Goal: Information Seeking & Learning: Learn about a topic

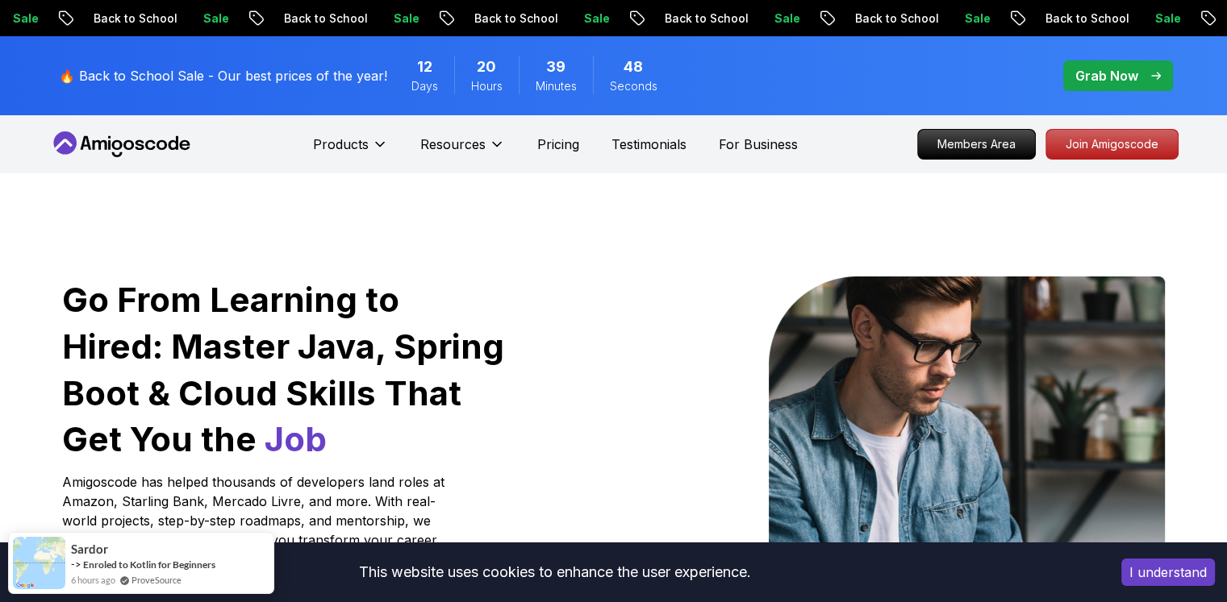
click at [1110, 70] on p "Grab Now" at bounding box center [1106, 75] width 63 height 19
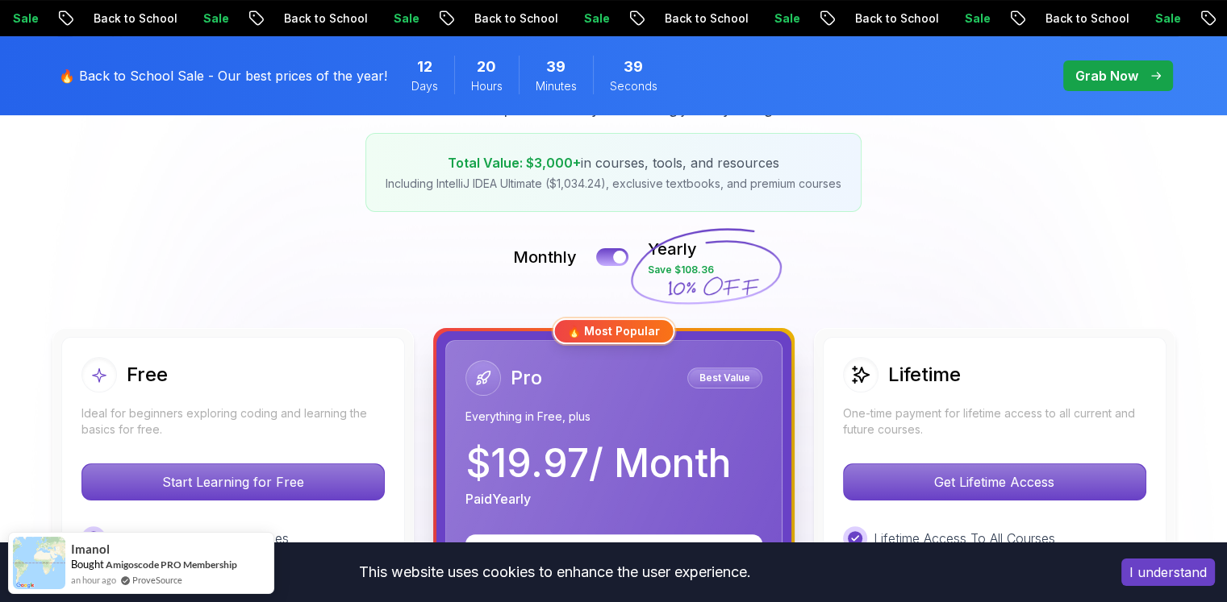
scroll to position [376, 0]
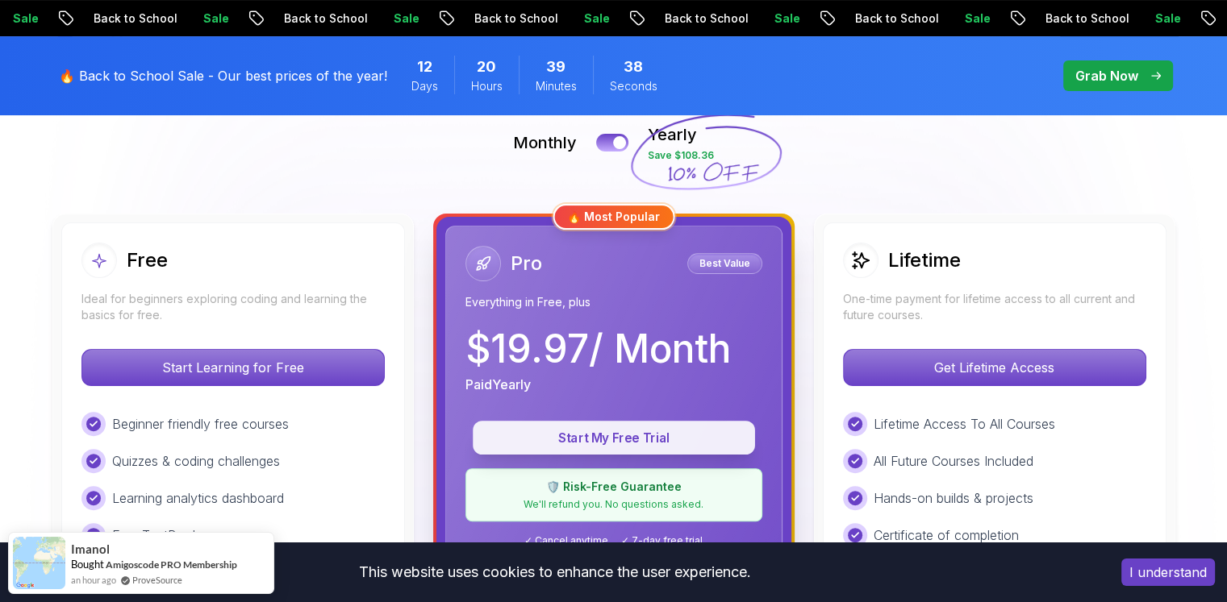
click at [620, 427] on button "Start My Free Trial" at bounding box center [614, 438] width 282 height 34
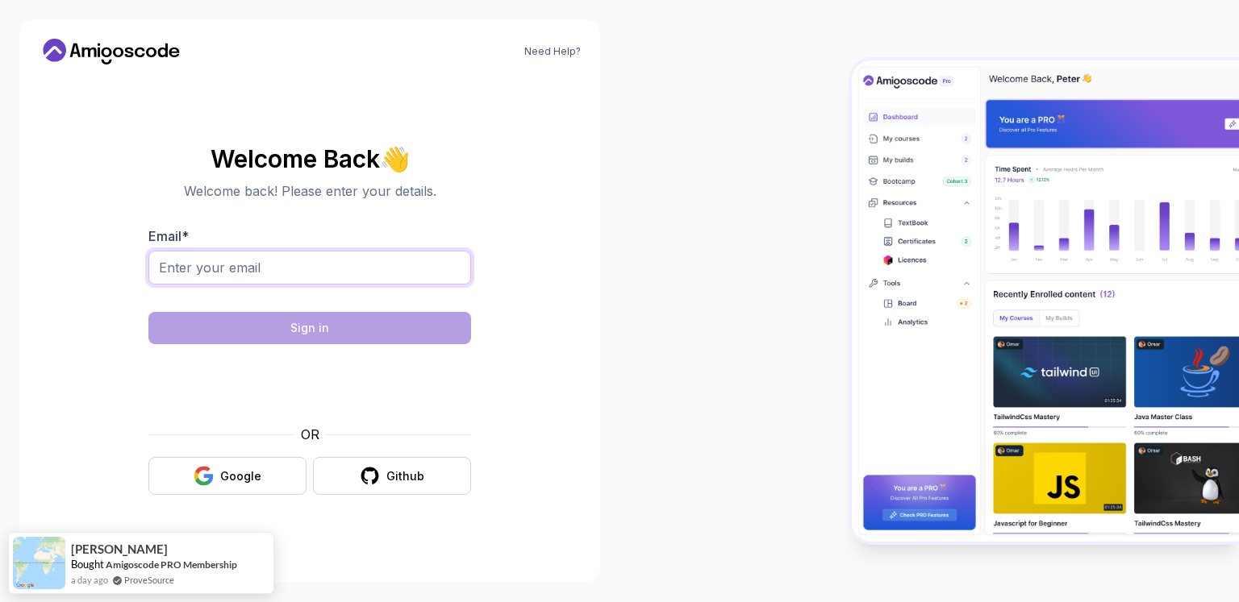
click at [242, 269] on input "Email *" at bounding box center [309, 268] width 323 height 34
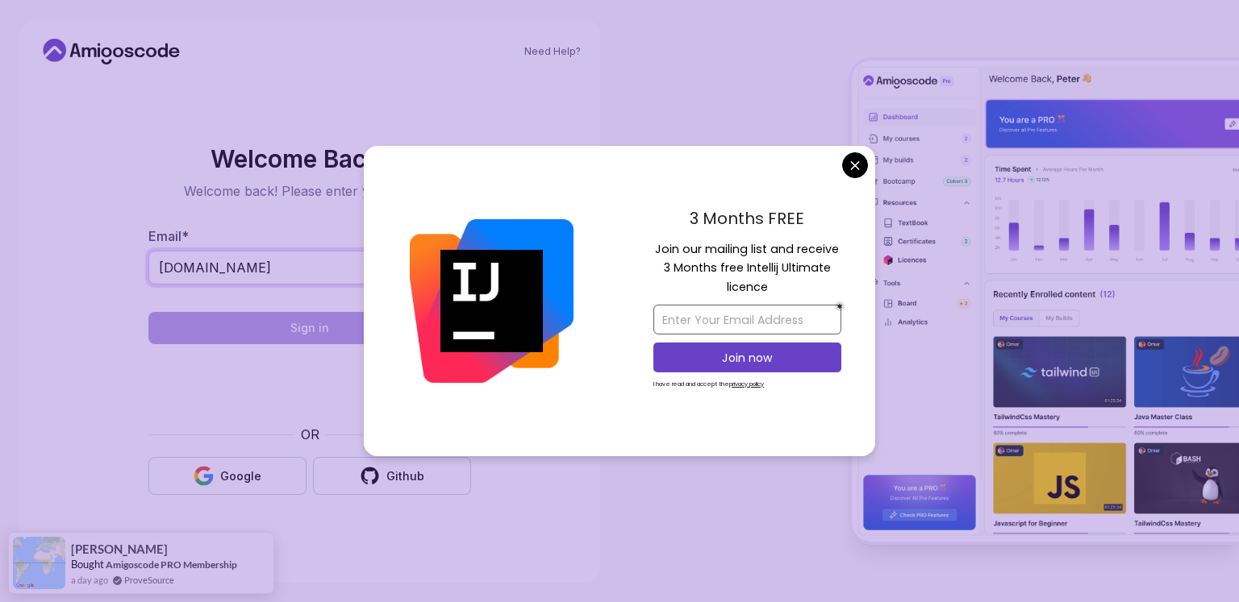
type input "sjmedina.ro"
click at [743, 322] on input "email" at bounding box center [747, 320] width 188 height 30
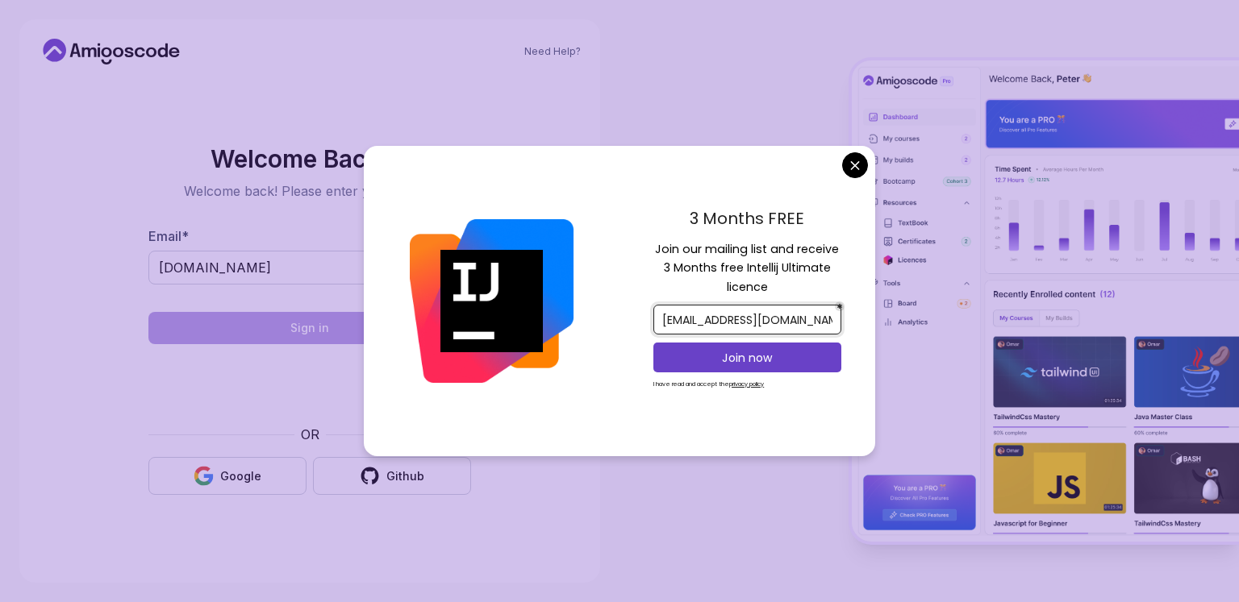
click at [793, 327] on input "smrsoftrd@gmail.com" at bounding box center [747, 320] width 188 height 30
type input "smrsoftrd@gmail.com"
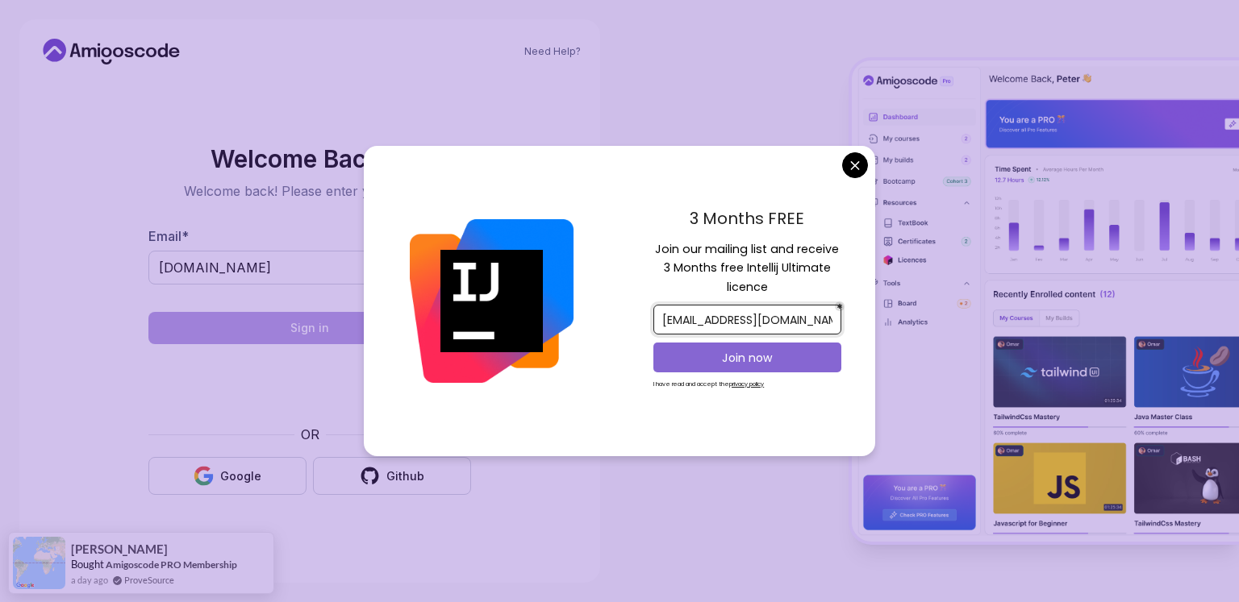
click at [785, 354] on p "Join now" at bounding box center [747, 358] width 152 height 16
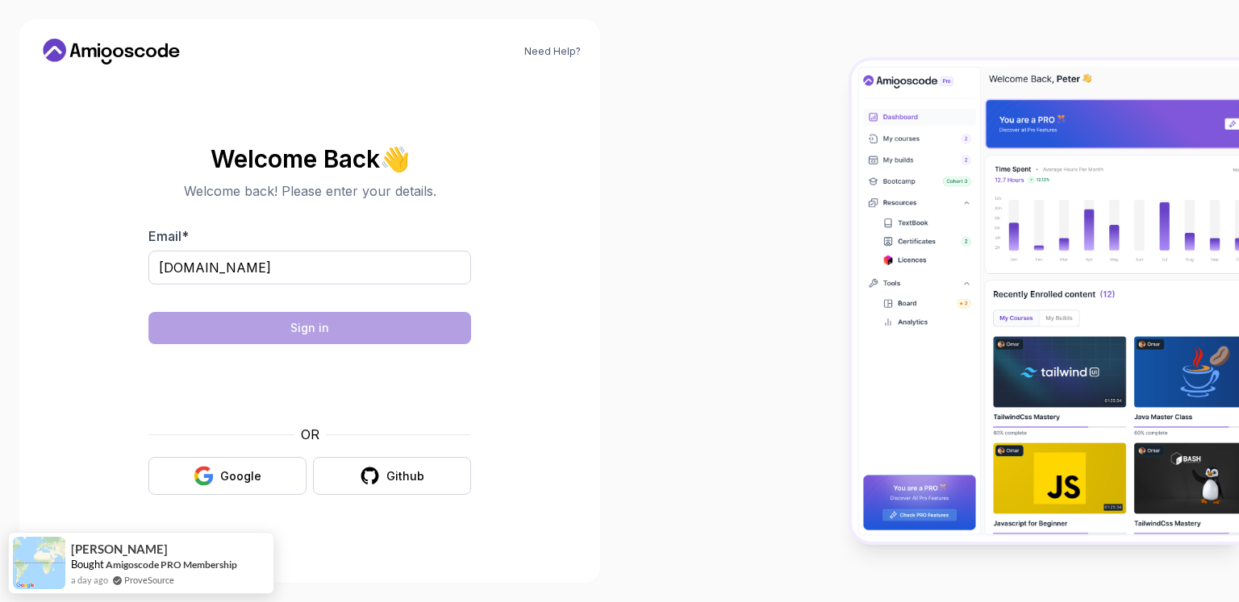
click at [749, 89] on body "Need Help? Welcome Back 👋 Welcome back! Please enter your details. Email * sjme…" at bounding box center [619, 301] width 1239 height 602
click at [352, 262] on input "sjmedina.ro" at bounding box center [309, 268] width 323 height 34
paste input "mrsoftrd@gmail.com"
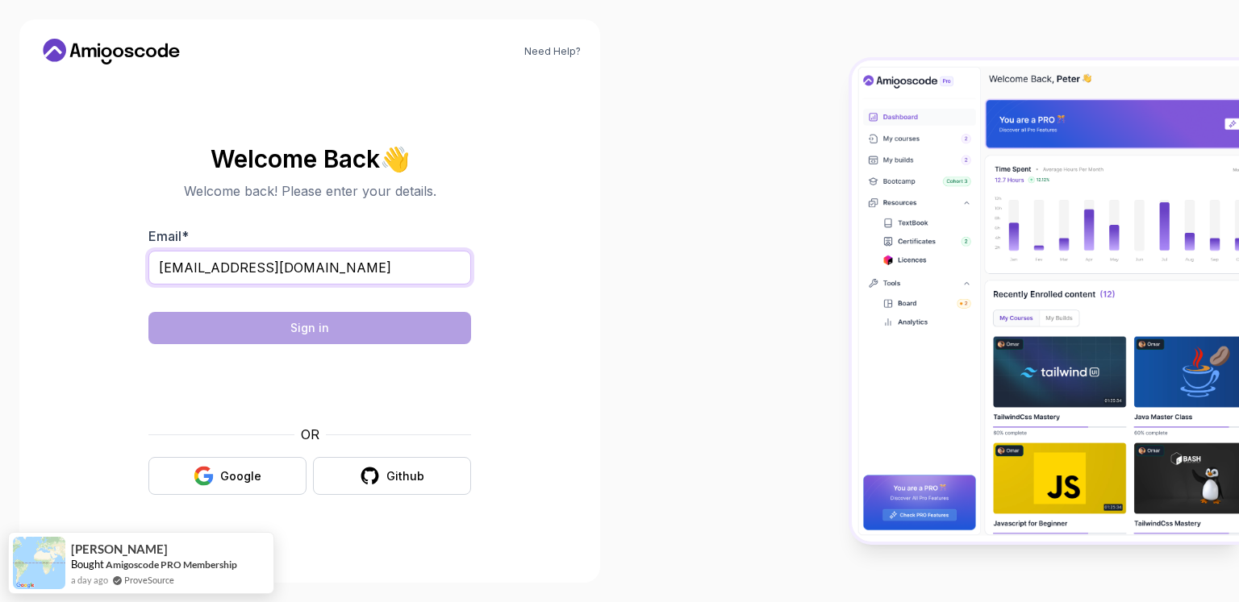
click at [370, 272] on input "smrsoftrd@gmail.com" at bounding box center [309, 268] width 323 height 34
type input "smrsoftrd@gmail.com"
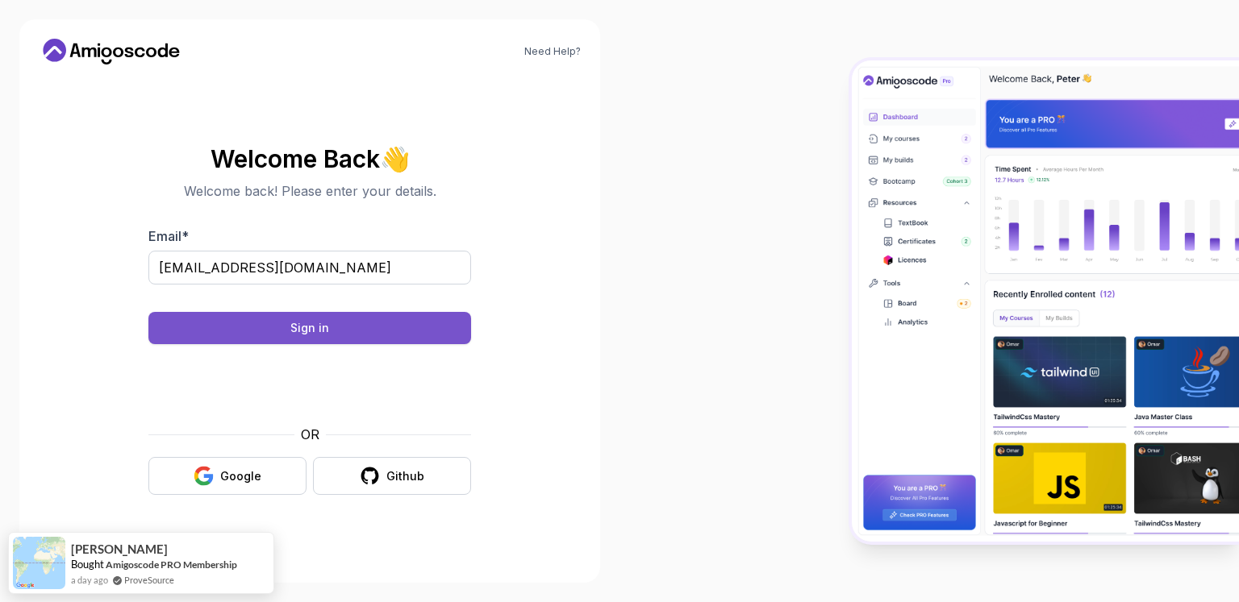
click at [345, 328] on button "Sign in" at bounding box center [309, 328] width 323 height 32
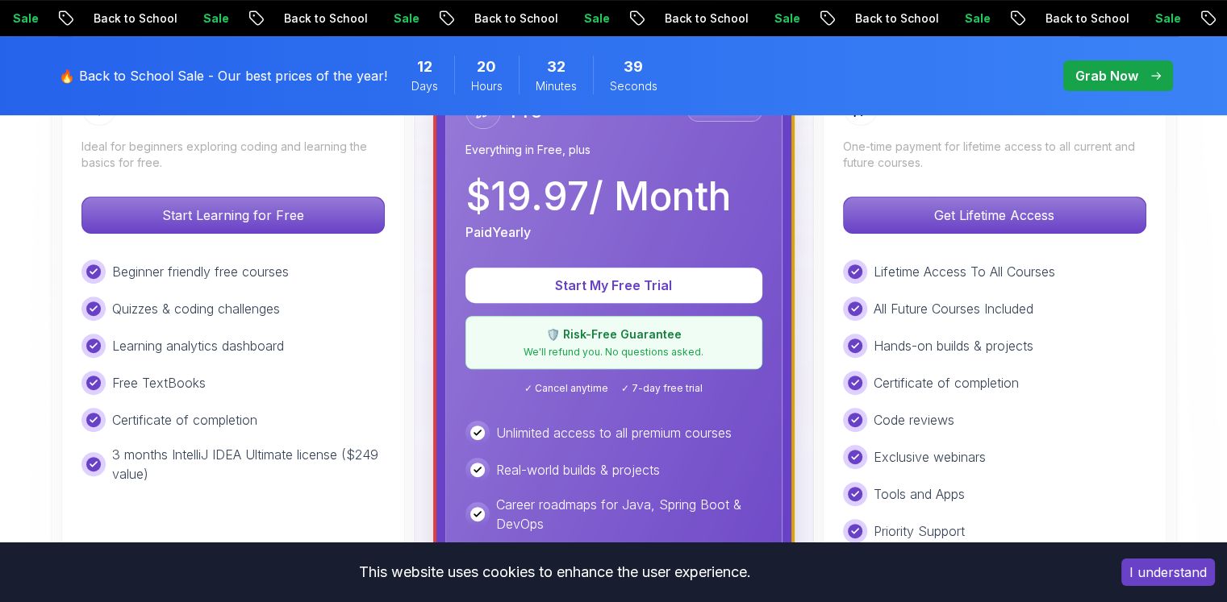
scroll to position [564, 0]
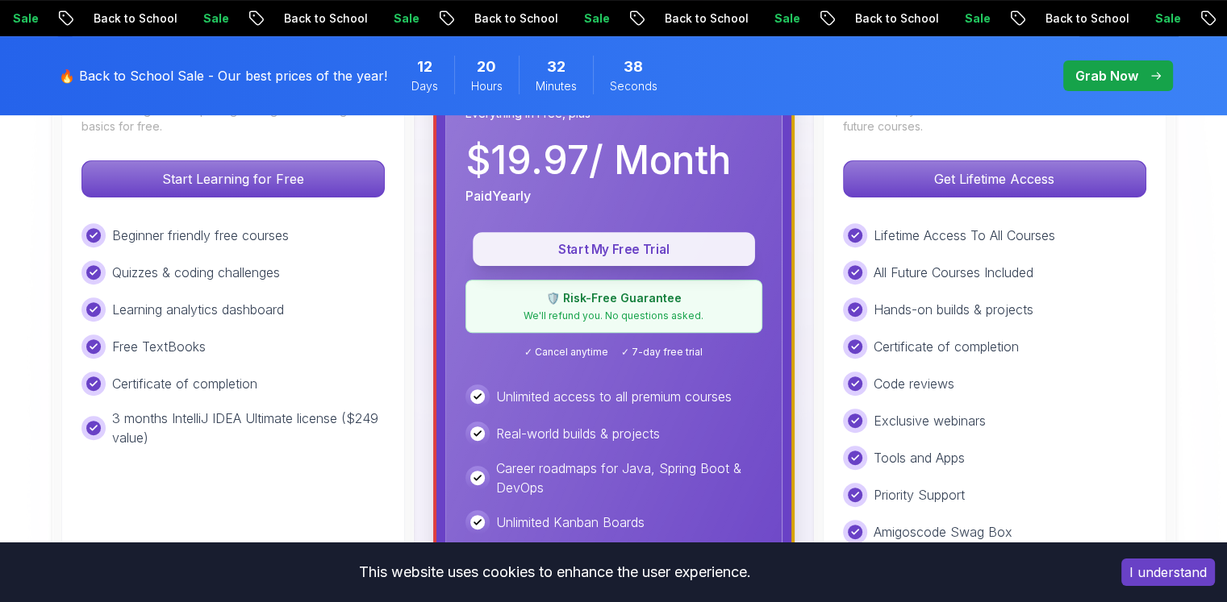
click at [632, 254] on p "Start My Free Trial" at bounding box center [613, 249] width 245 height 19
click at [637, 246] on p "Start My Free Trial" at bounding box center [613, 249] width 245 height 19
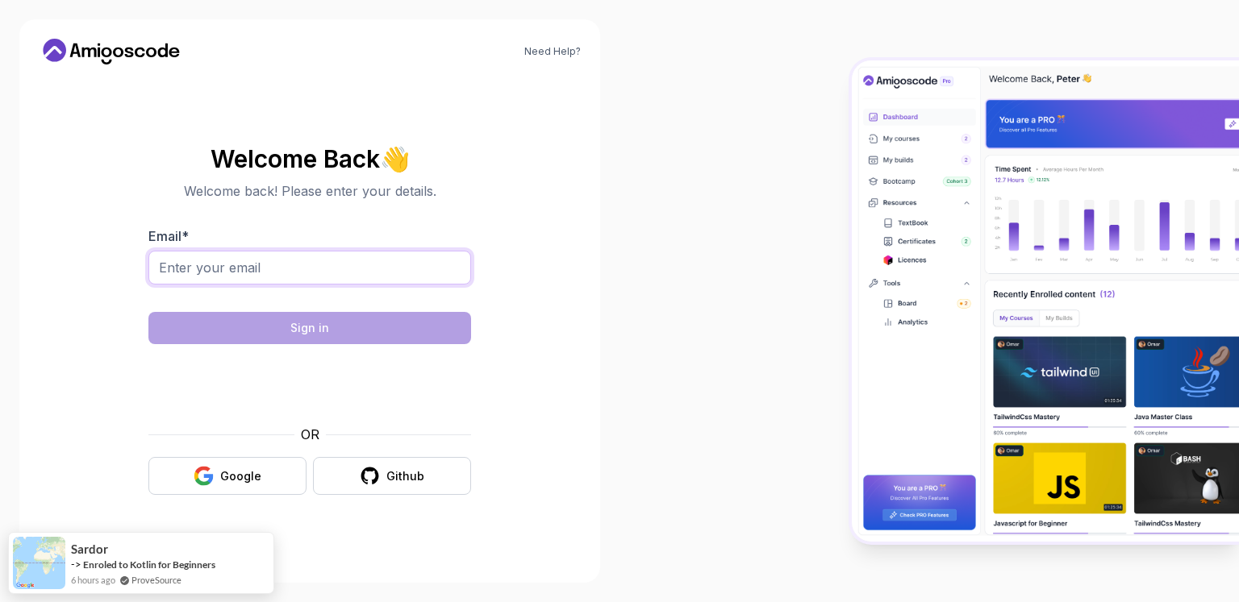
drag, startPoint x: 345, startPoint y: 273, endPoint x: 348, endPoint y: 288, distance: 14.9
click at [348, 288] on div at bounding box center [309, 277] width 323 height 52
type input "[EMAIL_ADDRESS][DOMAIN_NAME]"
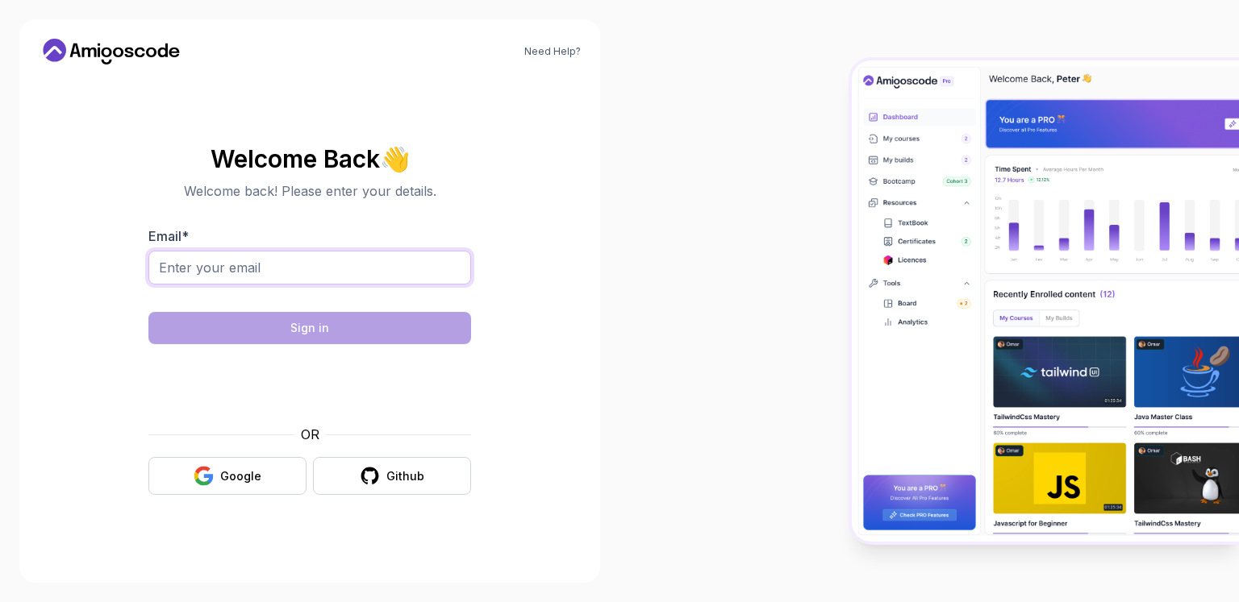
click at [360, 269] on input "Email *" at bounding box center [309, 268] width 323 height 34
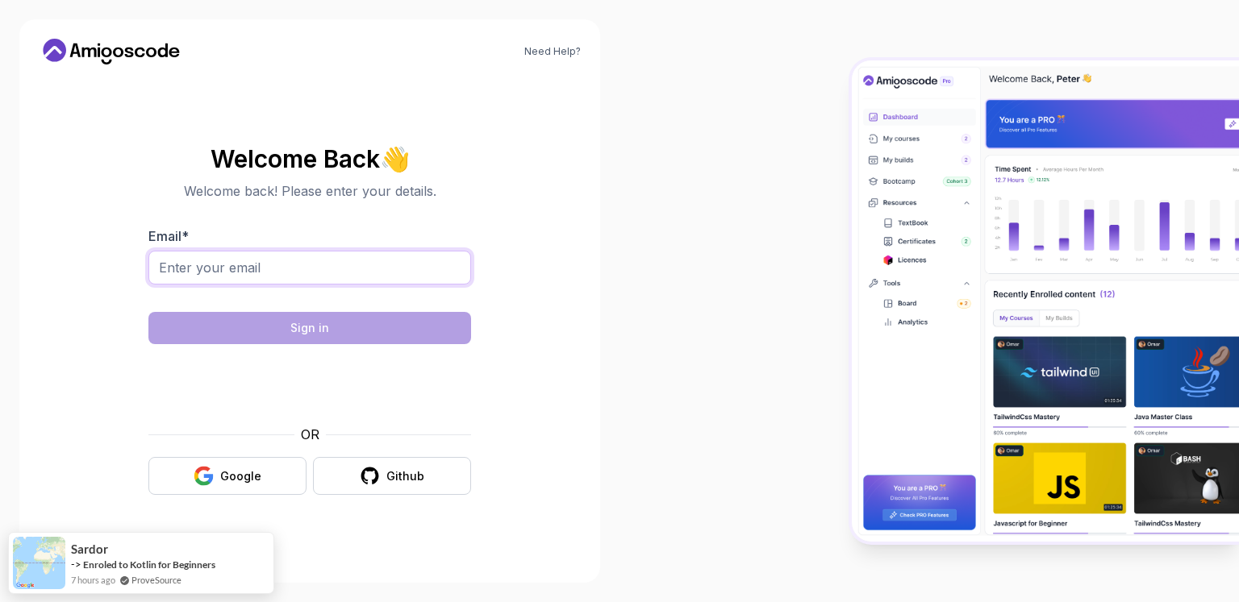
type input "[EMAIL_ADDRESS][DOMAIN_NAME]"
click at [255, 475] on div "Google" at bounding box center [240, 477] width 41 height 16
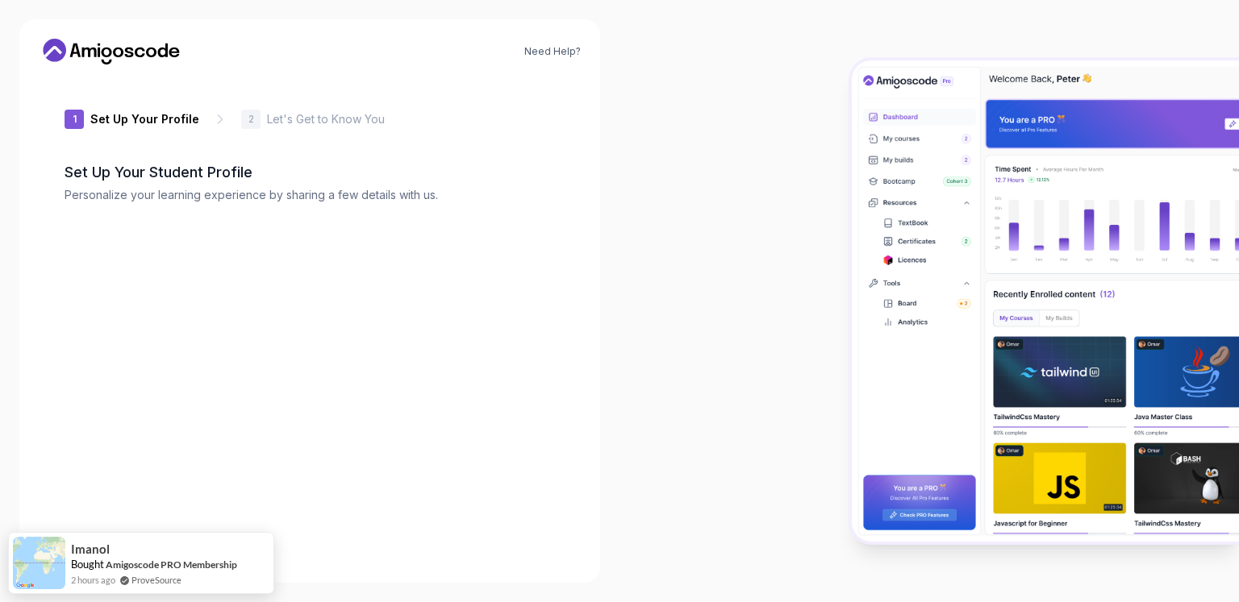
type input "silentjackal9d7fc"
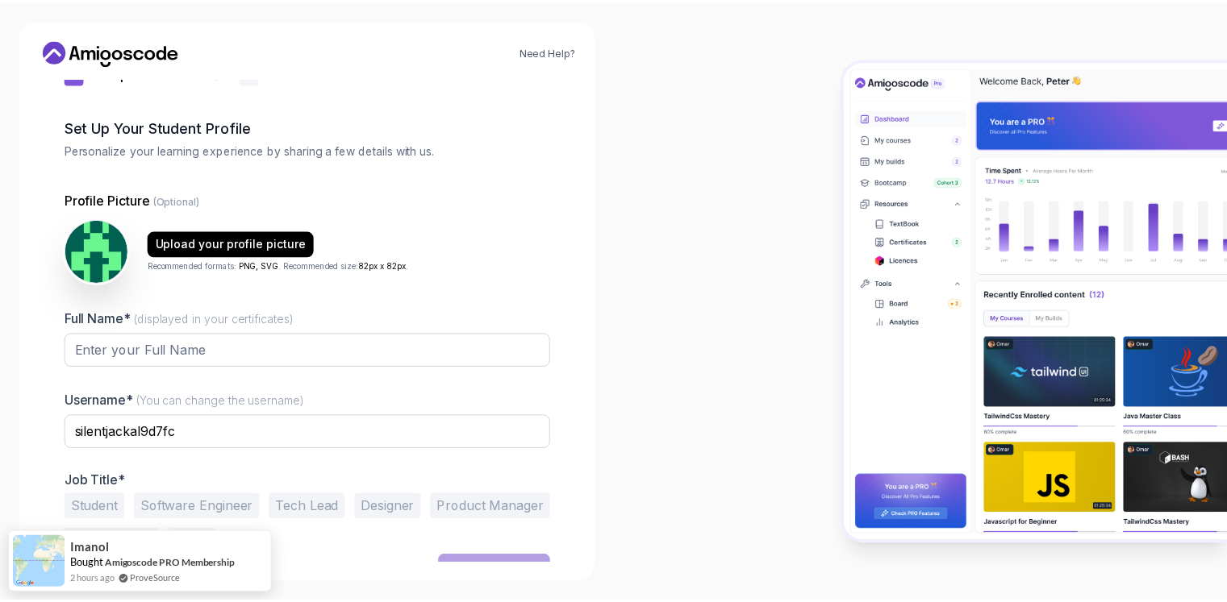
scroll to position [69, 0]
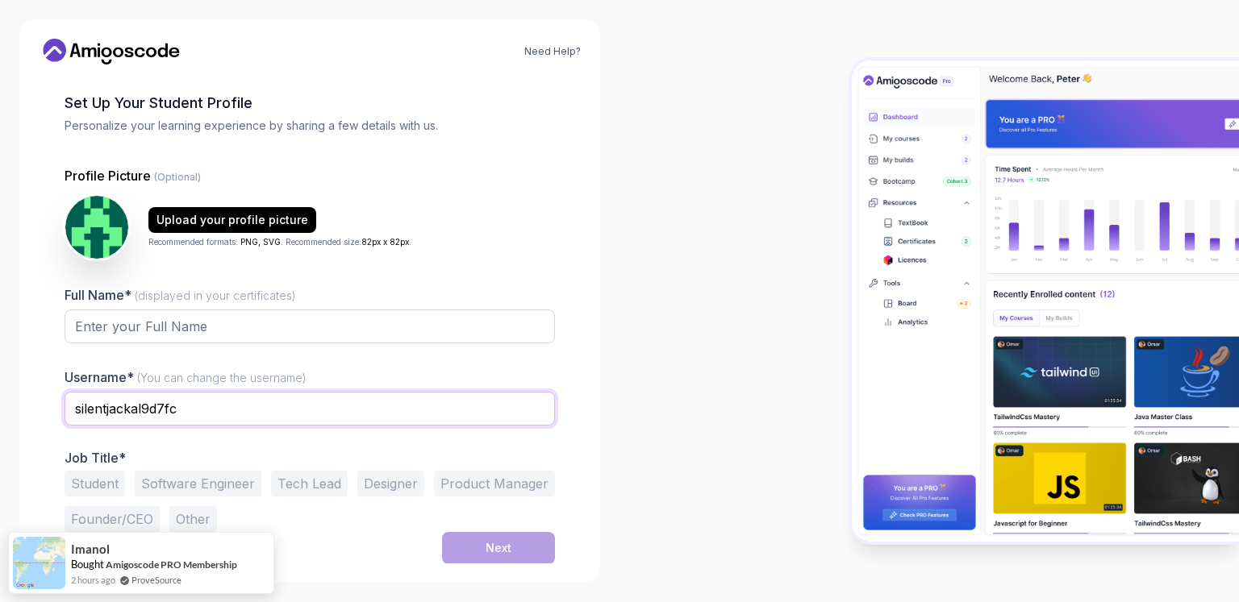
click at [181, 401] on input "silentjackal9d7fc" at bounding box center [310, 409] width 490 height 34
click at [211, 406] on input "silentjackal9d7fc" at bounding box center [310, 409] width 490 height 34
click at [300, 402] on input "silentjackal9d7fc" at bounding box center [310, 409] width 490 height 34
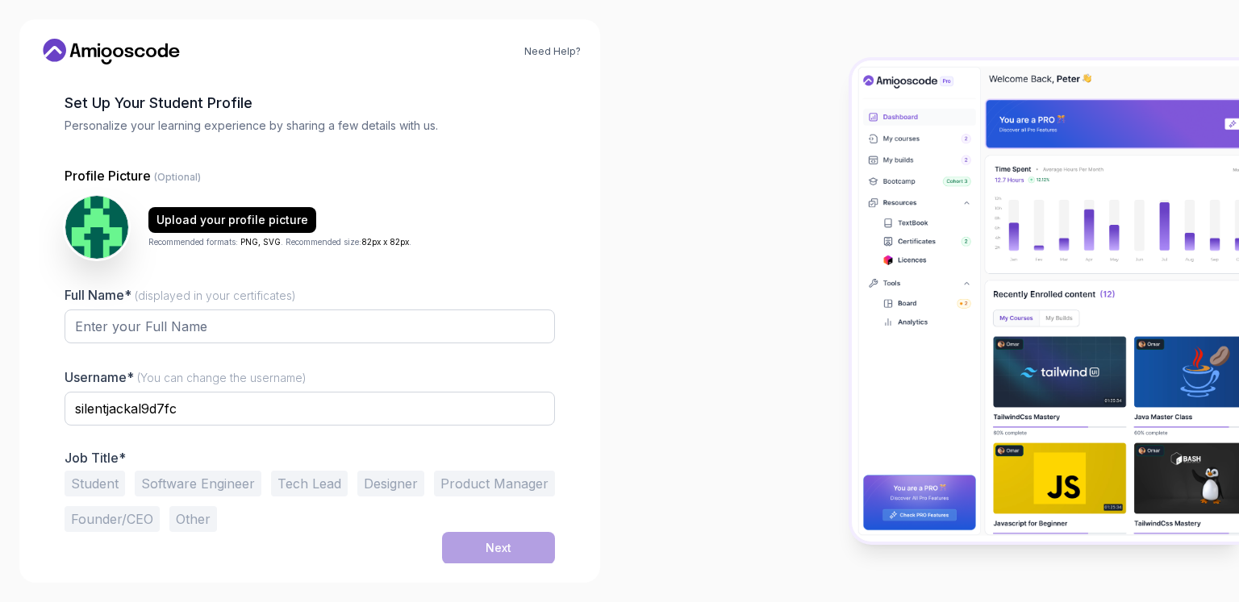
click at [294, 369] on label "Username* (You can change the username)" at bounding box center [186, 377] width 242 height 16
click at [294, 344] on input "Full Name* (displayed in your certificates)" at bounding box center [310, 327] width 490 height 34
click at [247, 404] on input "silentjackal9d7fc" at bounding box center [310, 409] width 490 height 34
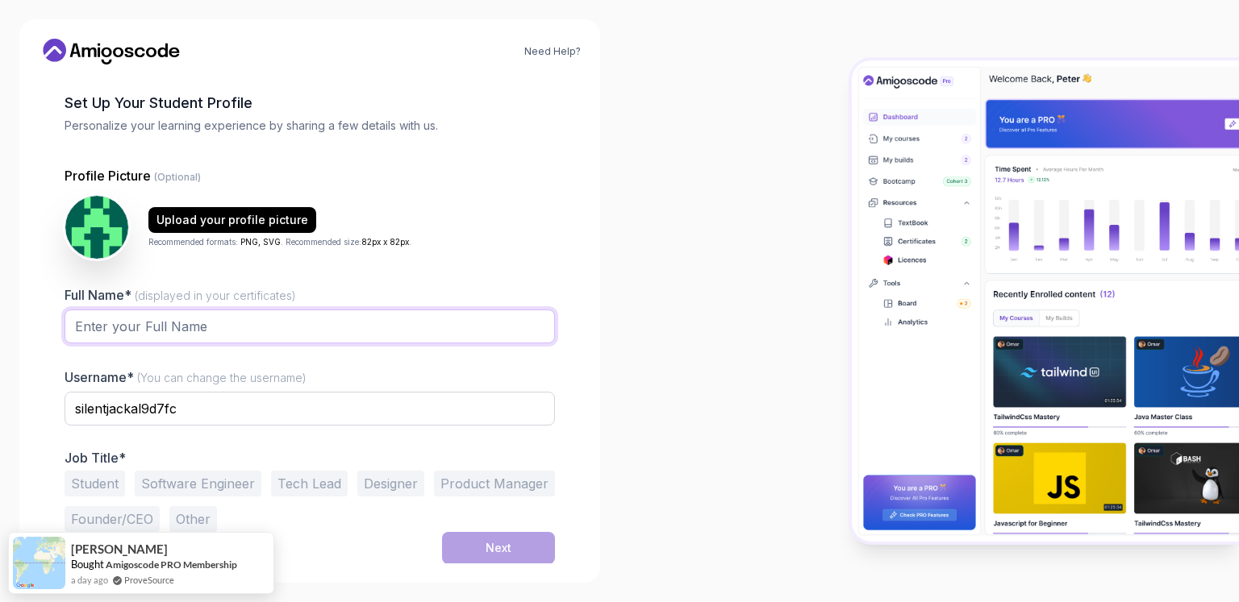
click at [248, 336] on input "Full Name* (displayed in your certificates)" at bounding box center [310, 327] width 490 height 34
type input "smedina"
click at [237, 324] on input "smedina" at bounding box center [310, 327] width 490 height 34
click at [77, 40] on icon at bounding box center [111, 52] width 145 height 26
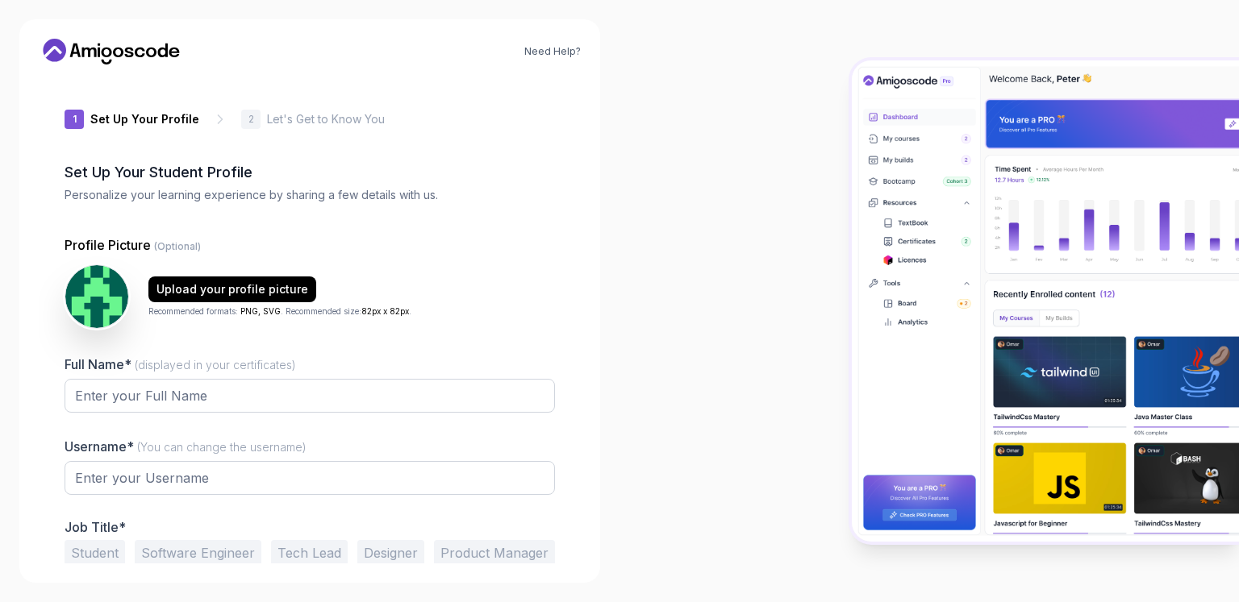
type input "zippylynx22d10"
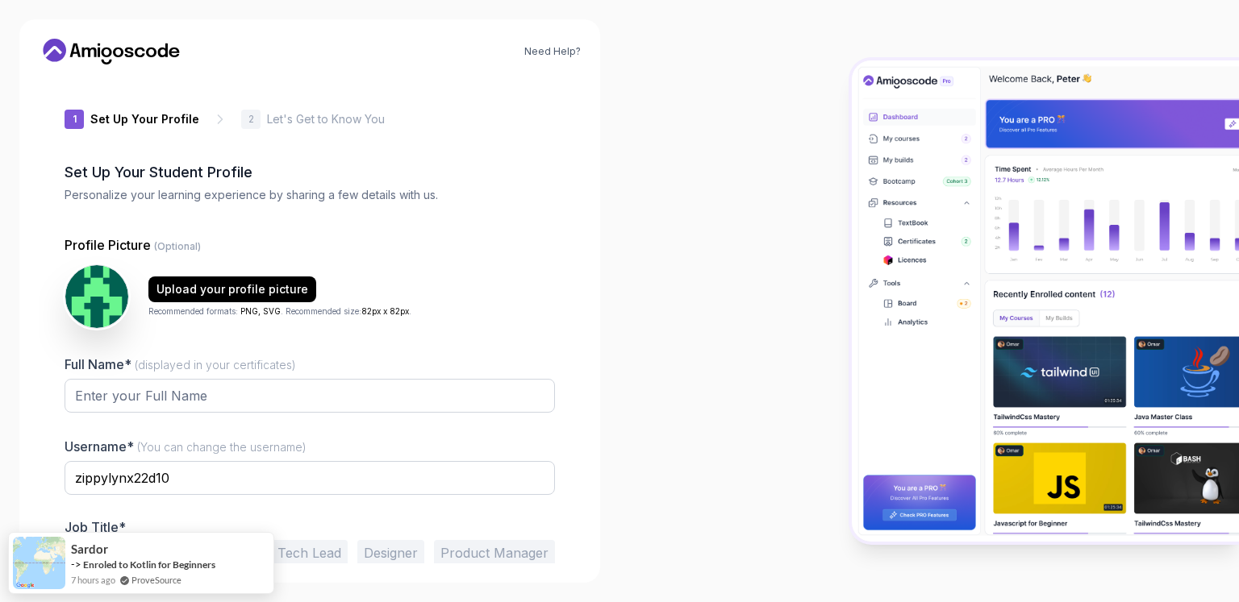
click at [1075, 185] on img at bounding box center [1045, 301] width 387 height 482
click at [596, 210] on div "Need Help? 1 Set Up Your Profile 1 Set Up Your Profile 2 Let's Get to Know You …" at bounding box center [309, 301] width 581 height 564
click at [245, 397] on input "Full Name* (displayed in your certificates)" at bounding box center [310, 396] width 490 height 34
type input "smedina"
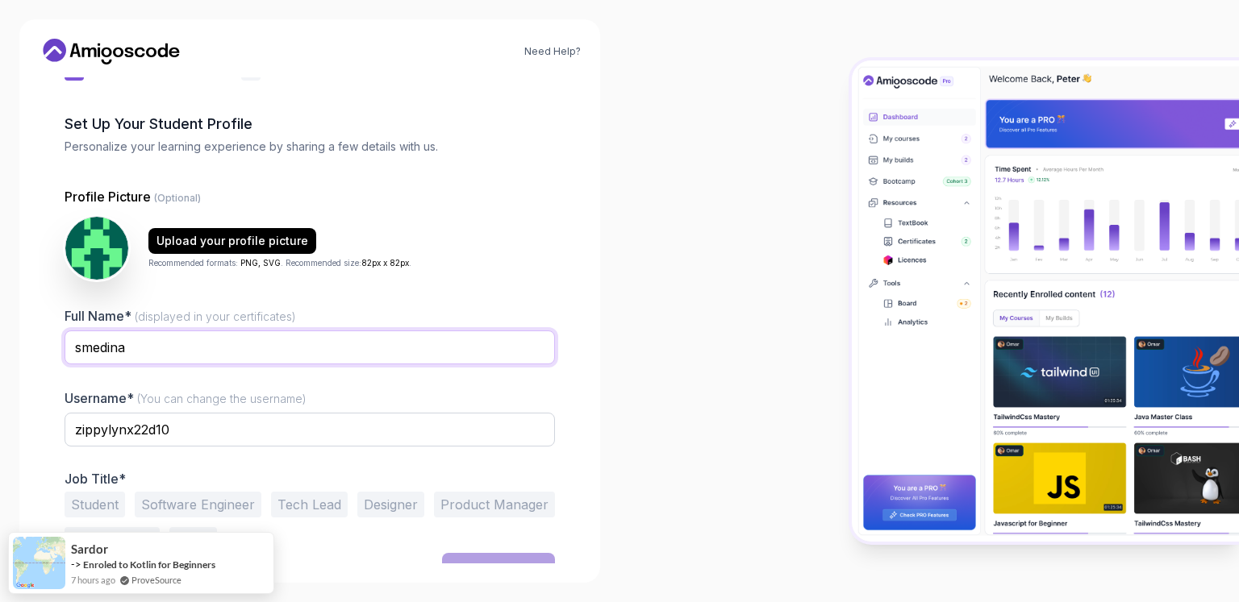
scroll to position [69, 0]
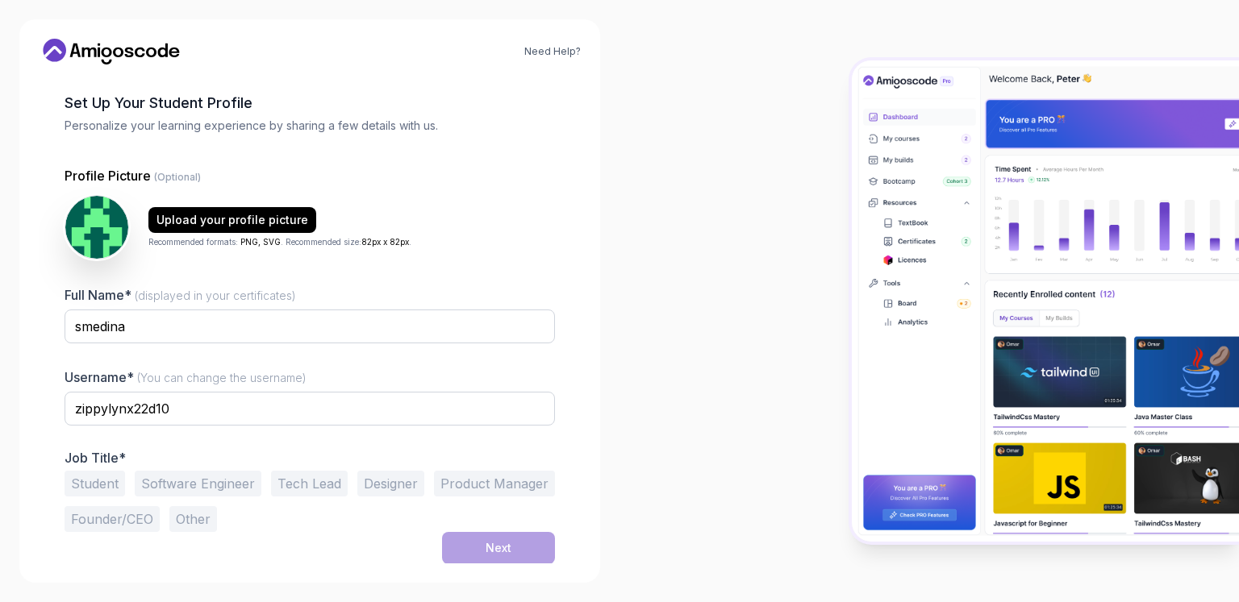
click at [171, 476] on button "Software Engineer" at bounding box center [198, 484] width 127 height 26
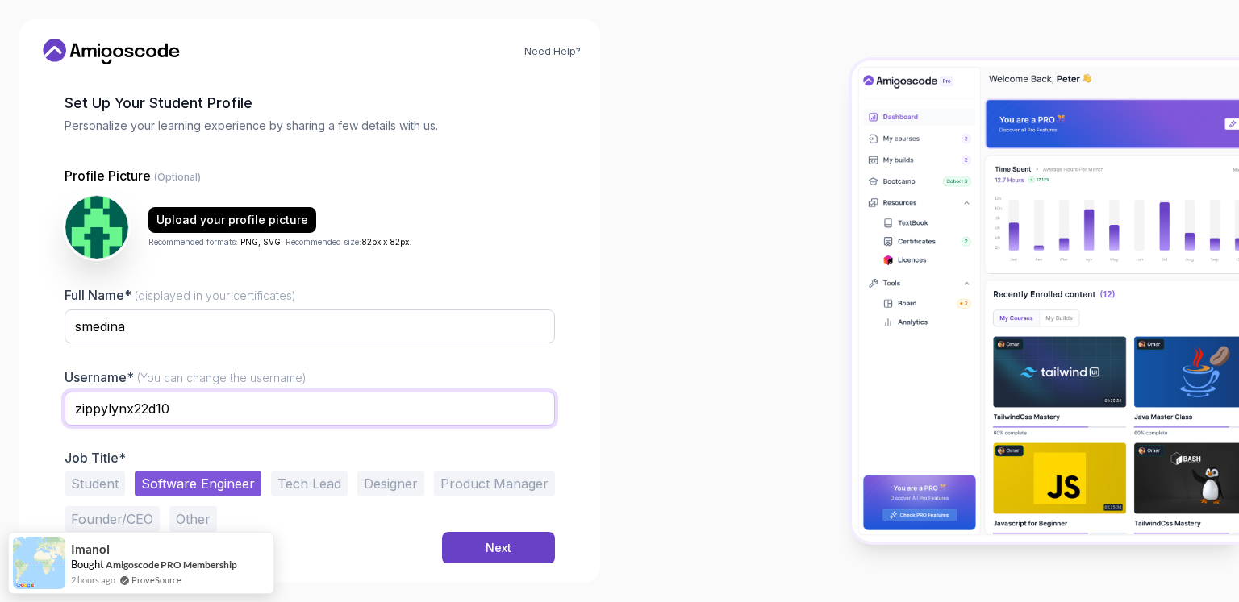
click at [277, 417] on input "zippylynx22d10" at bounding box center [310, 409] width 490 height 34
click at [473, 539] on button "Next" at bounding box center [498, 548] width 113 height 32
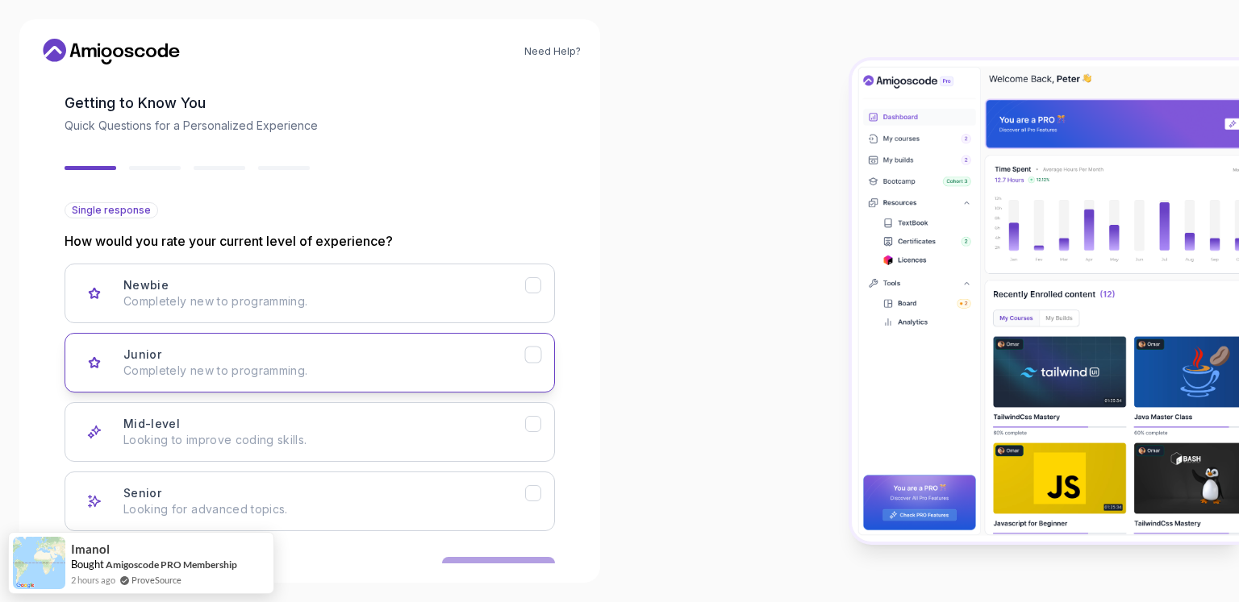
scroll to position [119, 0]
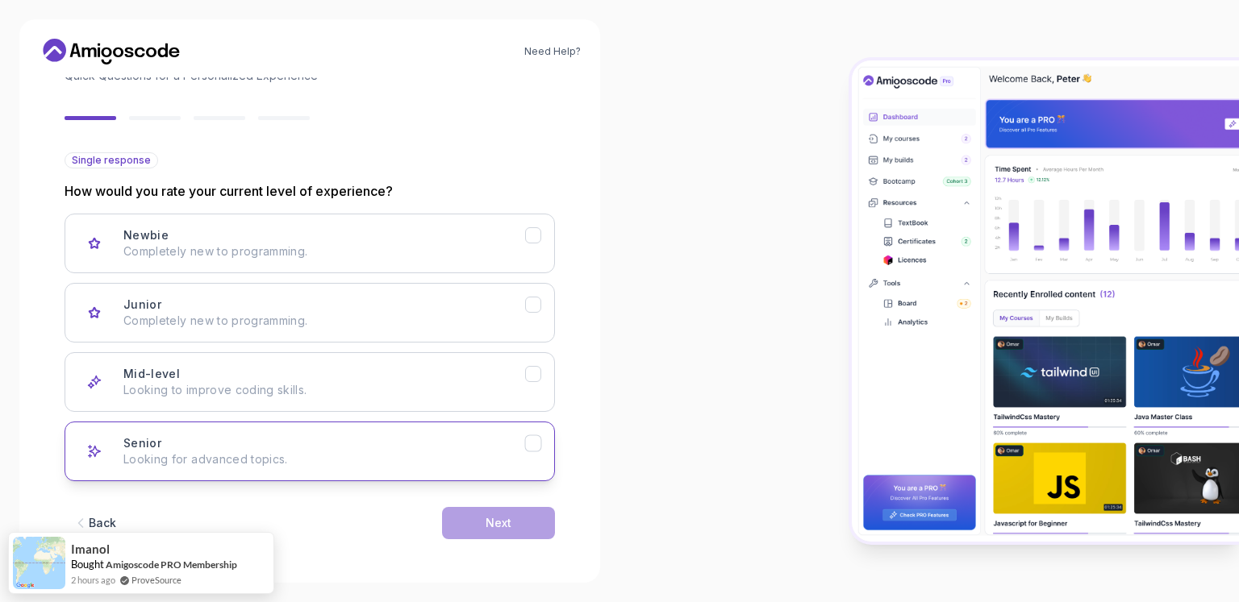
click at [163, 447] on div "Senior Looking for advanced topics." at bounding box center [324, 451] width 402 height 32
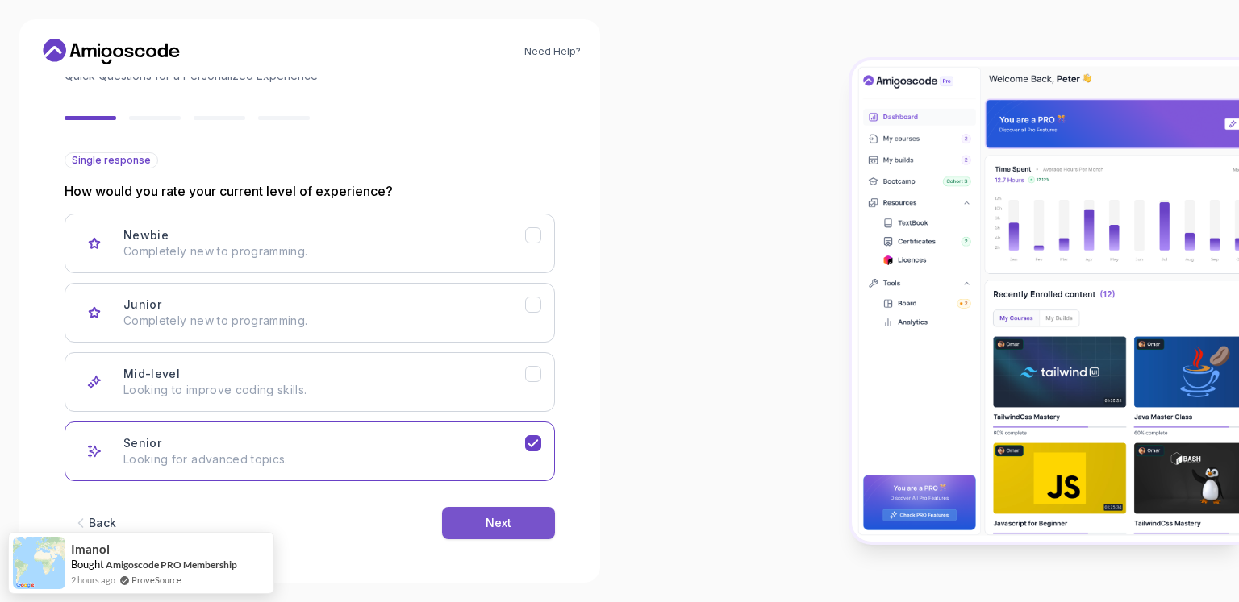
click at [523, 531] on button "Next" at bounding box center [498, 523] width 113 height 32
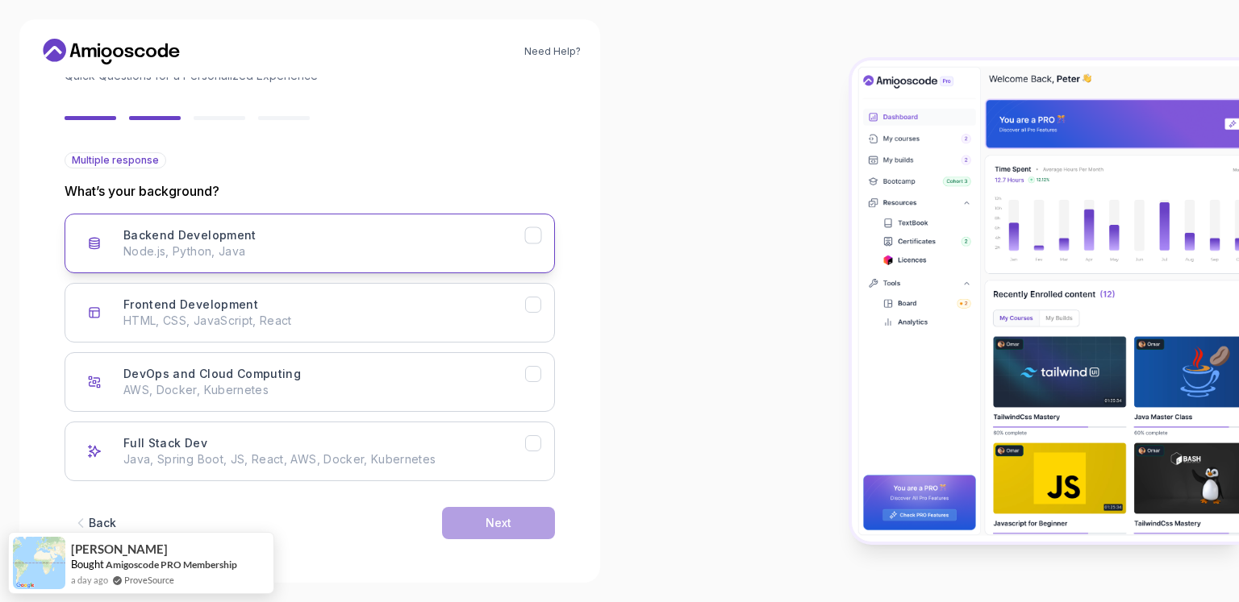
click at [184, 248] on p "Node.js, Python, Java" at bounding box center [324, 252] width 402 height 16
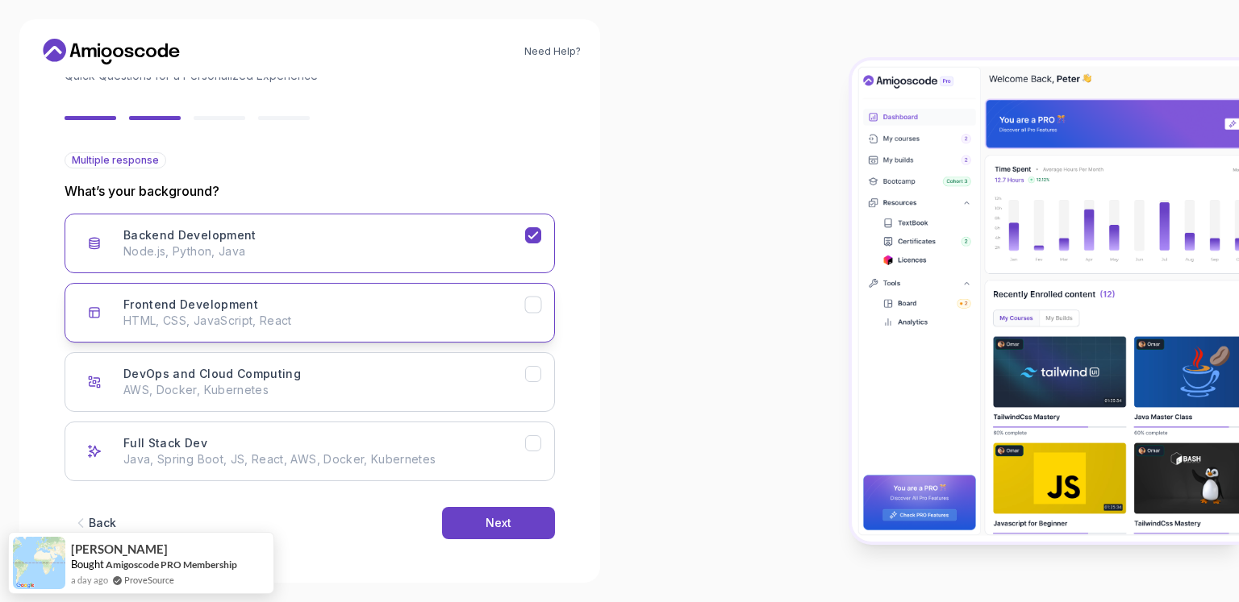
click at [197, 310] on h3 "Frontend Development" at bounding box center [190, 305] width 135 height 16
click at [203, 383] on p "AWS, Docker, Kubernetes" at bounding box center [324, 390] width 402 height 16
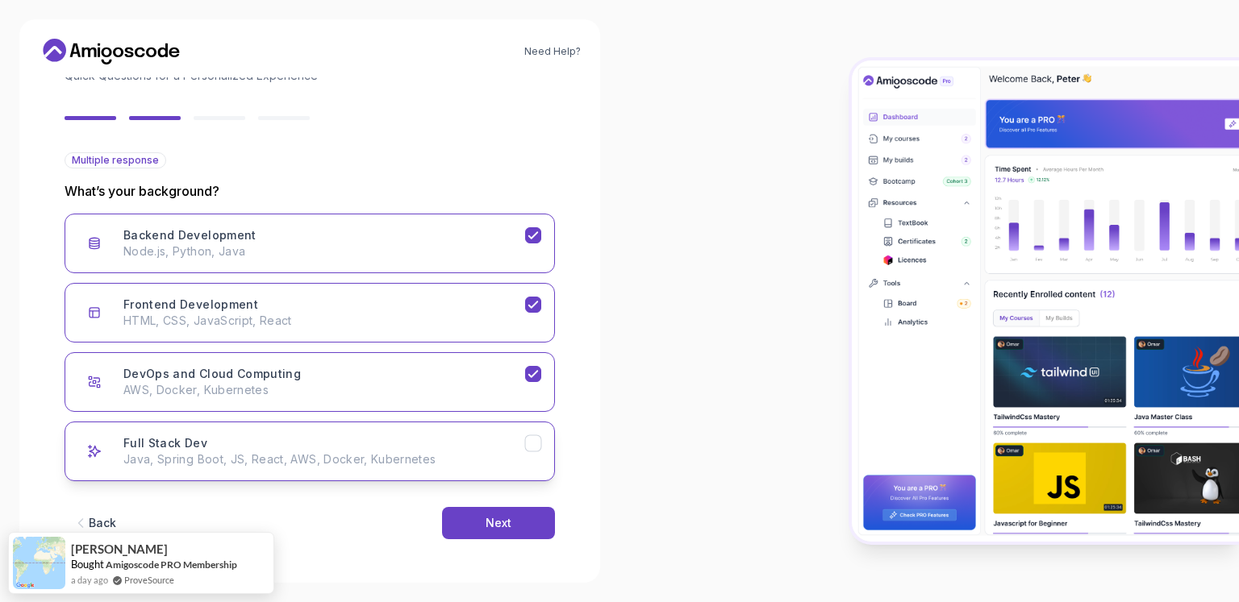
click at [207, 443] on div "Full Stack Dev Java, Spring Boot, JS, React, AWS, Docker, Kubernetes" at bounding box center [324, 451] width 402 height 32
click at [486, 520] on div "Next" at bounding box center [498, 523] width 26 height 16
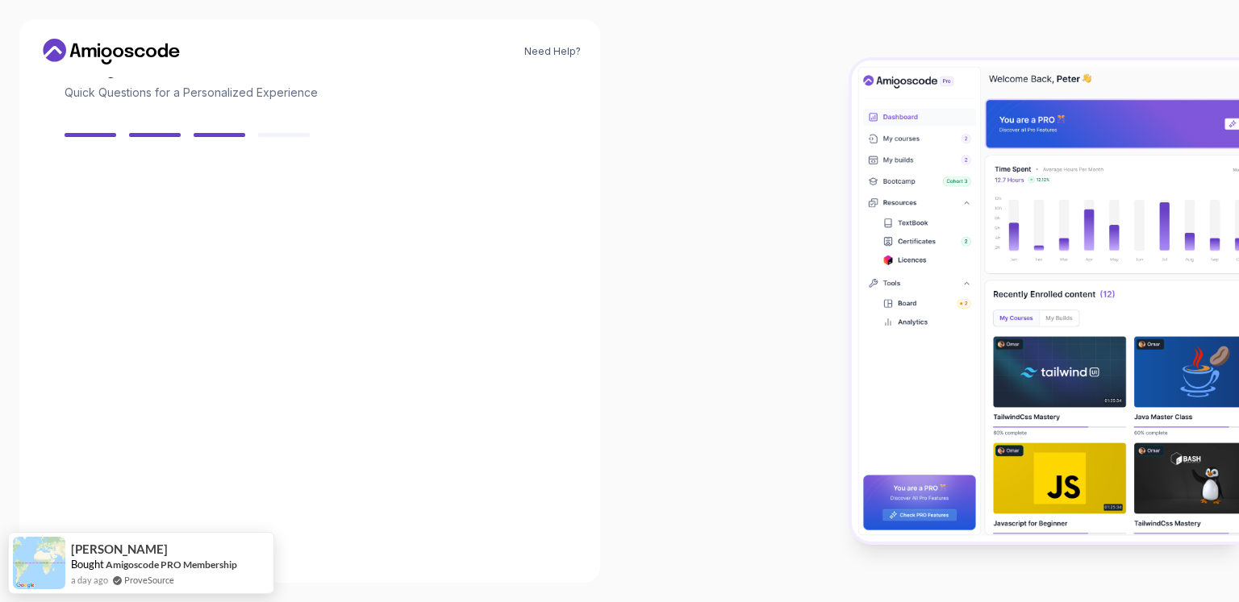
scroll to position [101, 0]
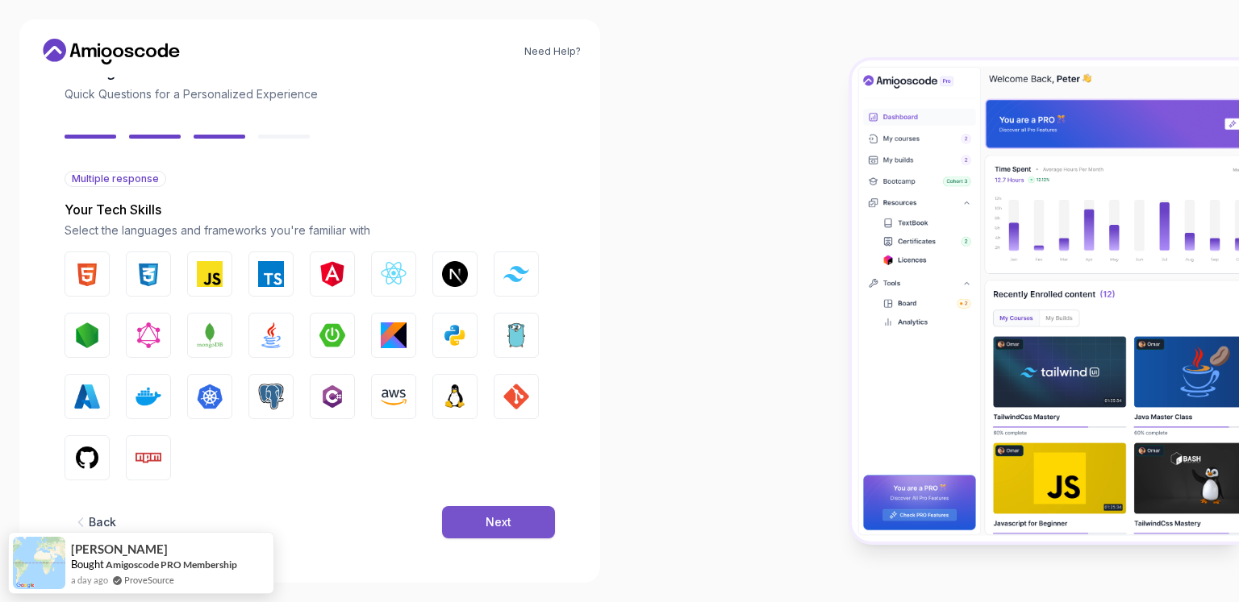
click at [489, 514] on div "Next" at bounding box center [498, 522] width 26 height 16
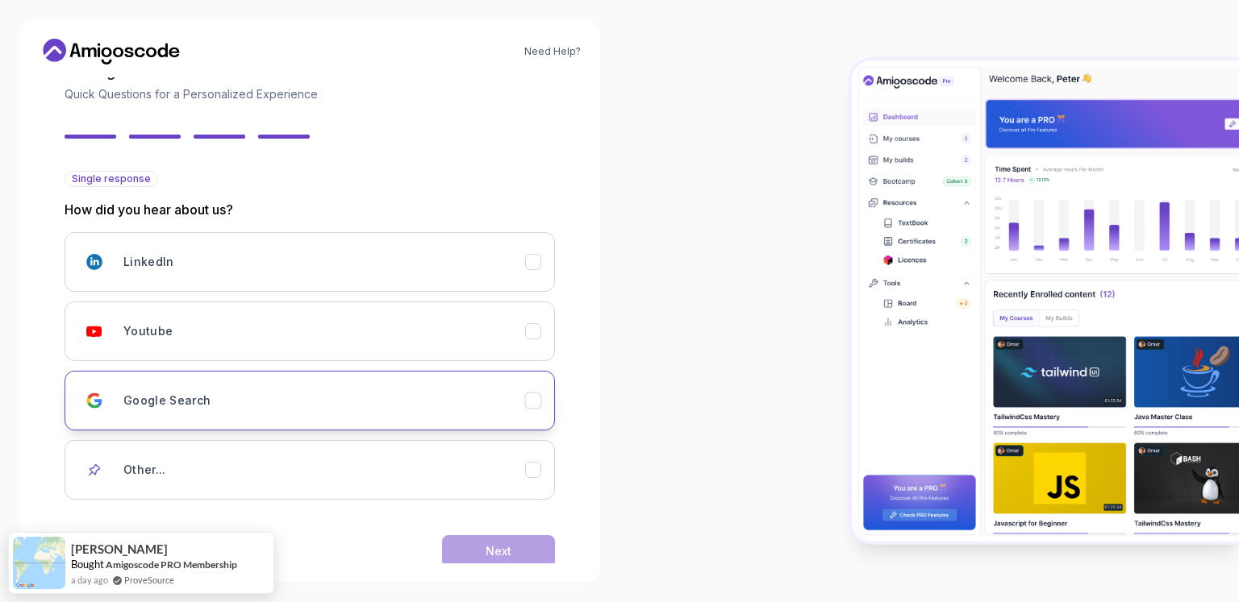
click at [264, 401] on div "Google Search" at bounding box center [324, 401] width 402 height 32
click at [538, 540] on button "Next" at bounding box center [498, 551] width 113 height 32
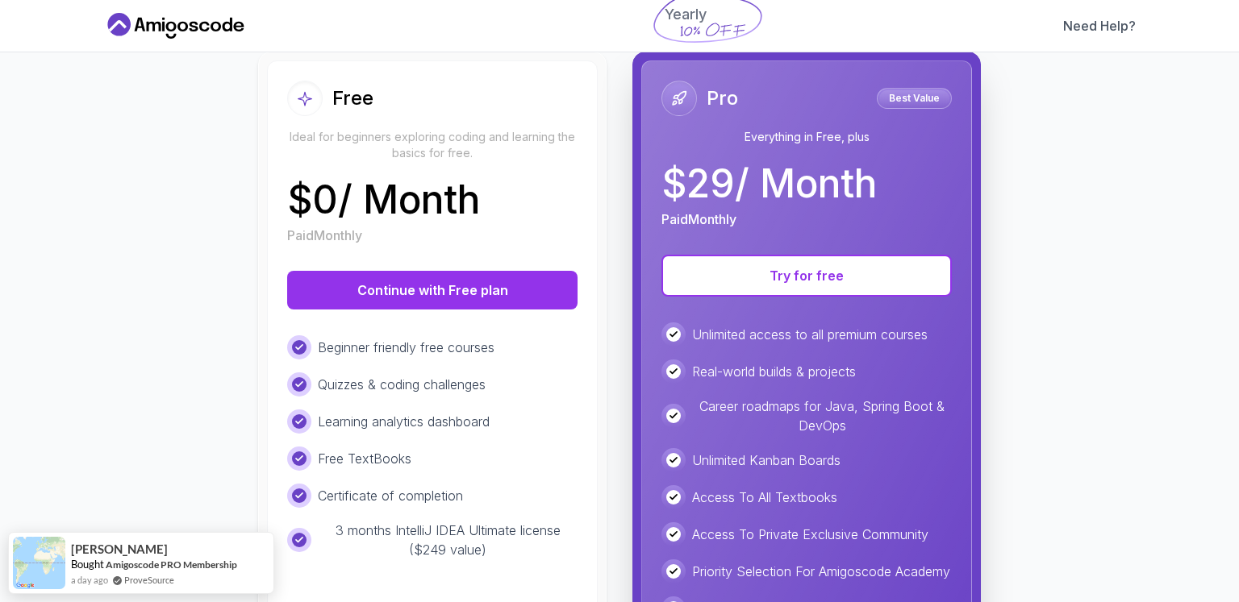
scroll to position [160, 0]
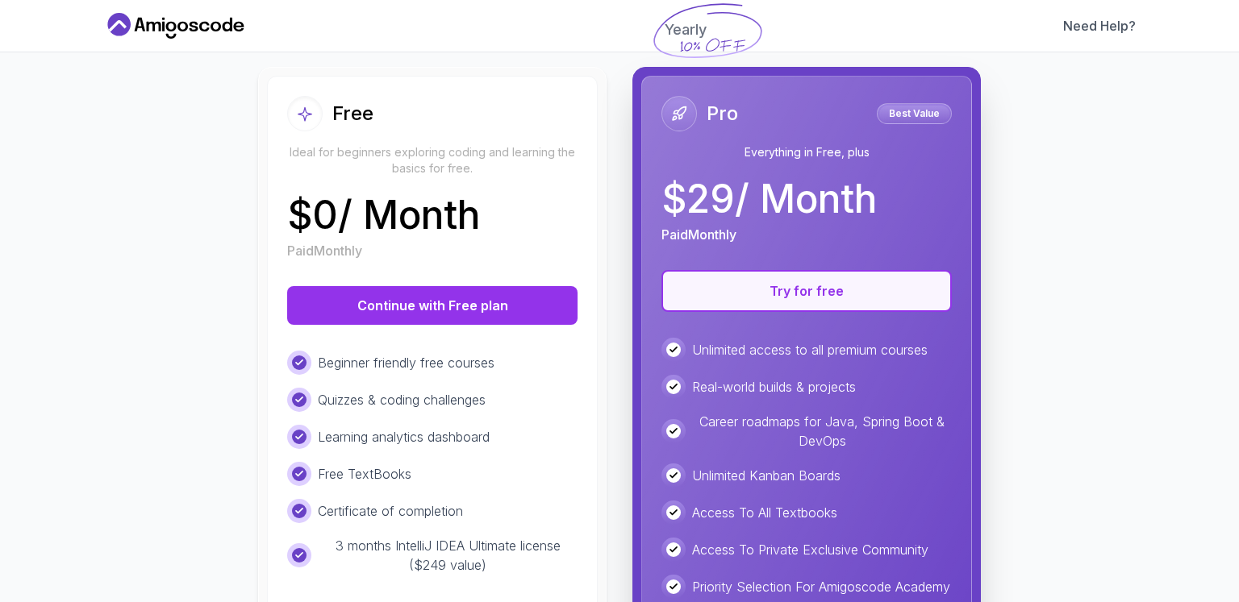
click at [786, 290] on button "Try for free" at bounding box center [806, 291] width 290 height 42
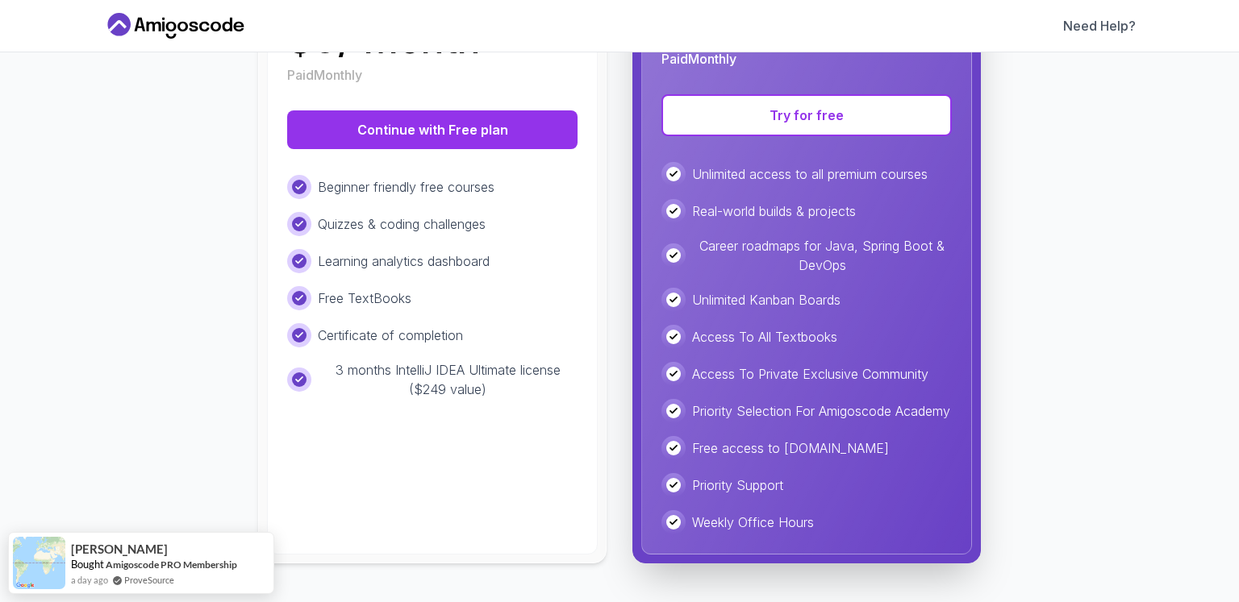
scroll to position [177, 0]
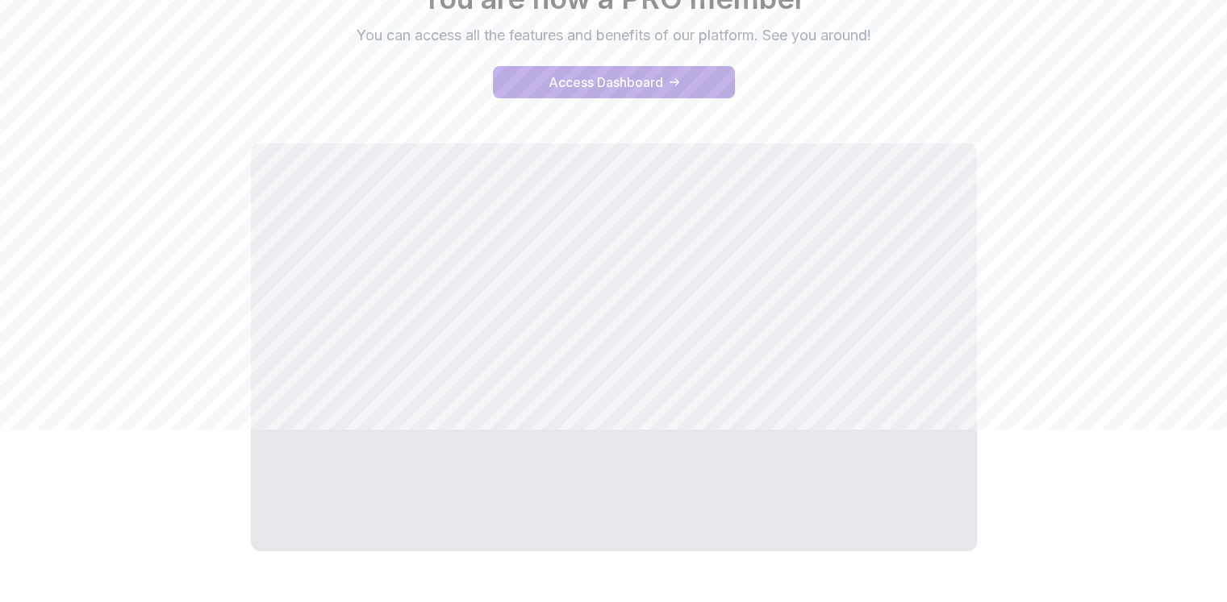
scroll to position [225, 0]
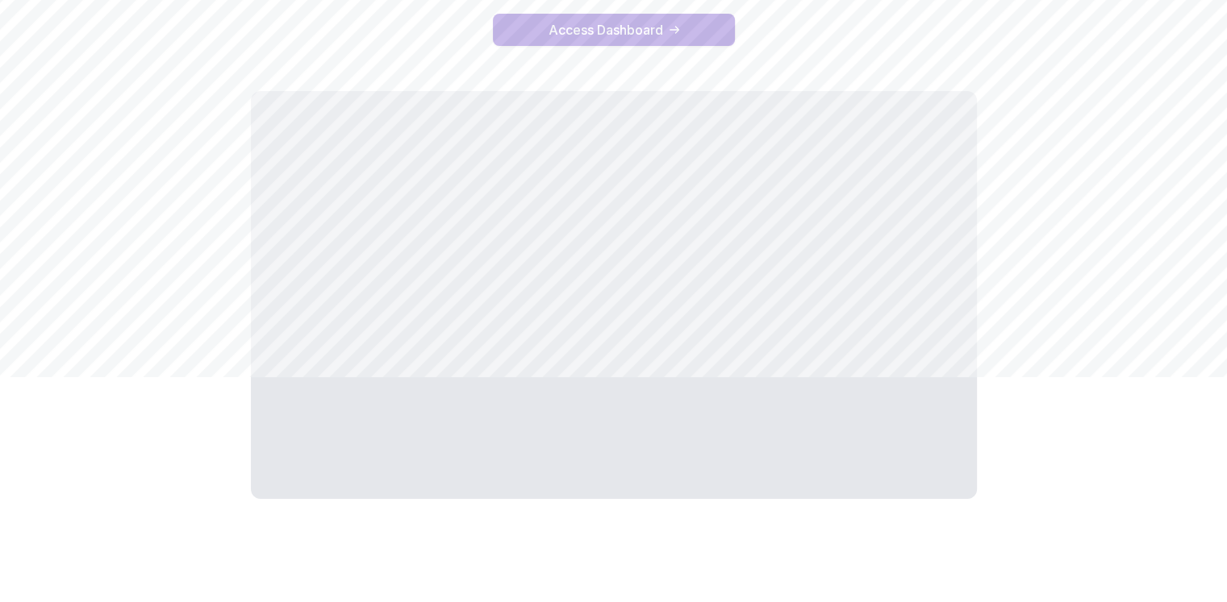
click at [668, 35] on button "Access Dashboard" at bounding box center [614, 30] width 242 height 32
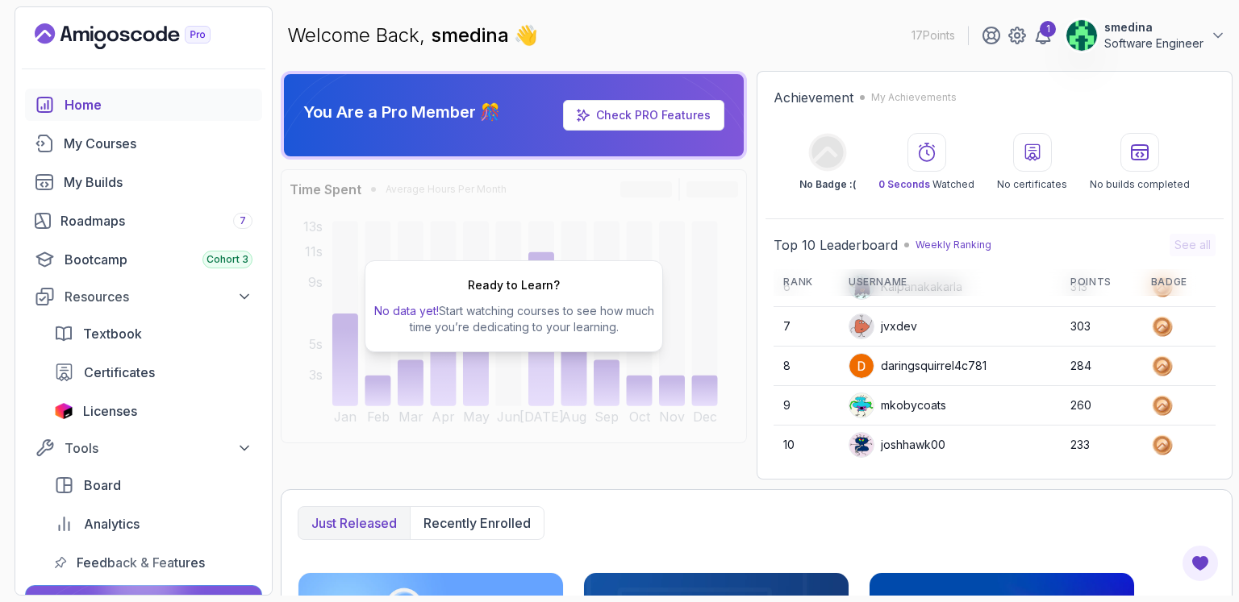
click at [672, 114] on link "Check PRO Features" at bounding box center [653, 115] width 115 height 14
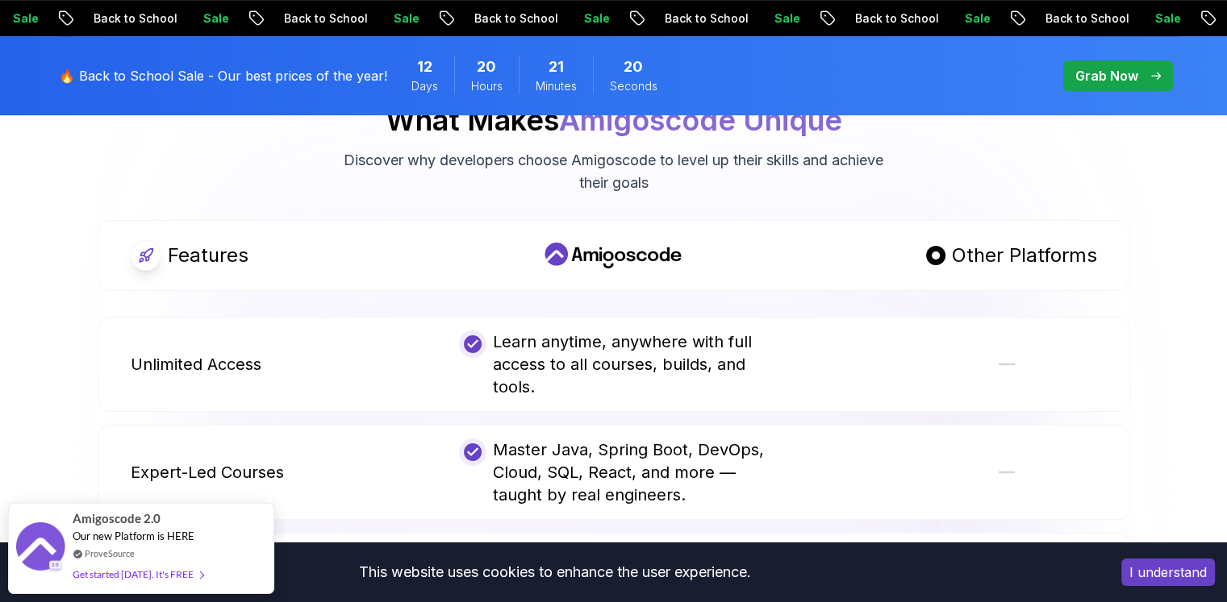
scroll to position [940, 0]
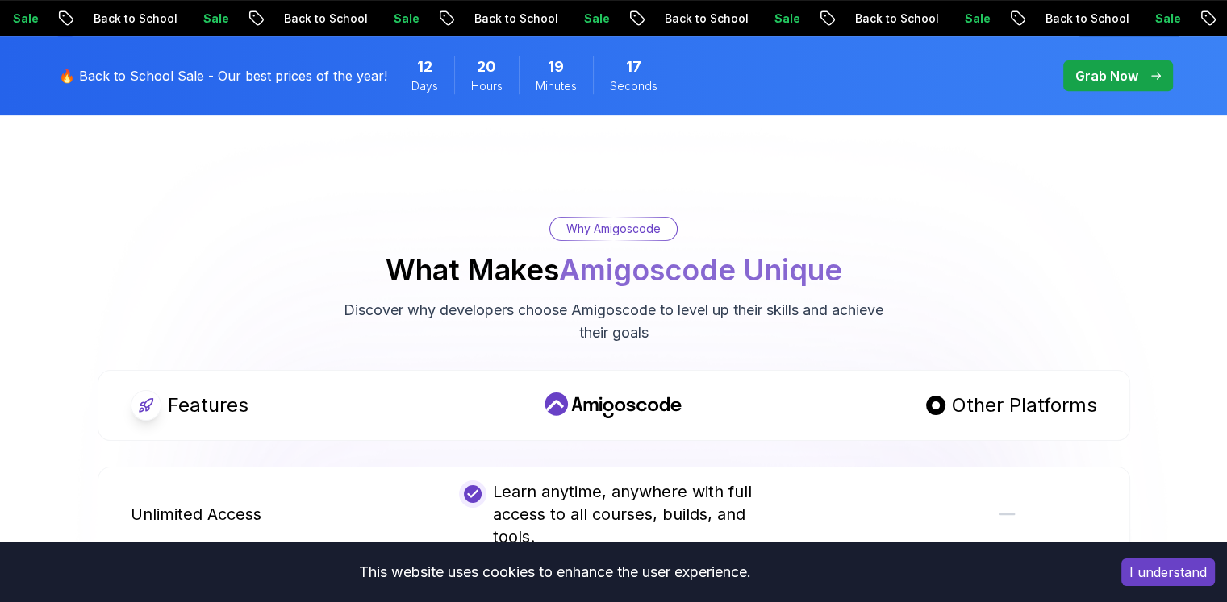
scroll to position [197, 0]
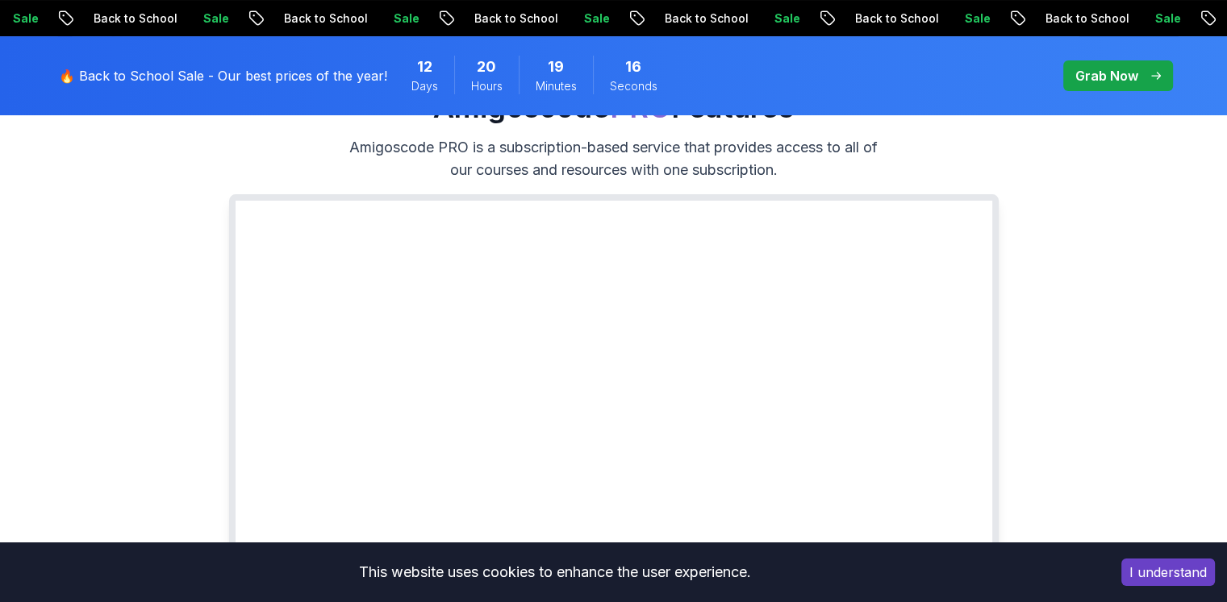
click at [1160, 14] on p "Back to School" at bounding box center [1215, 18] width 110 height 16
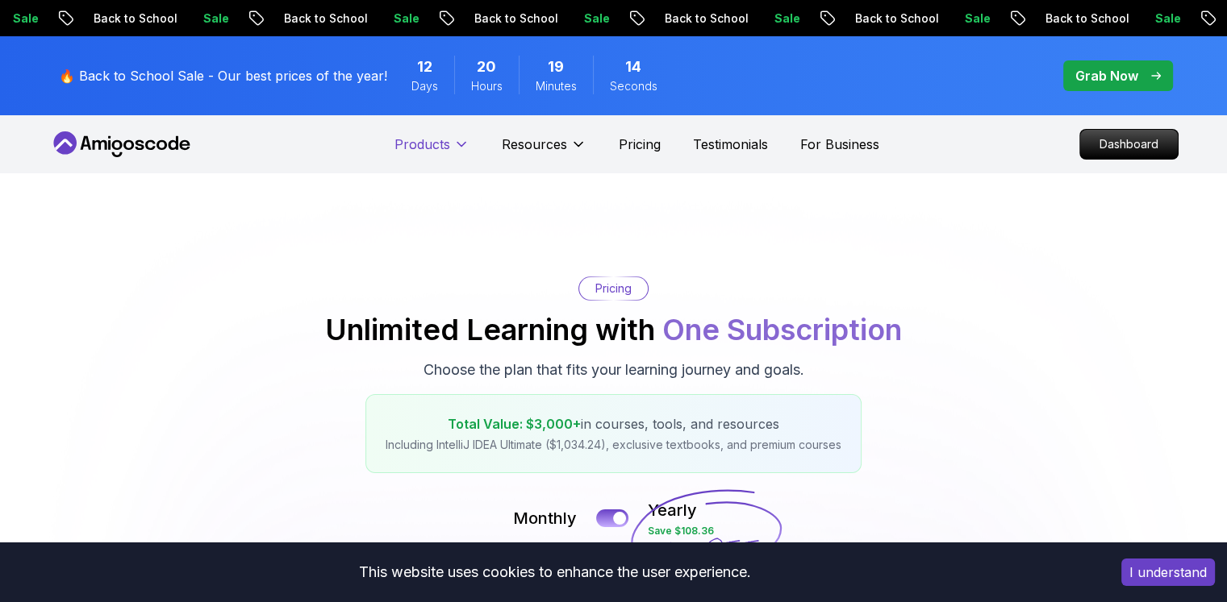
click at [461, 138] on icon at bounding box center [461, 144] width 16 height 16
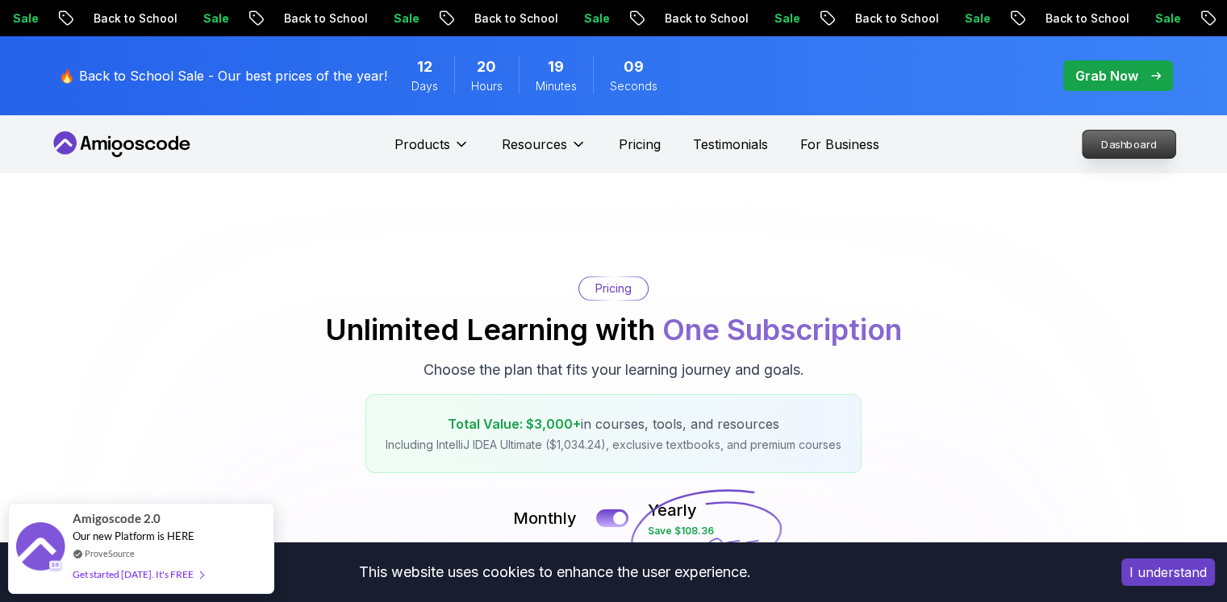
click at [1140, 139] on p "Dashboard" at bounding box center [1128, 144] width 93 height 27
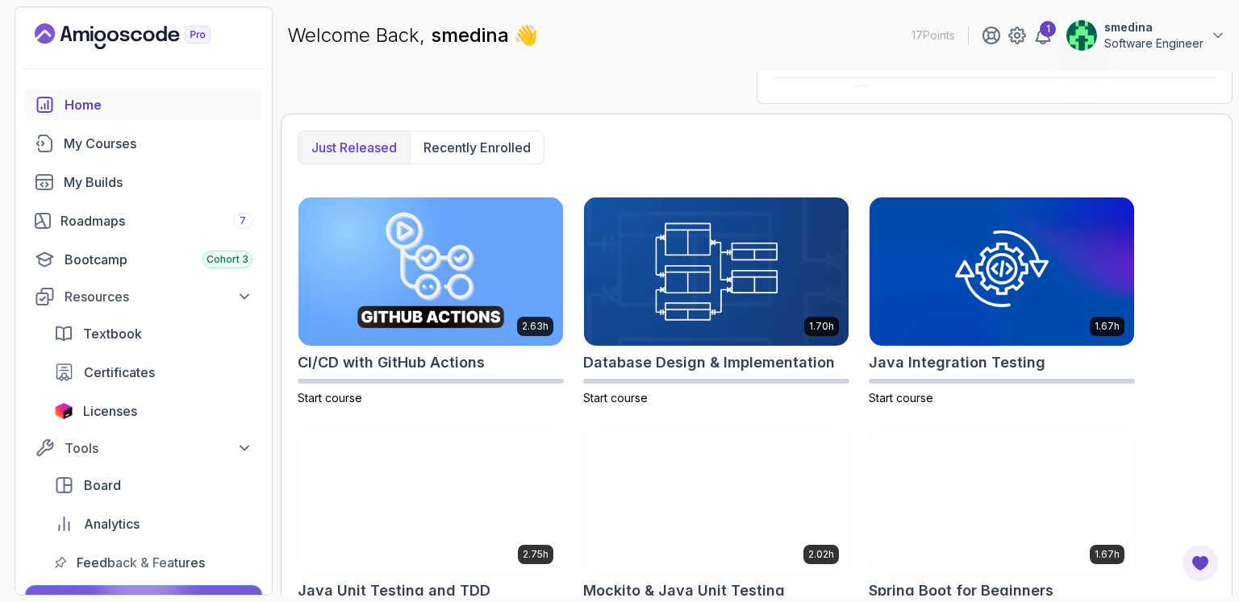
scroll to position [95, 0]
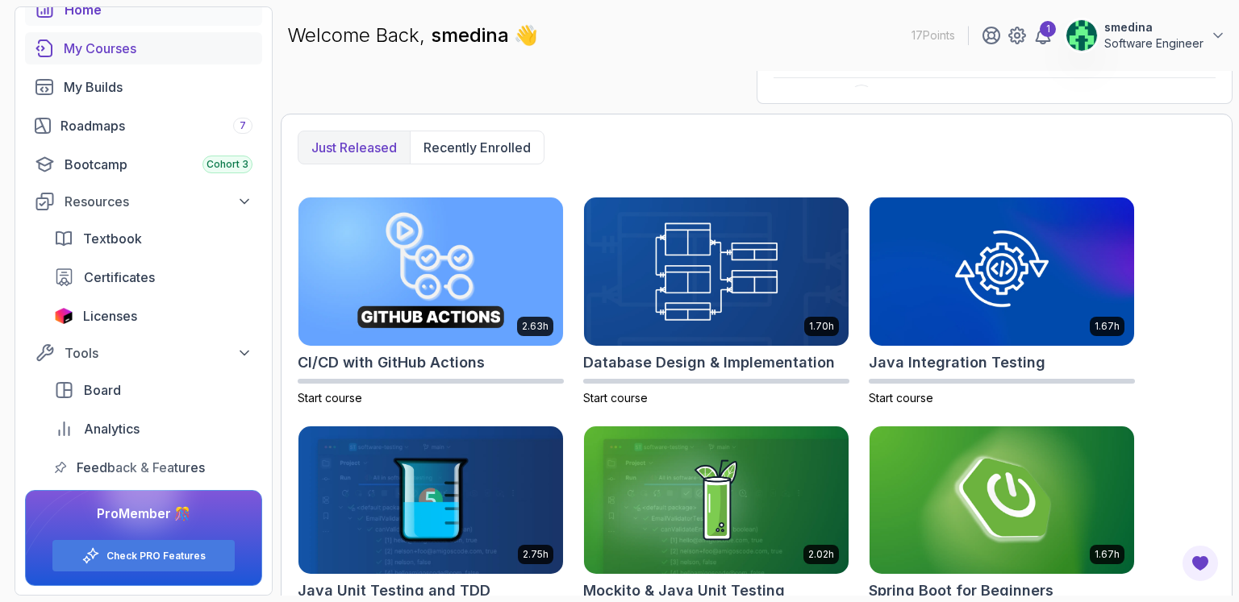
click at [110, 48] on div "My Courses" at bounding box center [158, 48] width 189 height 19
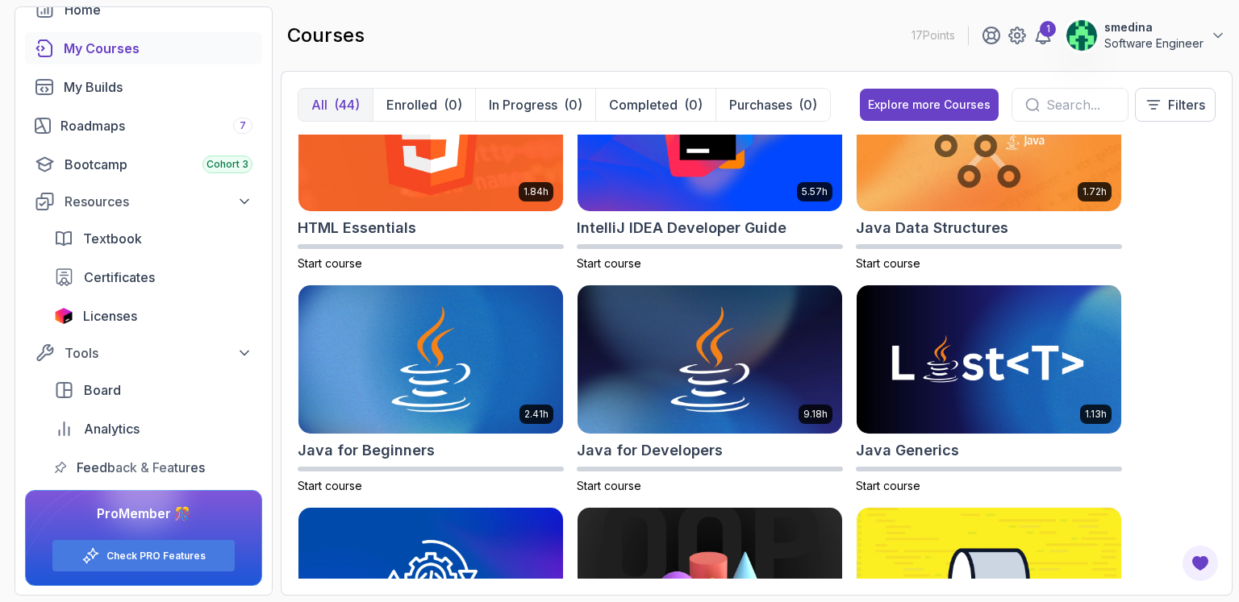
scroll to position [940, 0]
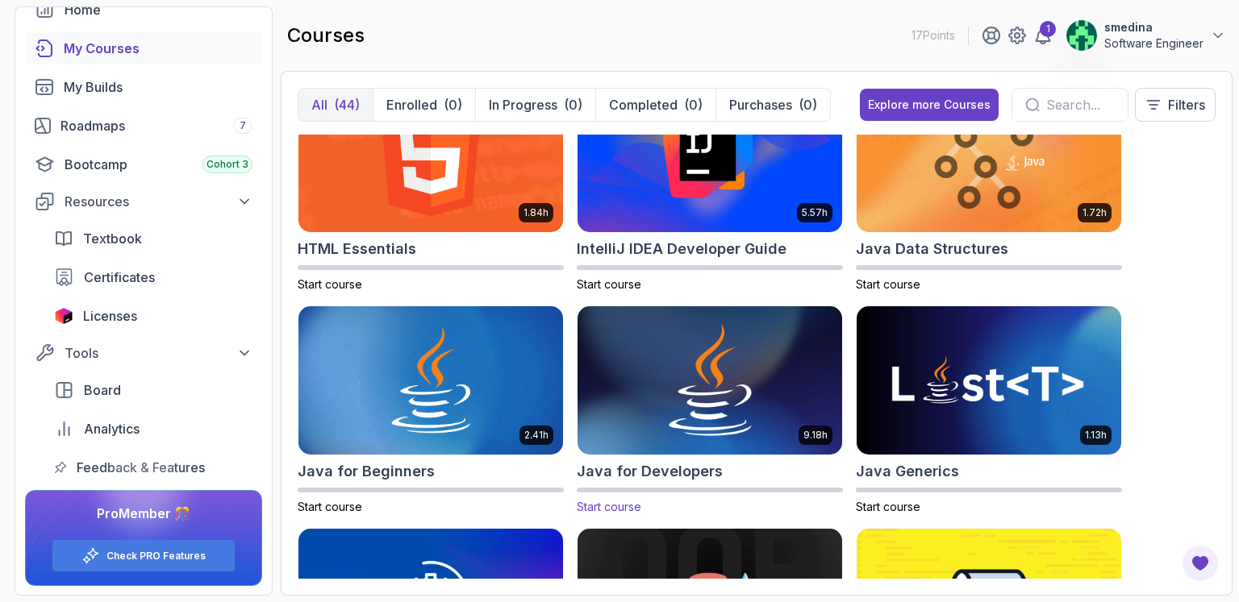
click at [717, 385] on img at bounding box center [709, 381] width 277 height 156
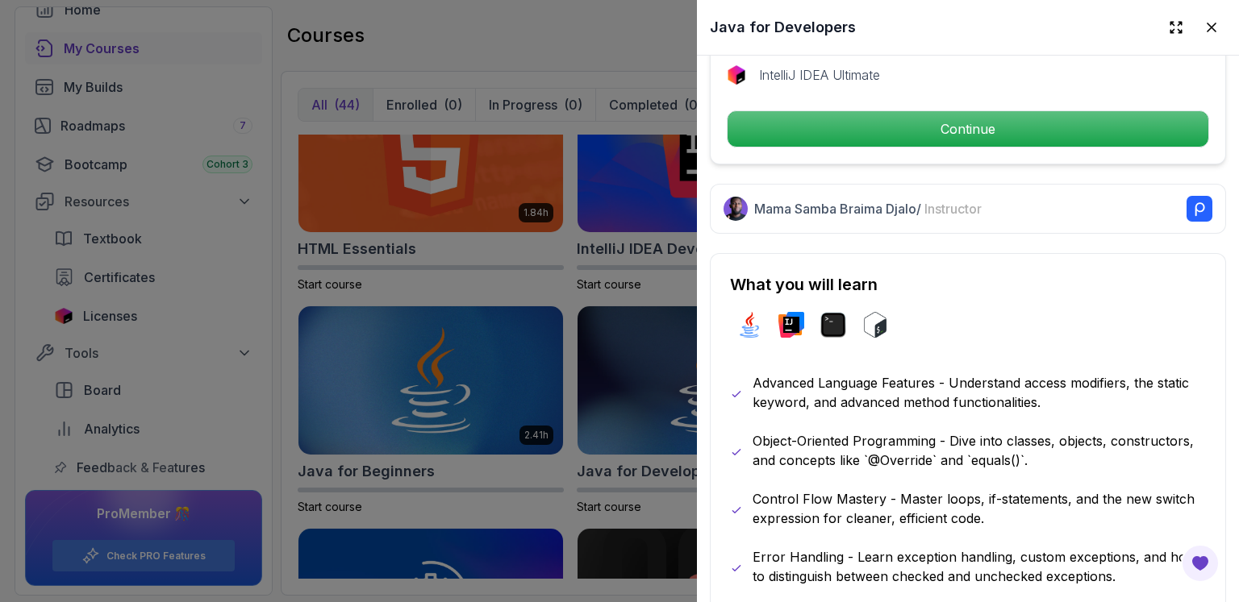
scroll to position [376, 0]
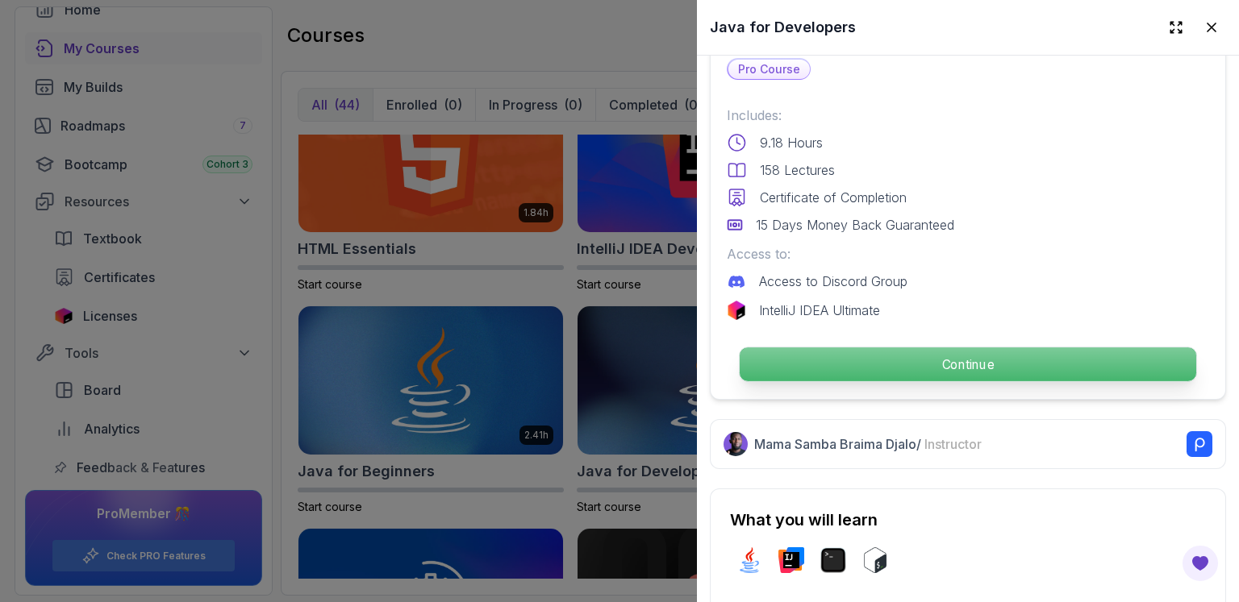
click at [935, 356] on p "Continue" at bounding box center [967, 365] width 456 height 34
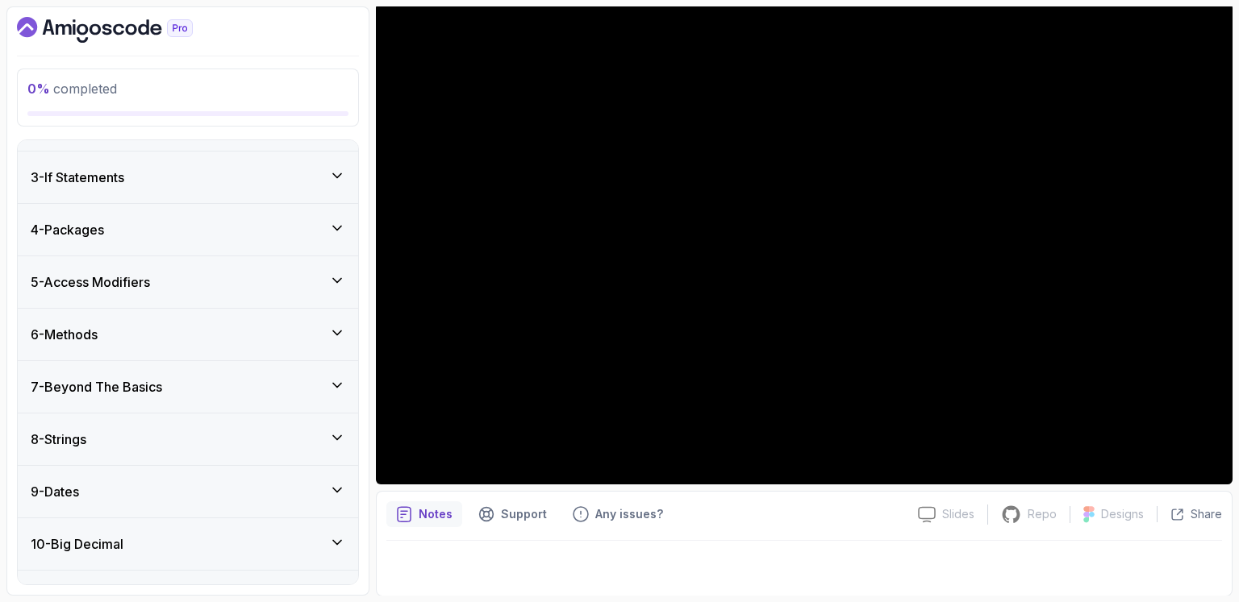
scroll to position [118, 0]
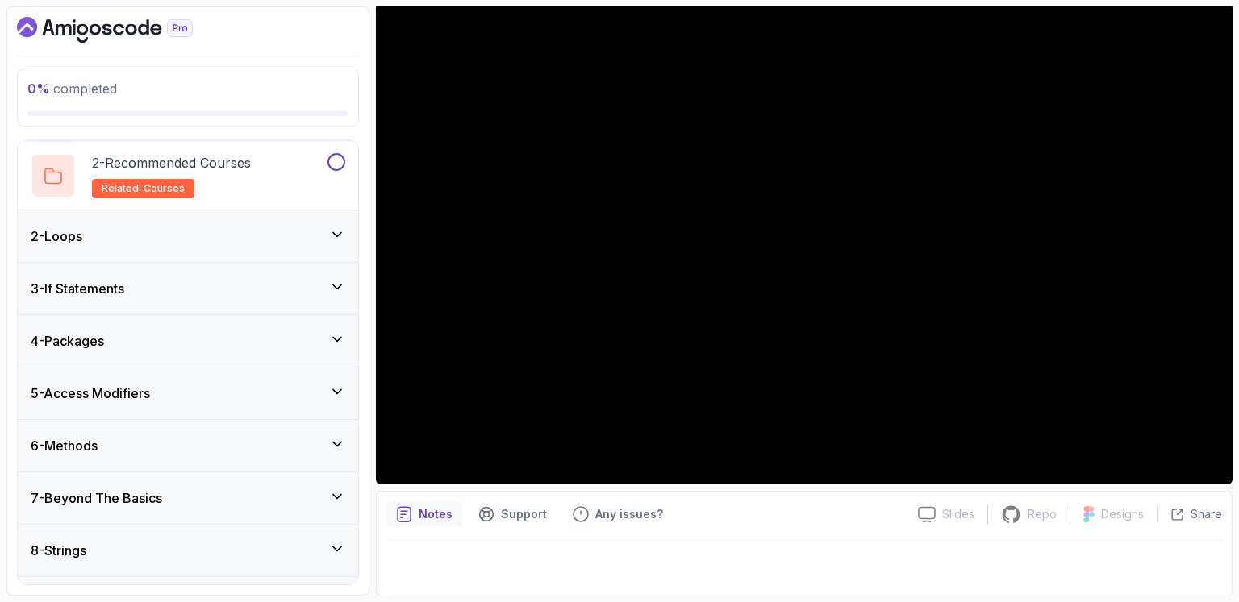
click at [341, 229] on icon at bounding box center [337, 235] width 16 height 16
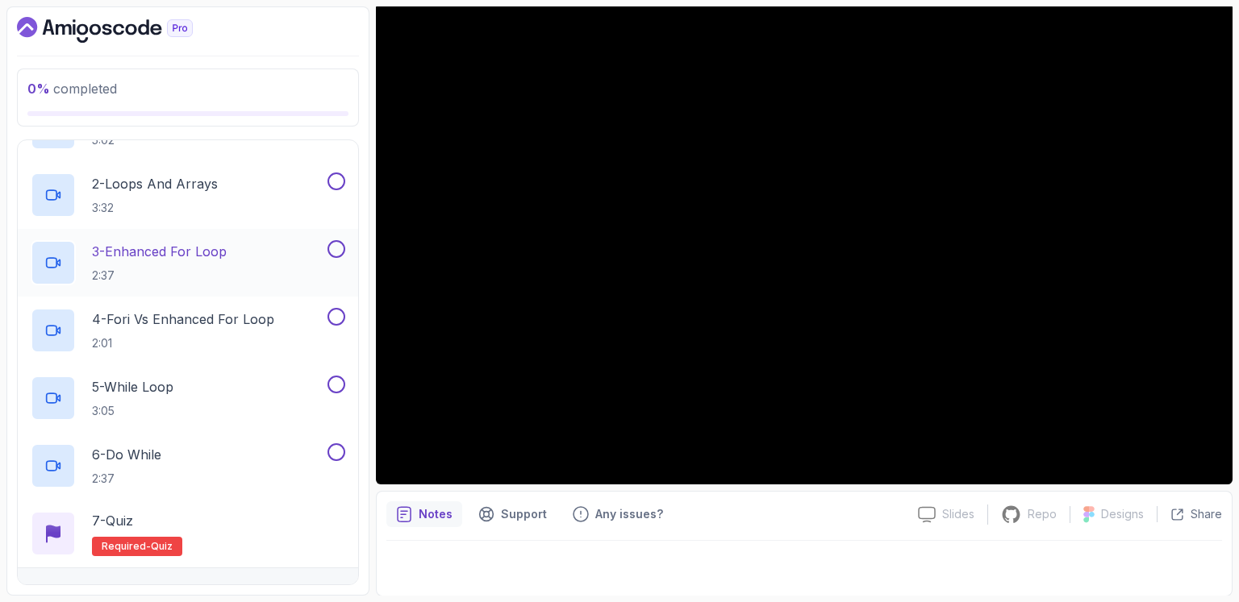
scroll to position [188, 0]
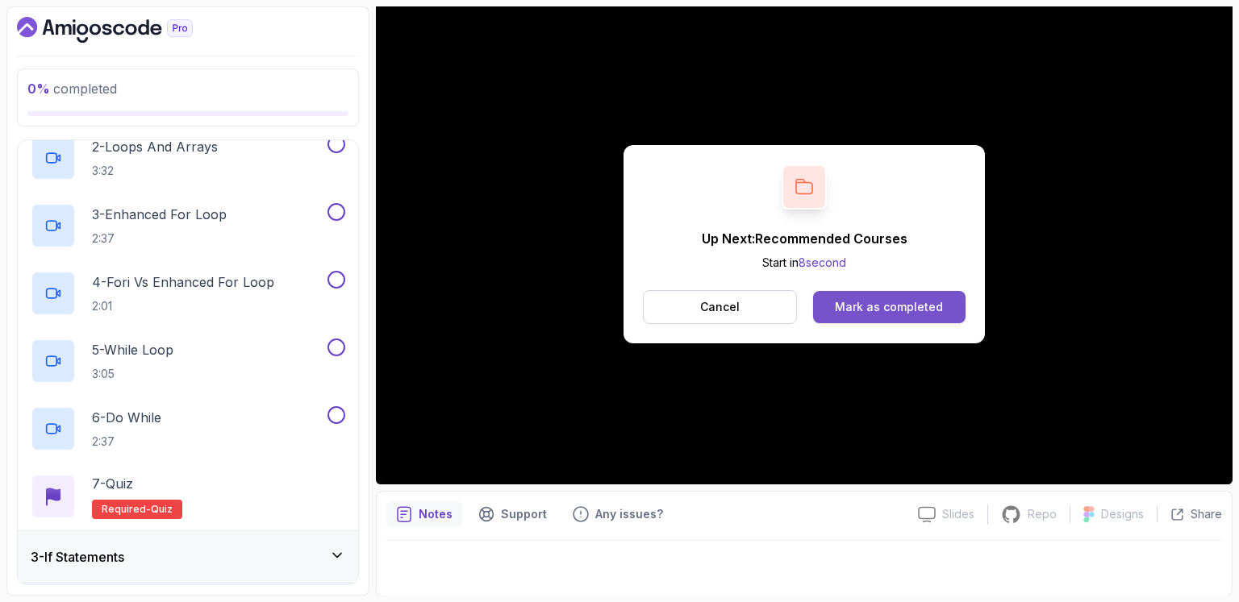
click at [848, 297] on button "Mark as completed" at bounding box center [889, 307] width 152 height 32
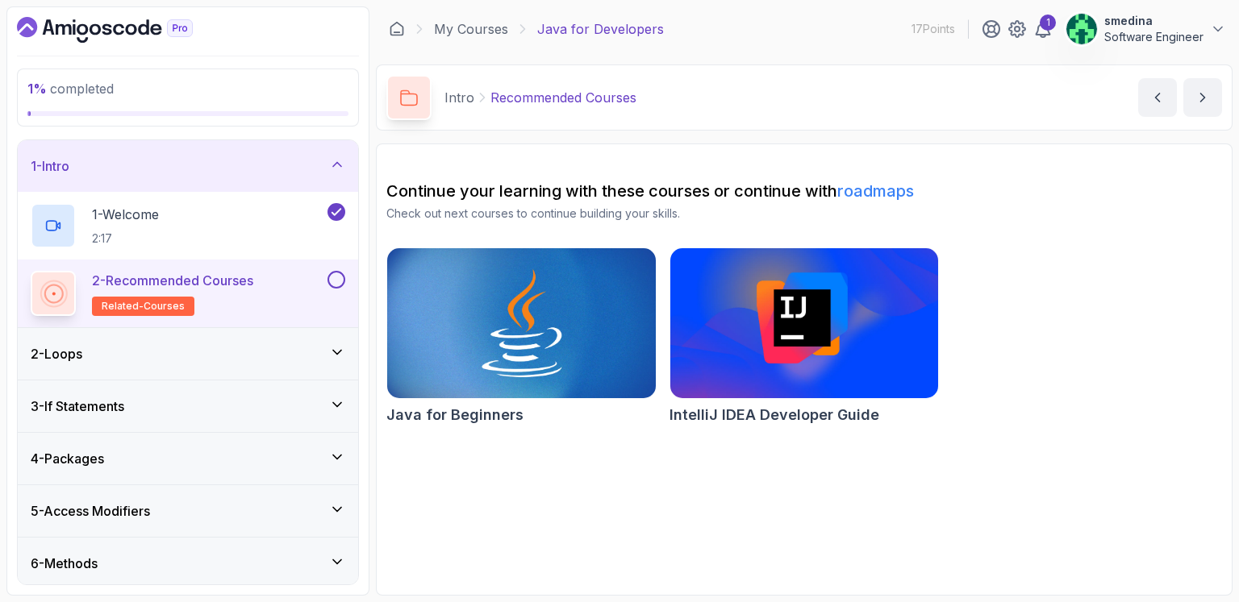
click at [290, 281] on div "2 - Recommended Courses related-courses" at bounding box center [178, 293] width 294 height 45
click at [141, 358] on div "2 - Loops" at bounding box center [188, 353] width 314 height 19
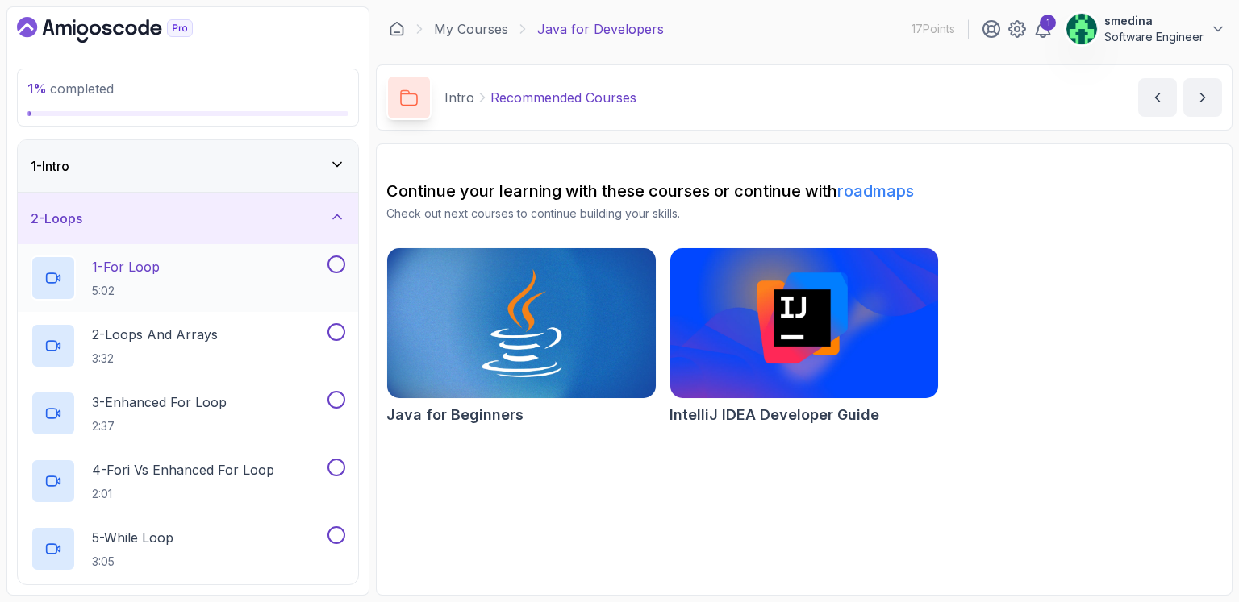
click at [148, 262] on p "1 - For Loop" at bounding box center [126, 266] width 68 height 19
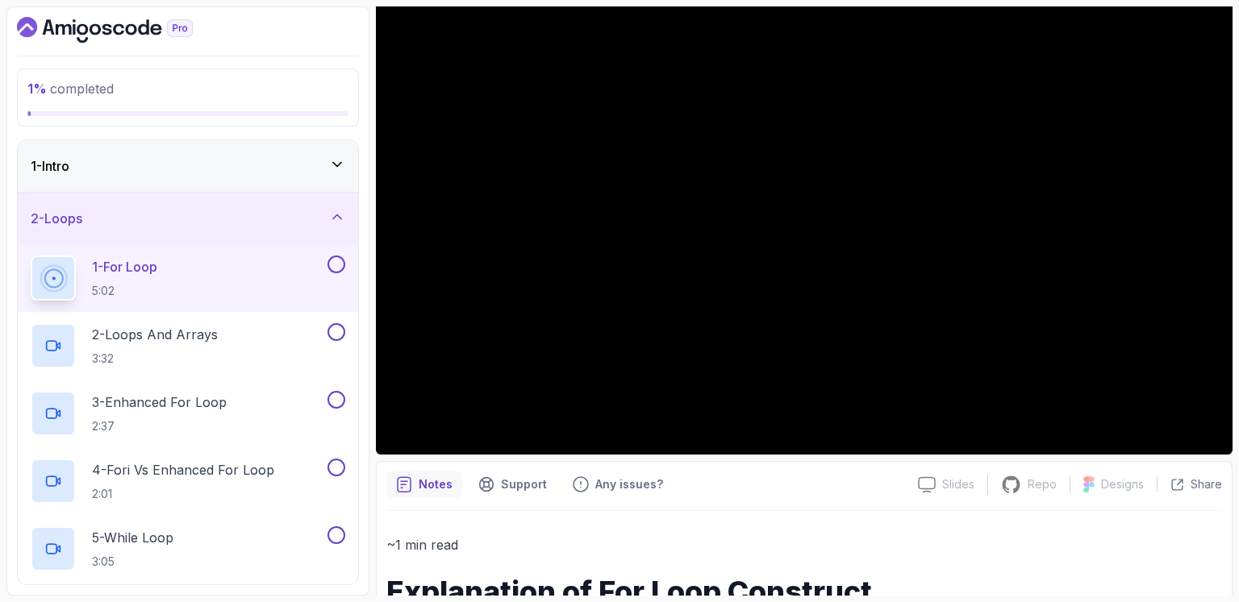
scroll to position [188, 0]
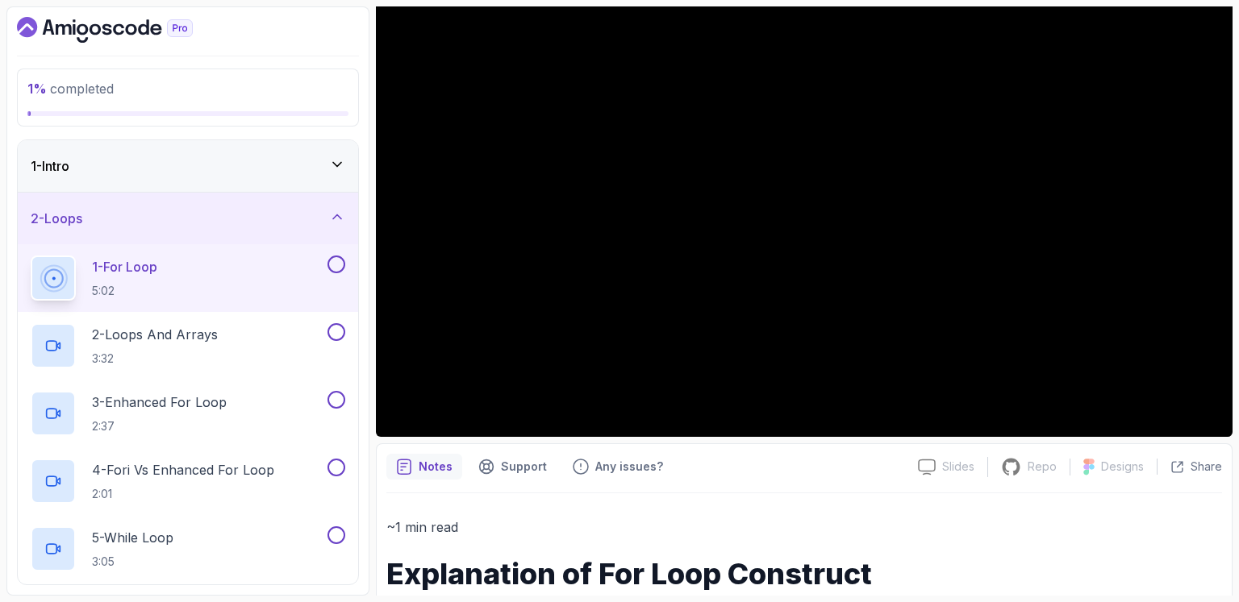
drag, startPoint x: 1238, startPoint y: 331, endPoint x: 1238, endPoint y: 111, distance: 220.1
click at [1226, 113] on section "1 % completed 1 - Intro 2 - Loops 1 - For Loop 5:02 2 - Loops And Arrays 3:32 3…" at bounding box center [619, 301] width 1239 height 602
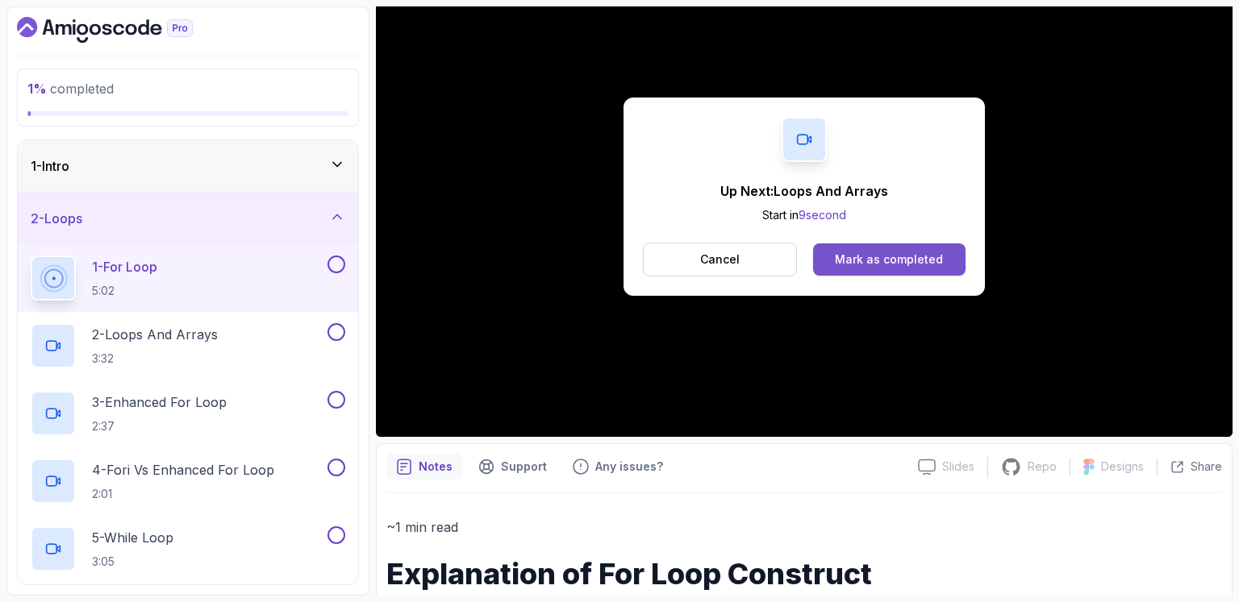
click at [884, 256] on div "Mark as completed" at bounding box center [889, 260] width 108 height 16
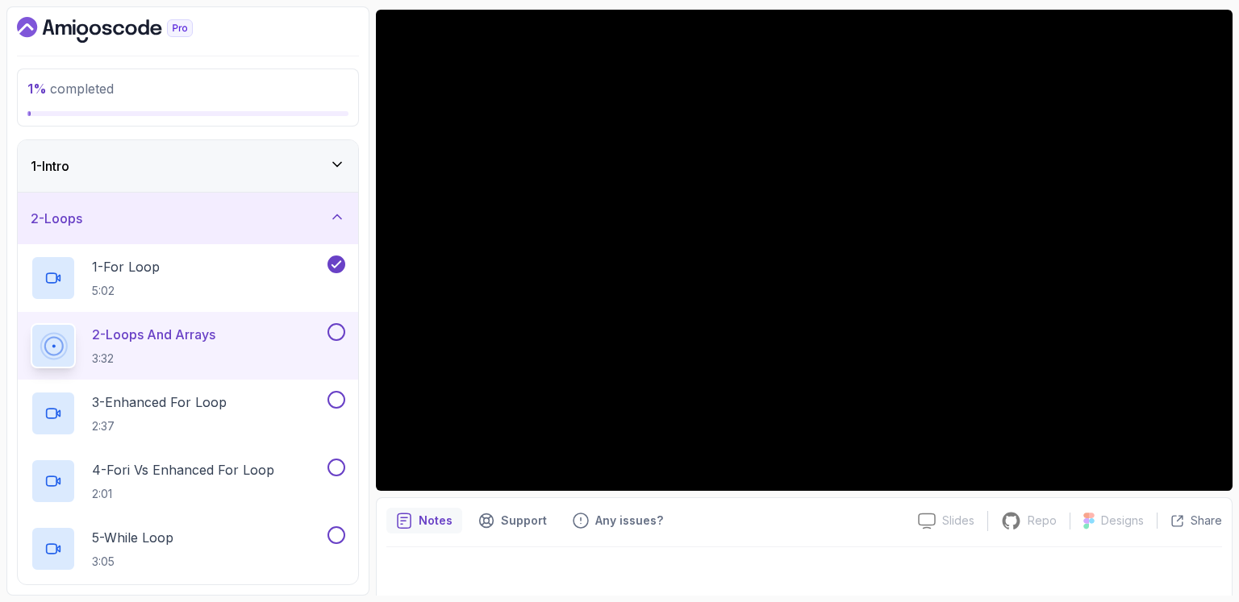
scroll to position [140, 0]
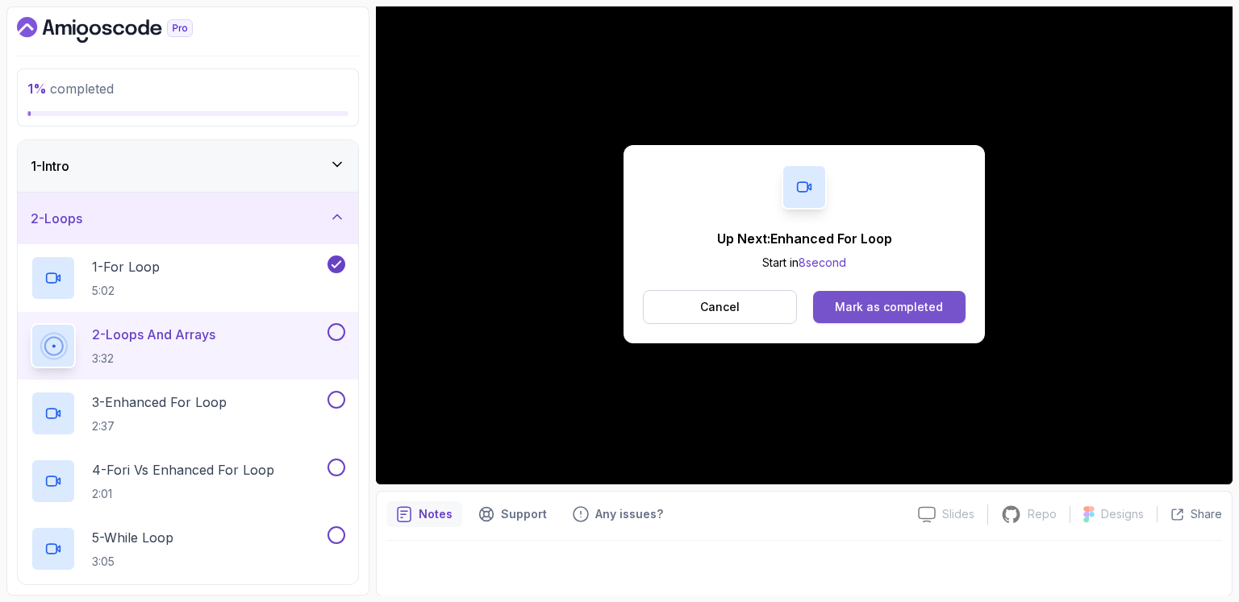
click at [866, 318] on button "Mark as completed" at bounding box center [889, 307] width 152 height 32
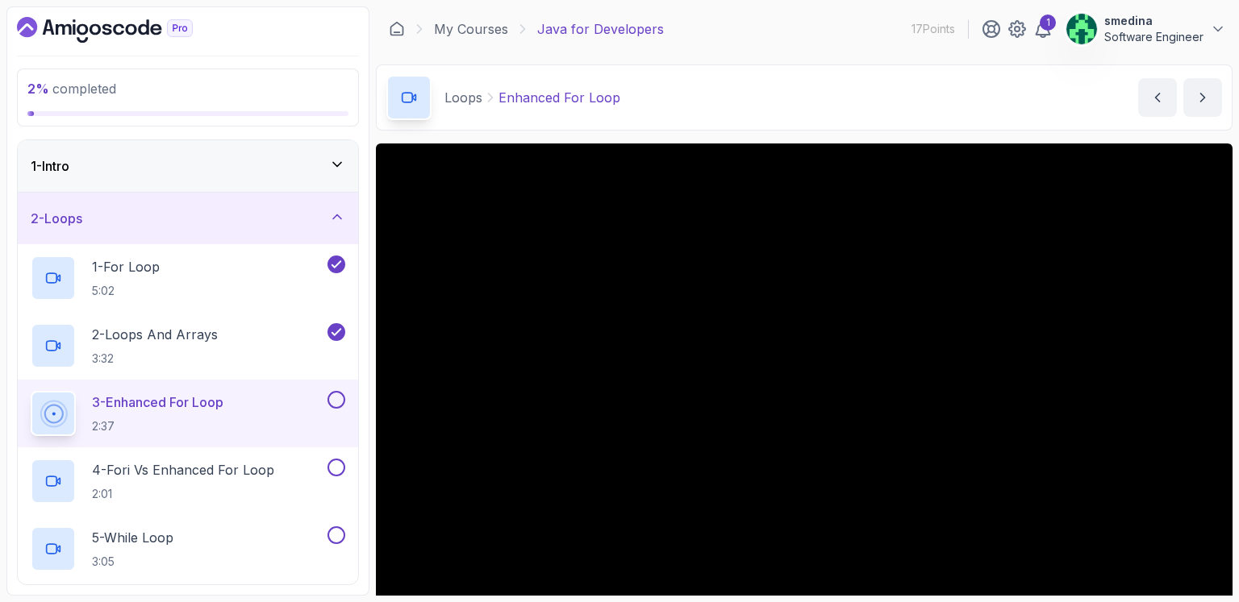
scroll to position [140, 0]
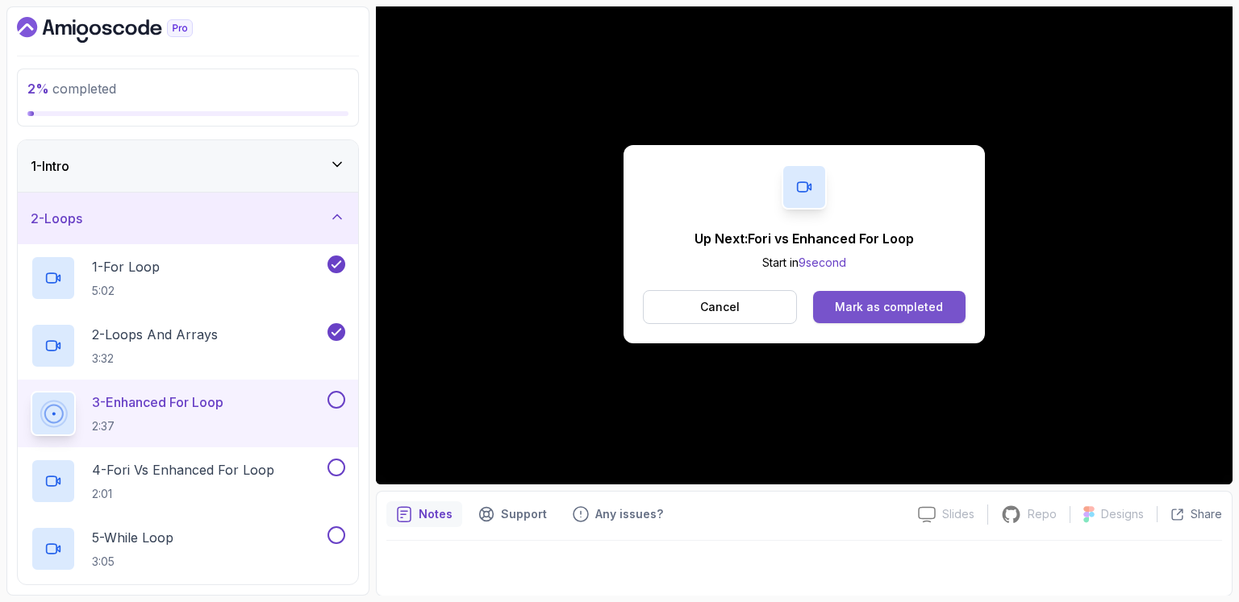
click at [906, 310] on div "Mark as completed" at bounding box center [889, 307] width 108 height 16
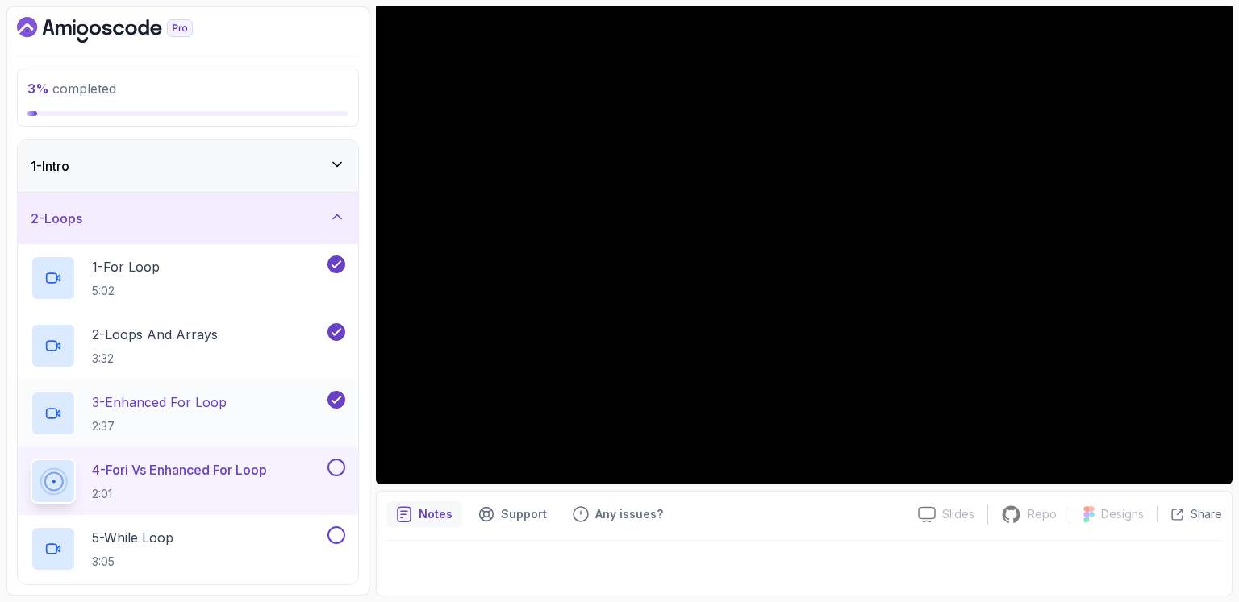
scroll to position [188, 0]
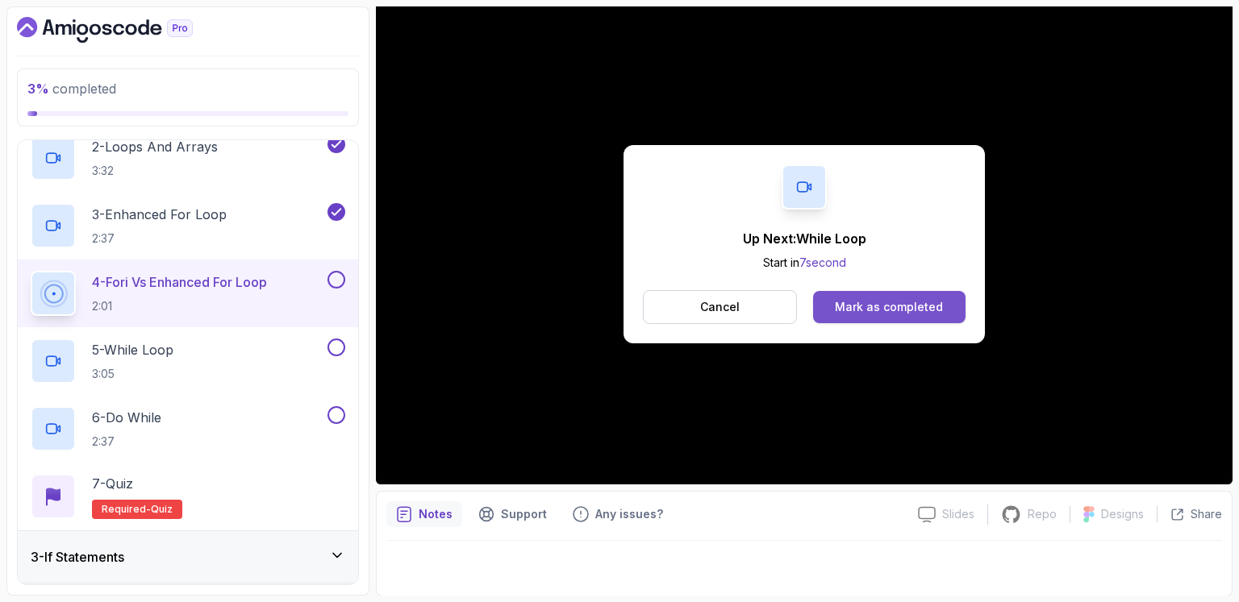
click at [877, 311] on div "Mark as completed" at bounding box center [889, 307] width 108 height 16
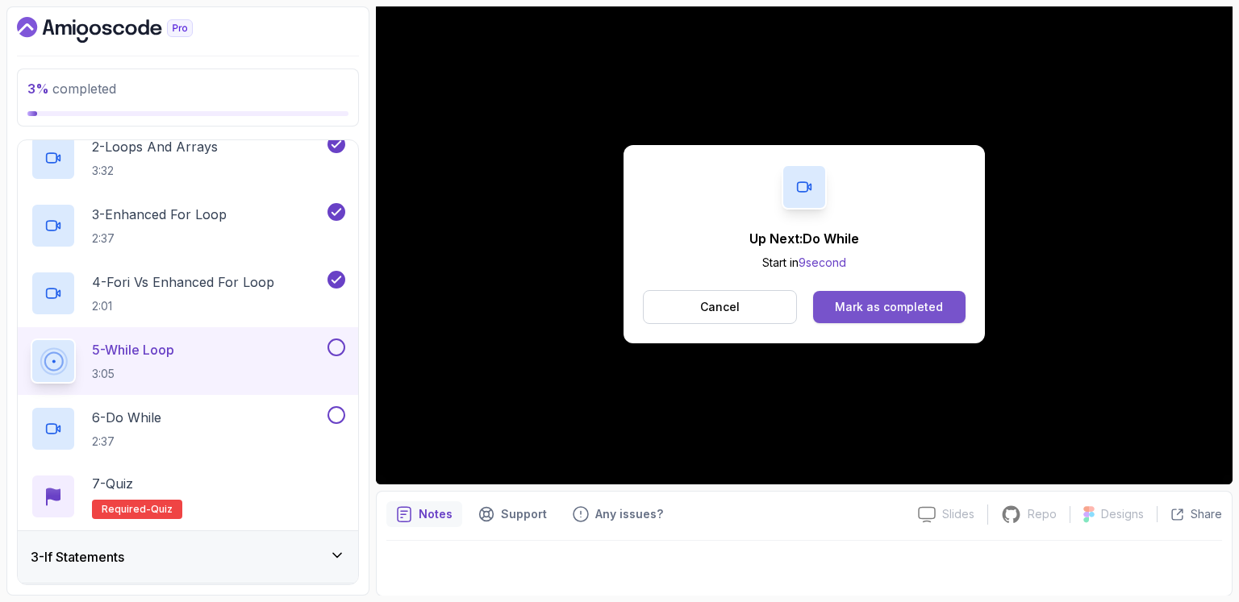
click at [868, 300] on div "Mark as completed" at bounding box center [889, 307] width 108 height 16
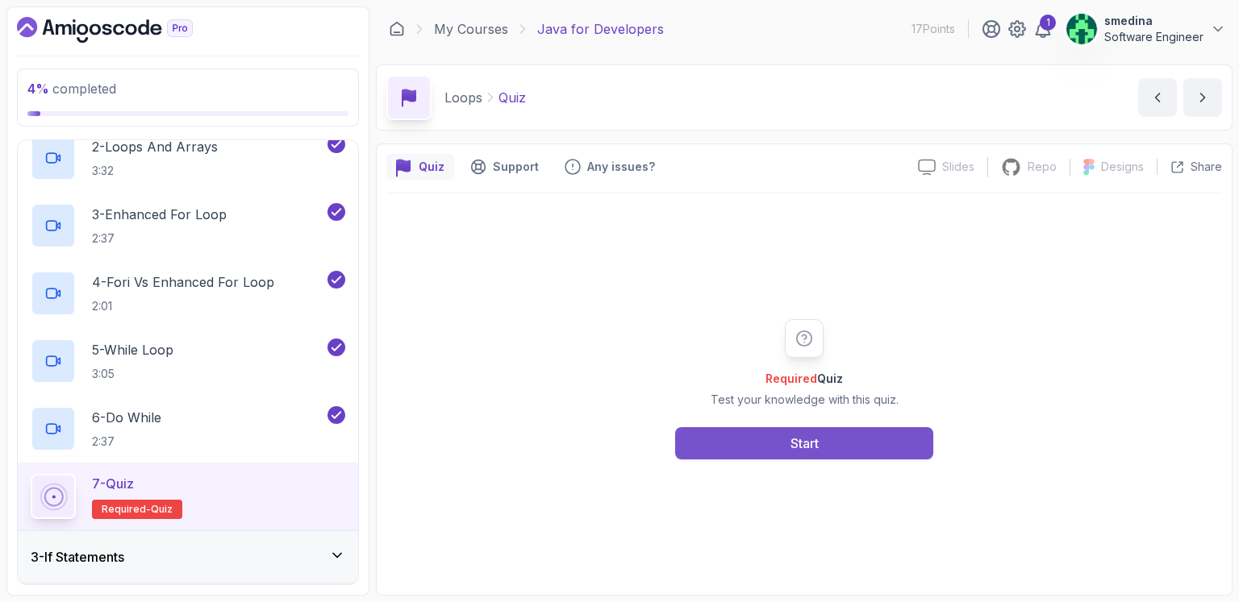
click at [829, 447] on button "Start" at bounding box center [804, 443] width 258 height 32
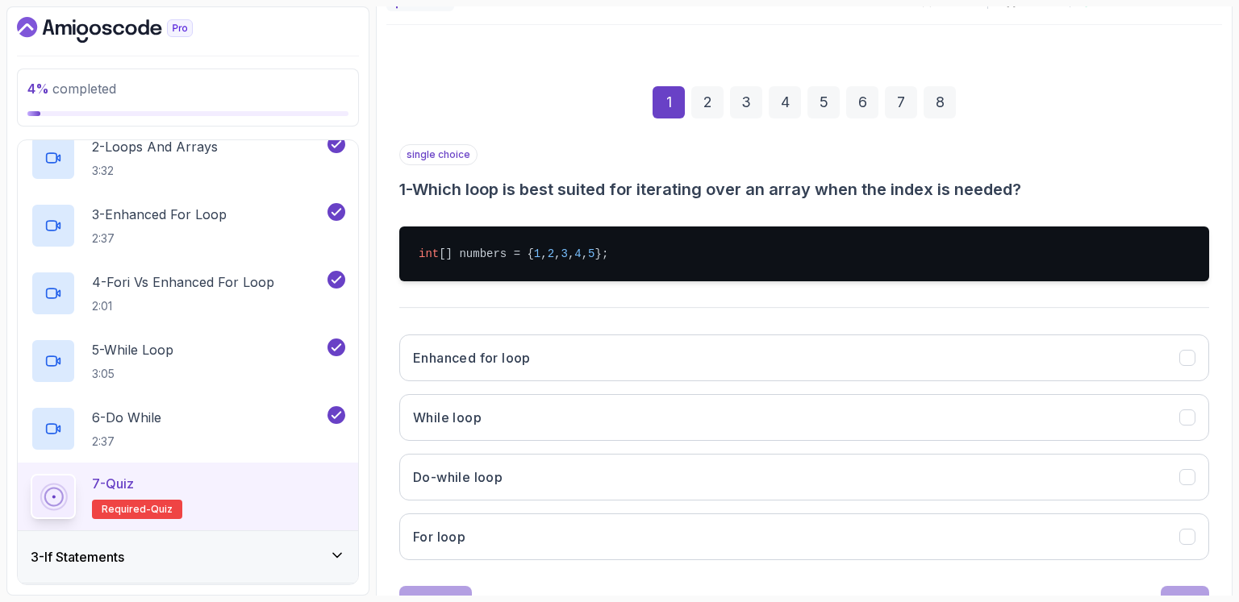
scroll to position [188, 0]
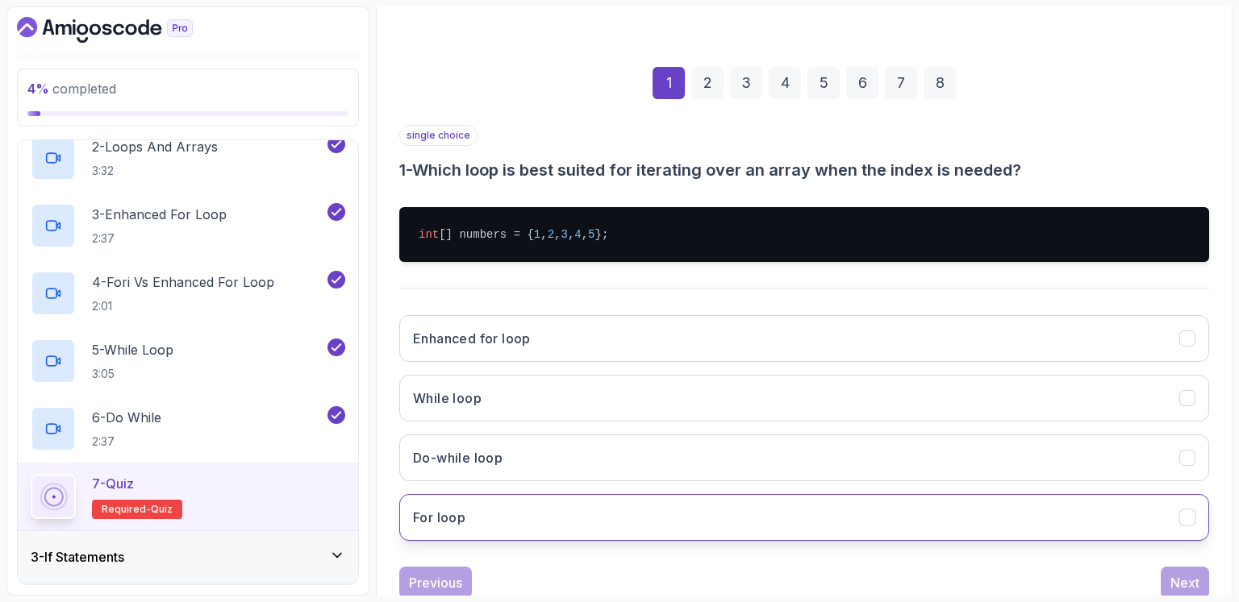
click at [519, 526] on button "For loop" at bounding box center [804, 517] width 810 height 47
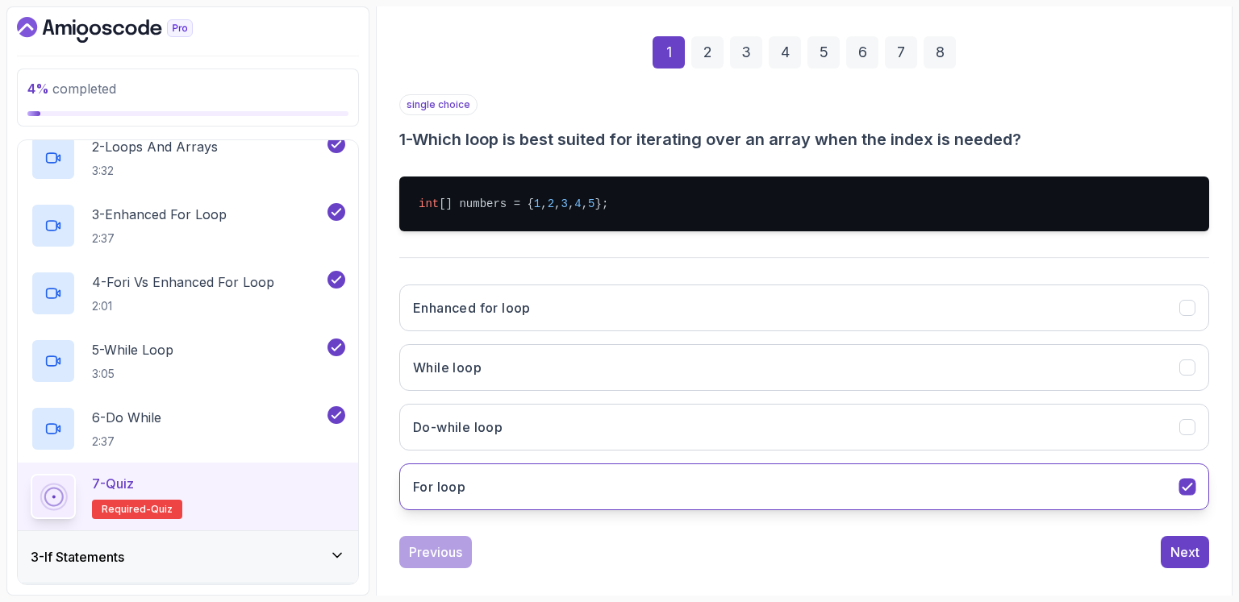
scroll to position [235, 0]
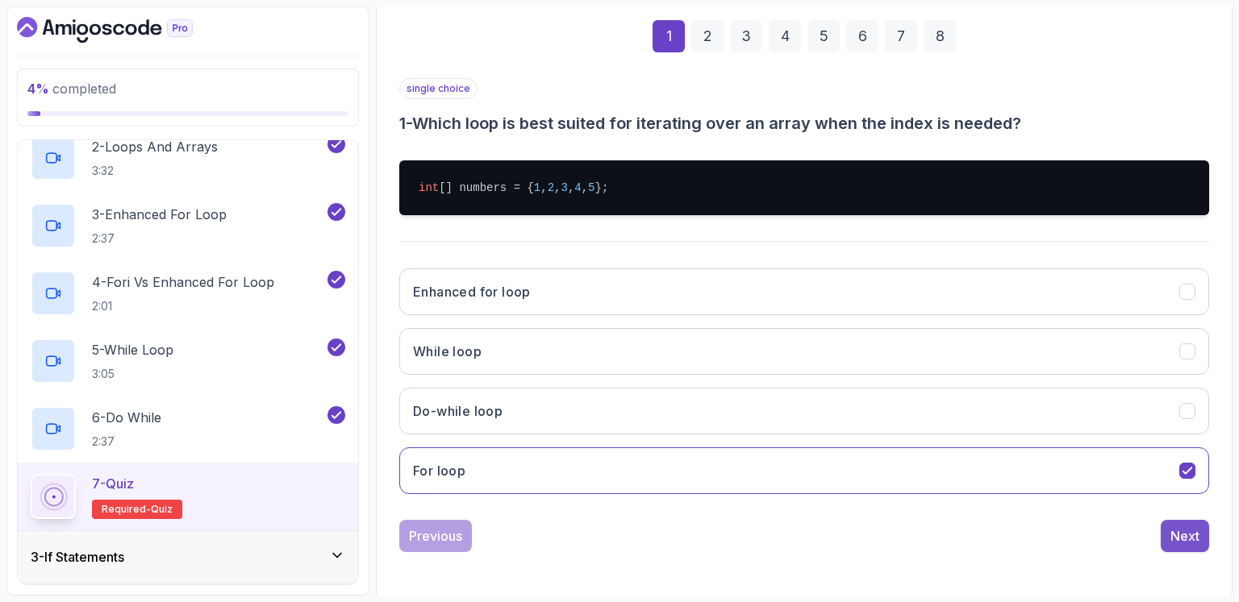
click at [1175, 536] on div "Next" at bounding box center [1184, 536] width 29 height 19
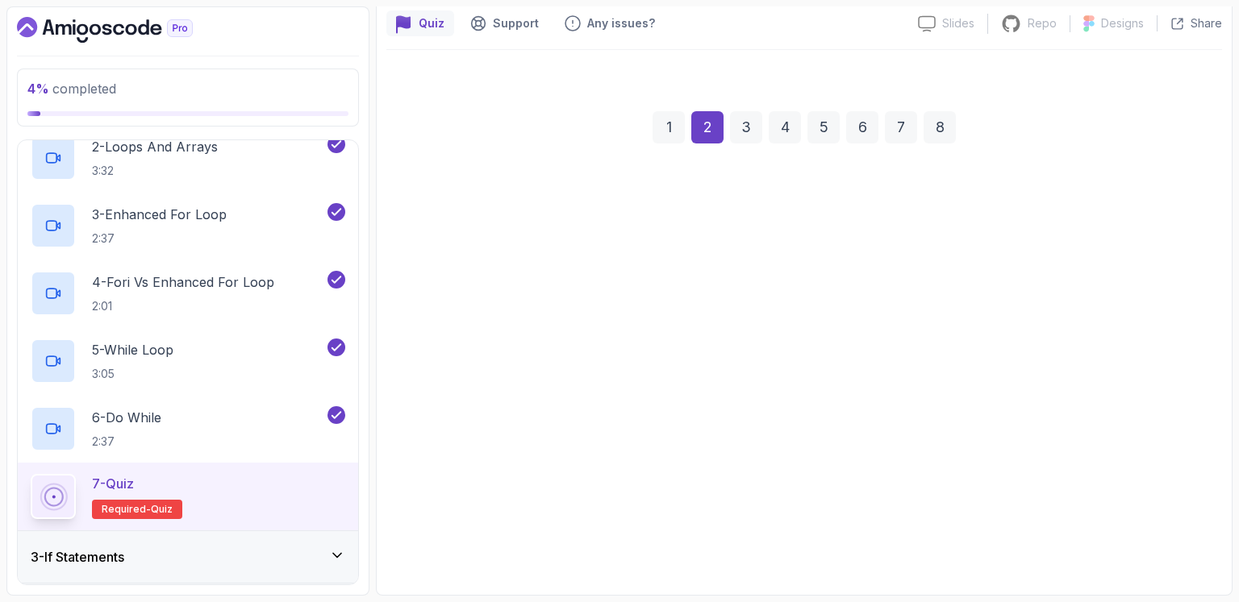
scroll to position [141, 0]
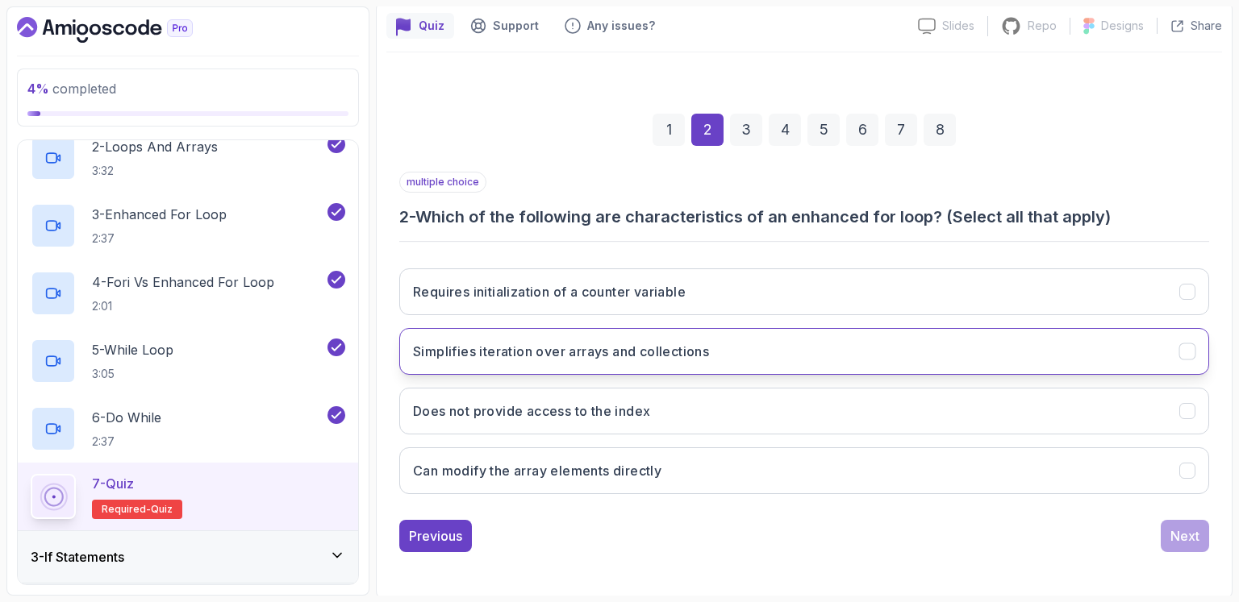
click at [732, 364] on button "Simplifies iteration over arrays and collections" at bounding box center [804, 351] width 810 height 47
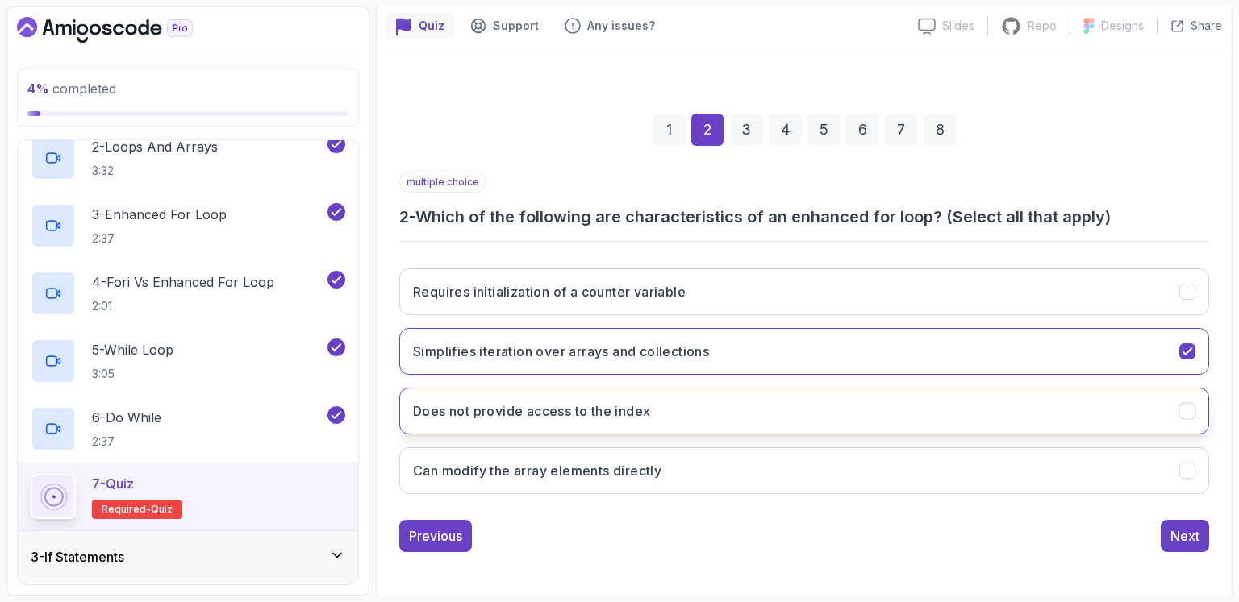
click at [781, 404] on button "Does not provide access to the index" at bounding box center [804, 411] width 810 height 47
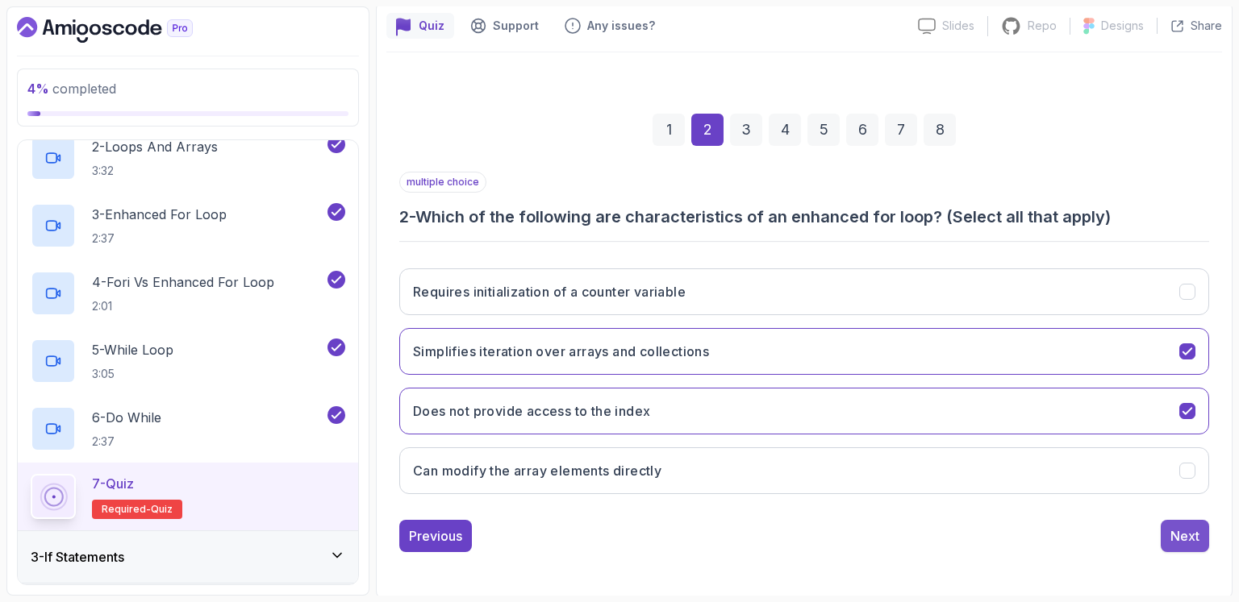
click at [1181, 530] on div "Next" at bounding box center [1184, 536] width 29 height 19
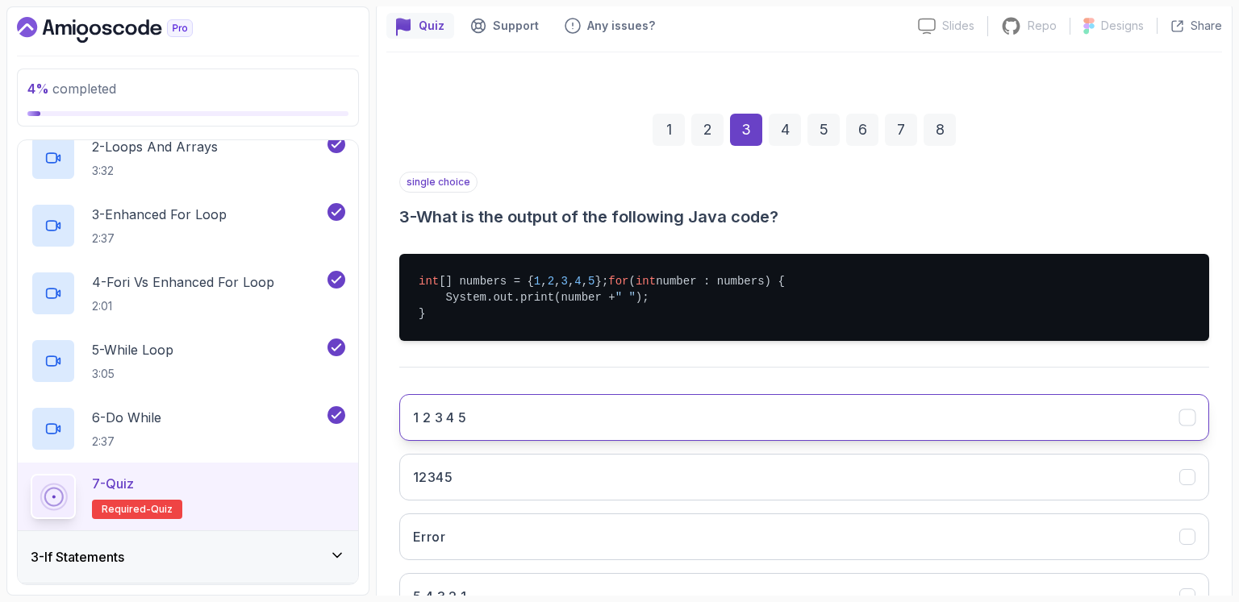
click at [496, 430] on button "1 2 3 4 5" at bounding box center [804, 417] width 810 height 47
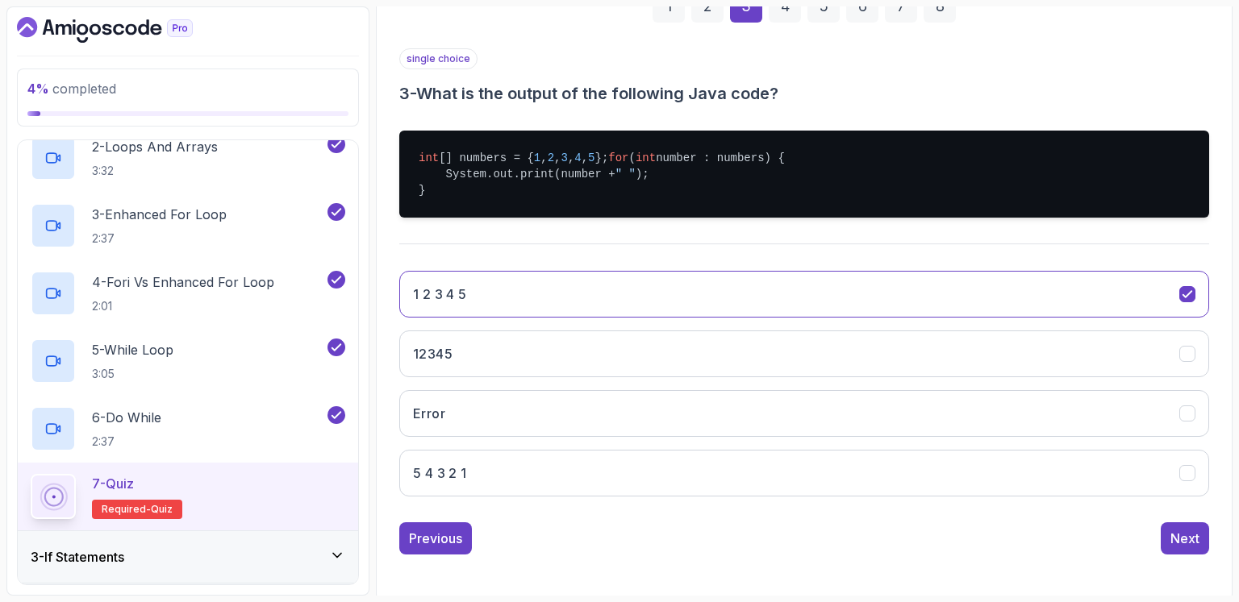
scroll to position [283, 0]
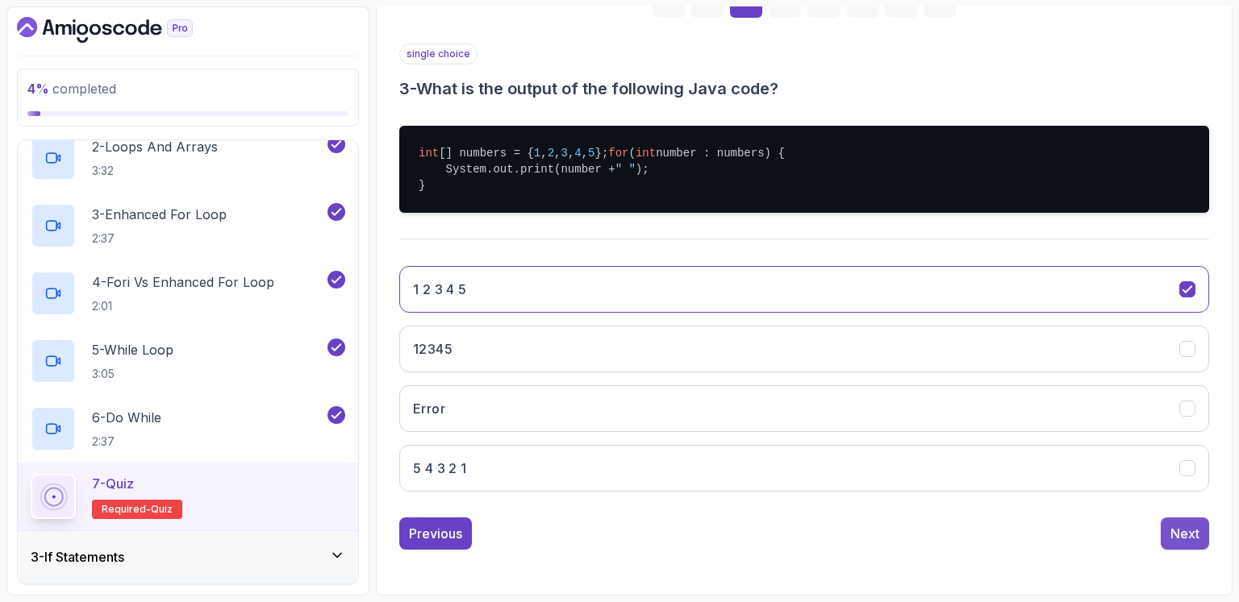
click at [1179, 534] on div "Next" at bounding box center [1184, 533] width 29 height 19
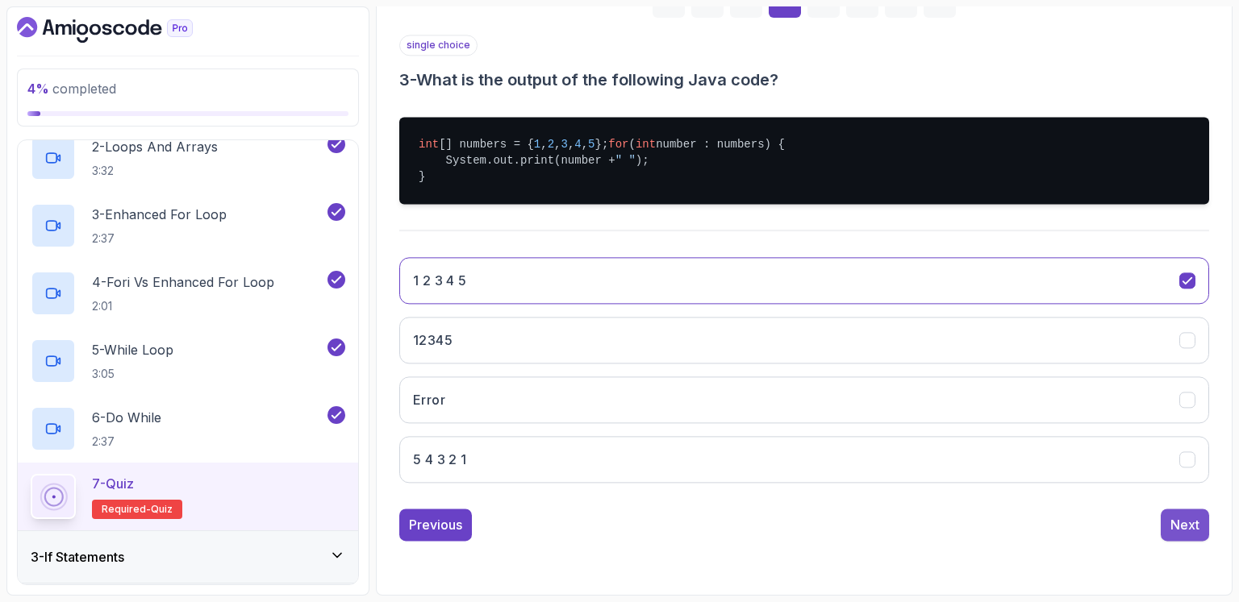
scroll to position [141, 0]
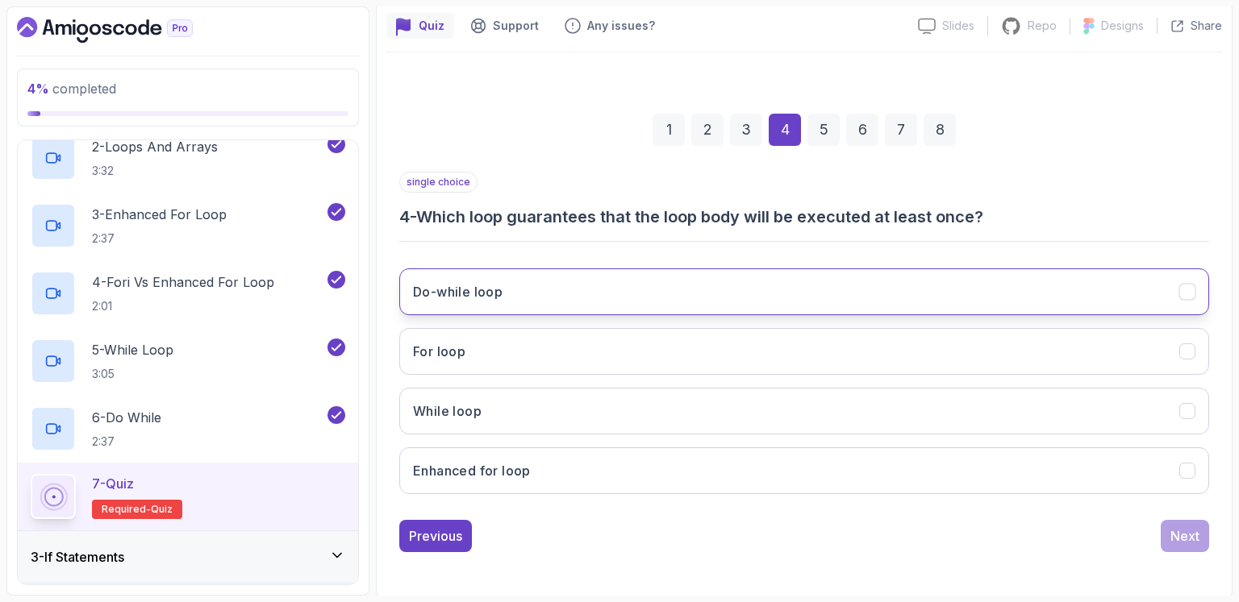
click at [460, 291] on h3 "Do-while loop" at bounding box center [458, 291] width 90 height 19
click at [1187, 527] on div "Next" at bounding box center [1184, 536] width 29 height 19
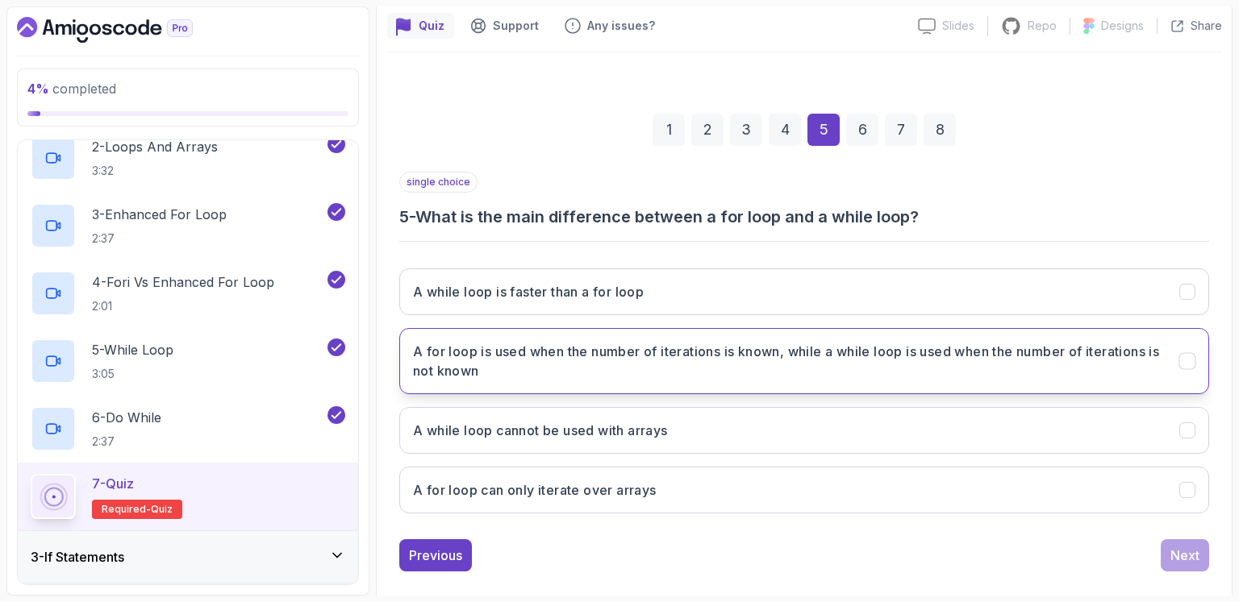
click at [913, 346] on h3 "A for loop is used when the number of iterations is known, while a while loop i…" at bounding box center [786, 361] width 747 height 39
click at [1190, 546] on div "Next" at bounding box center [1184, 555] width 29 height 19
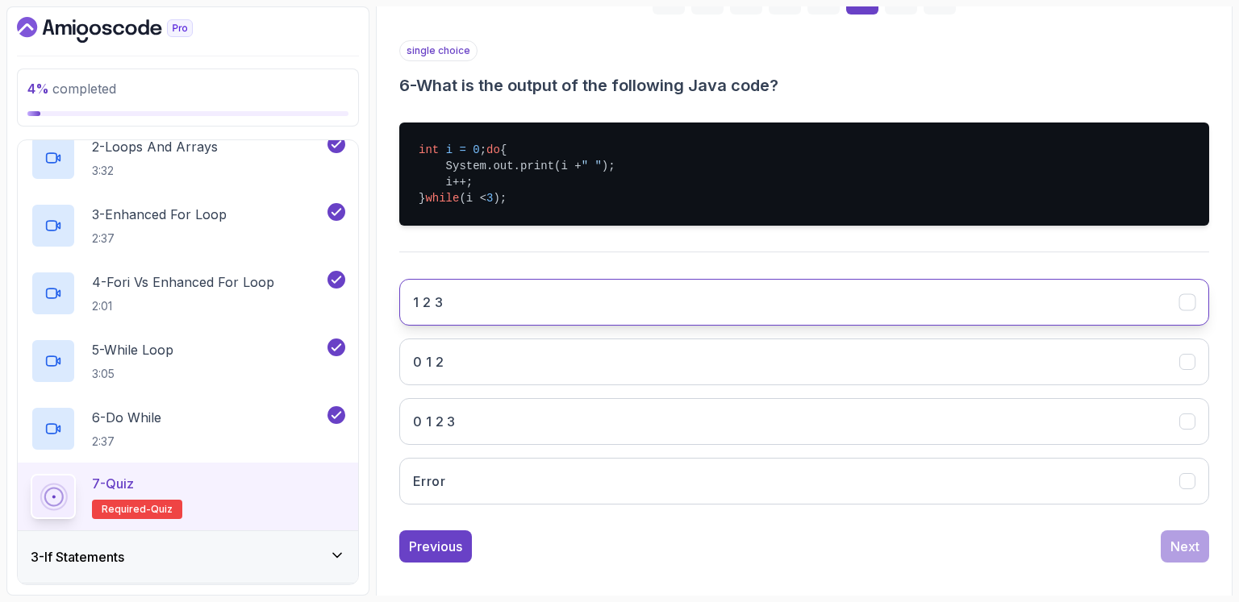
scroll to position [299, 0]
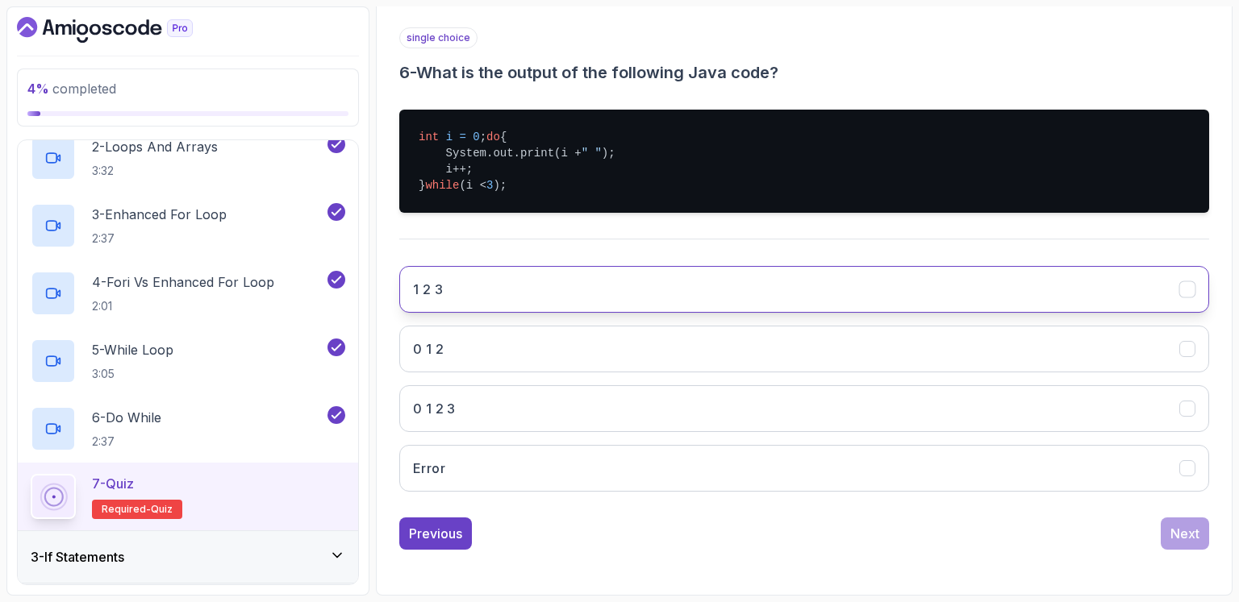
click at [493, 353] on button "0 1 2" at bounding box center [804, 349] width 810 height 47
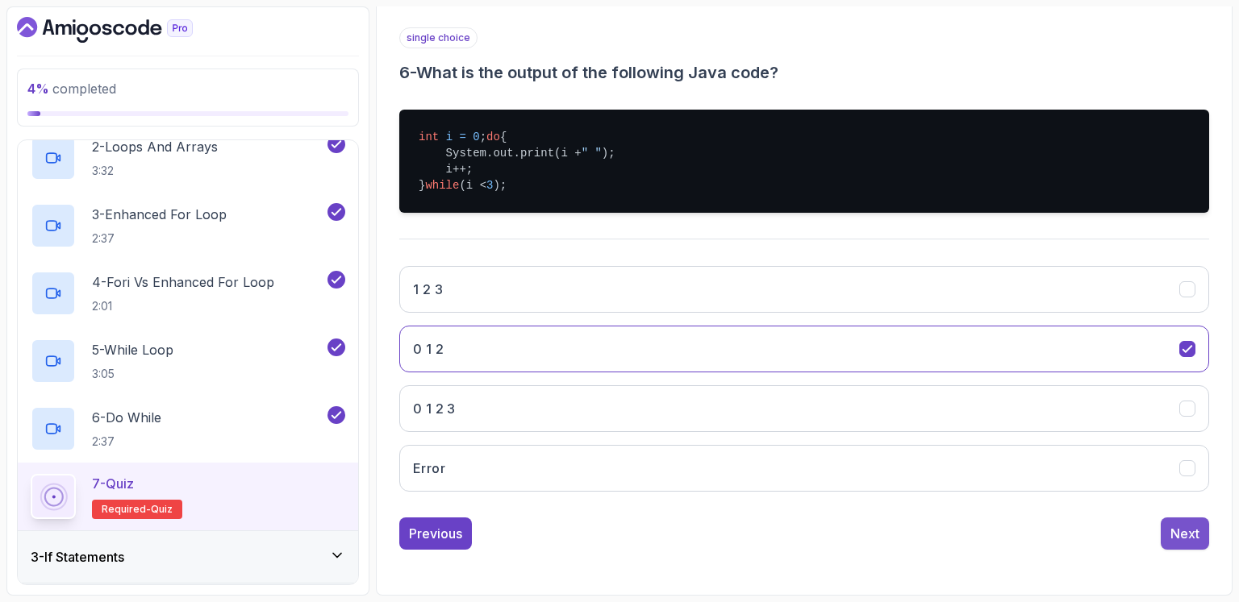
click at [1203, 539] on button "Next" at bounding box center [1184, 534] width 48 height 32
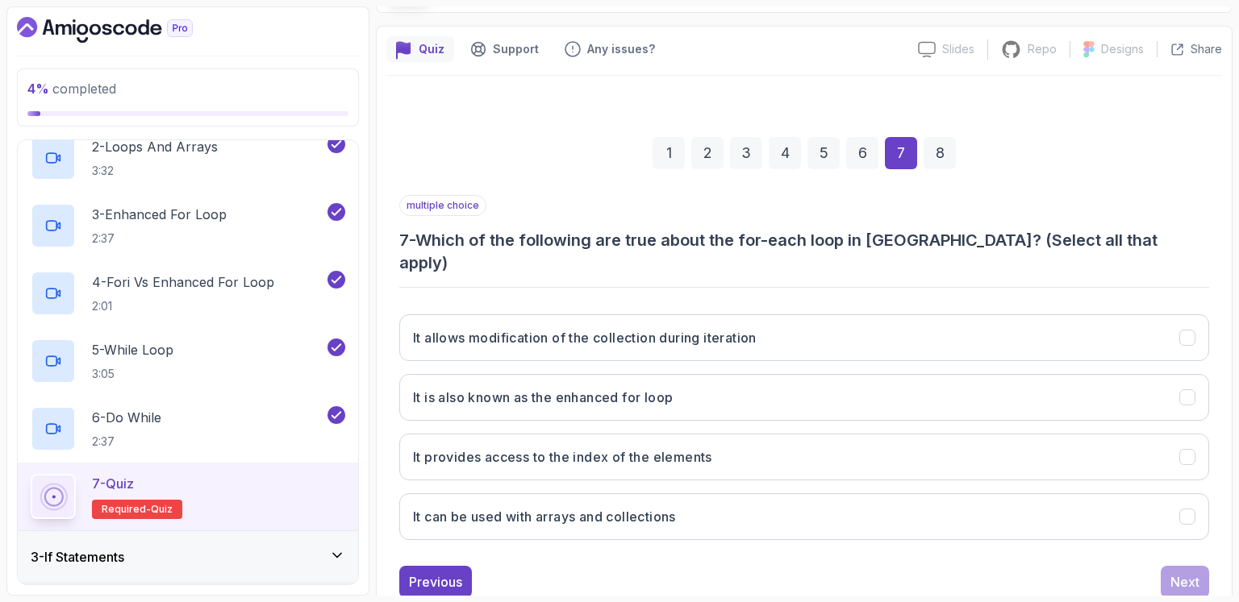
scroll to position [141, 0]
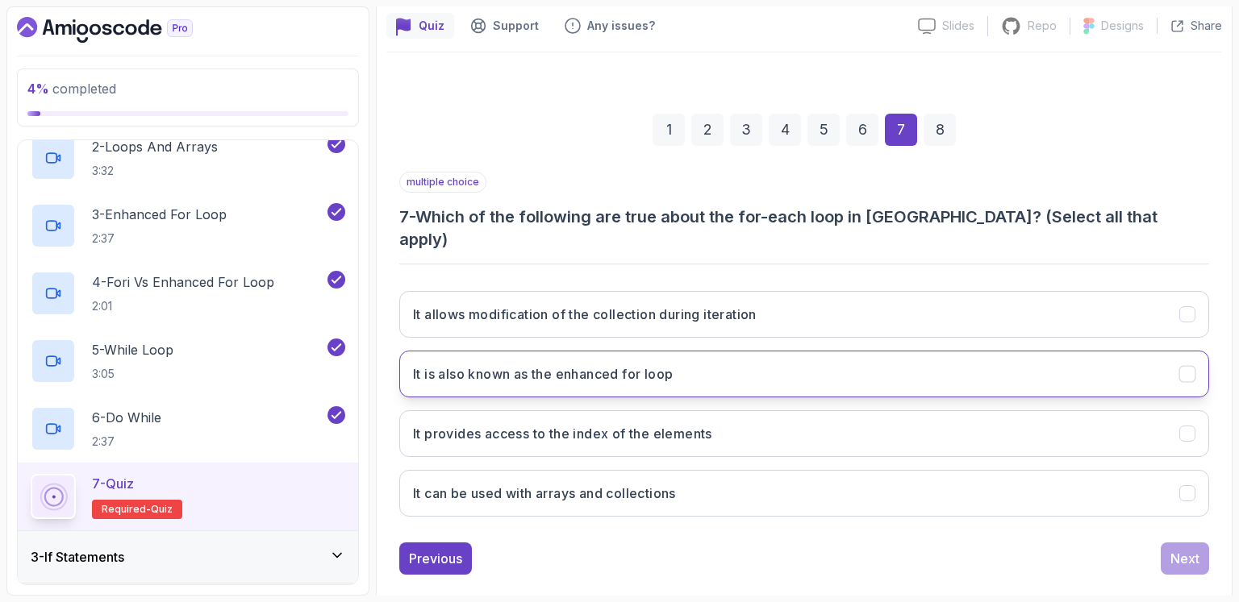
click at [706, 351] on button "It is also known as the enhanced for loop" at bounding box center [804, 374] width 810 height 47
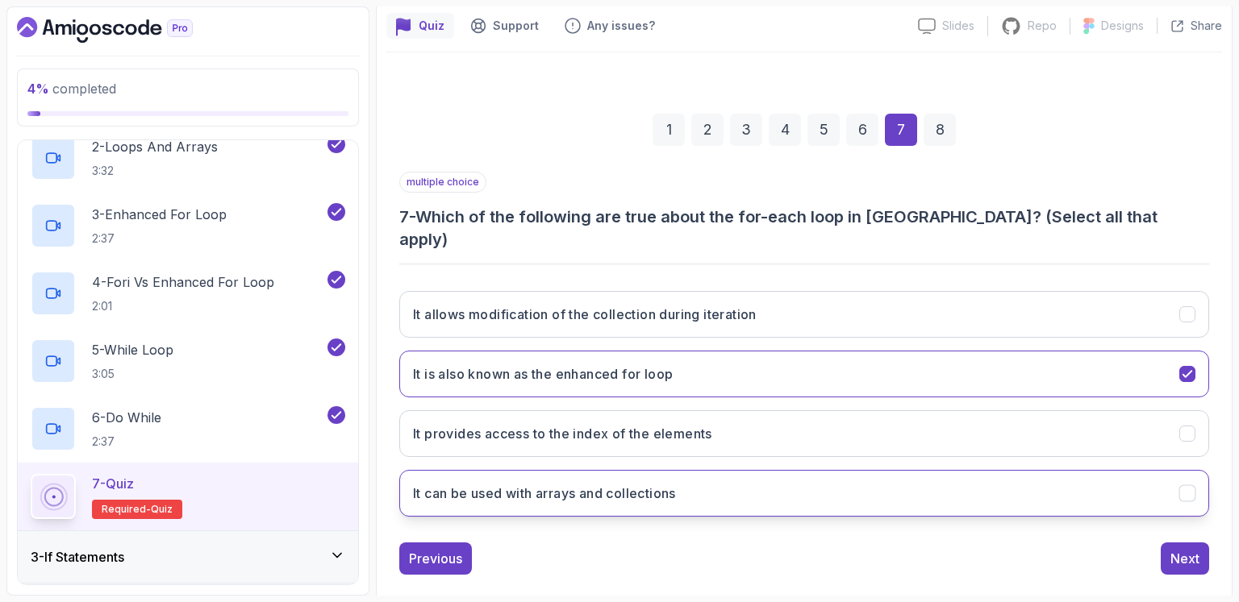
click at [744, 470] on button "It can be used with arrays and collections" at bounding box center [804, 493] width 810 height 47
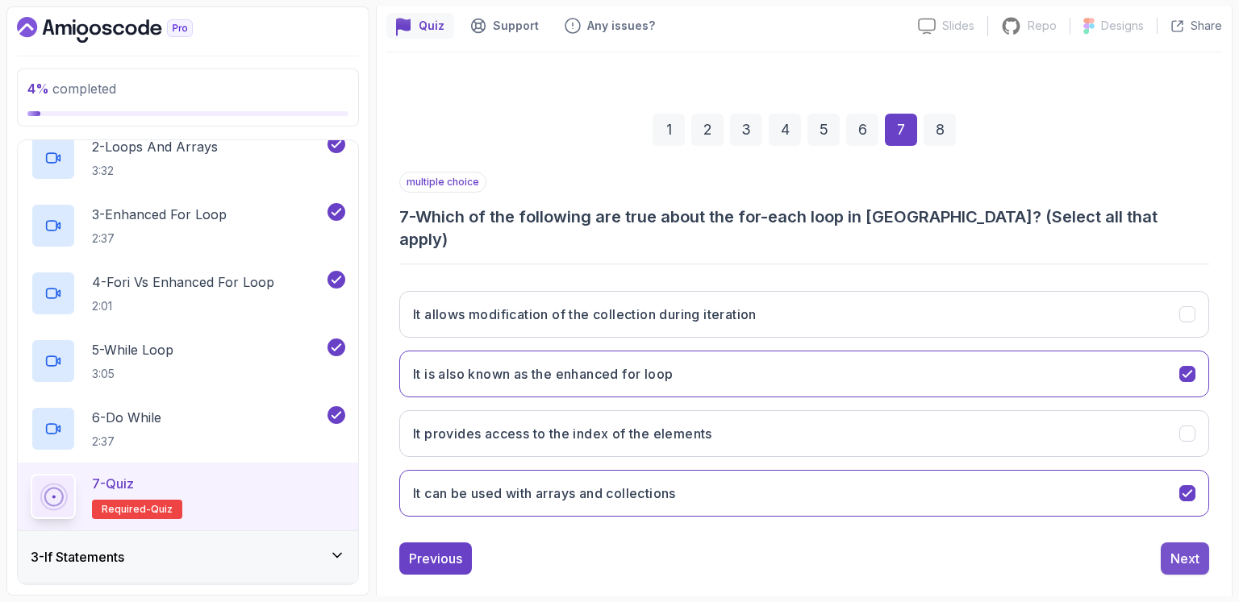
click at [1193, 549] on div "Next" at bounding box center [1184, 558] width 29 height 19
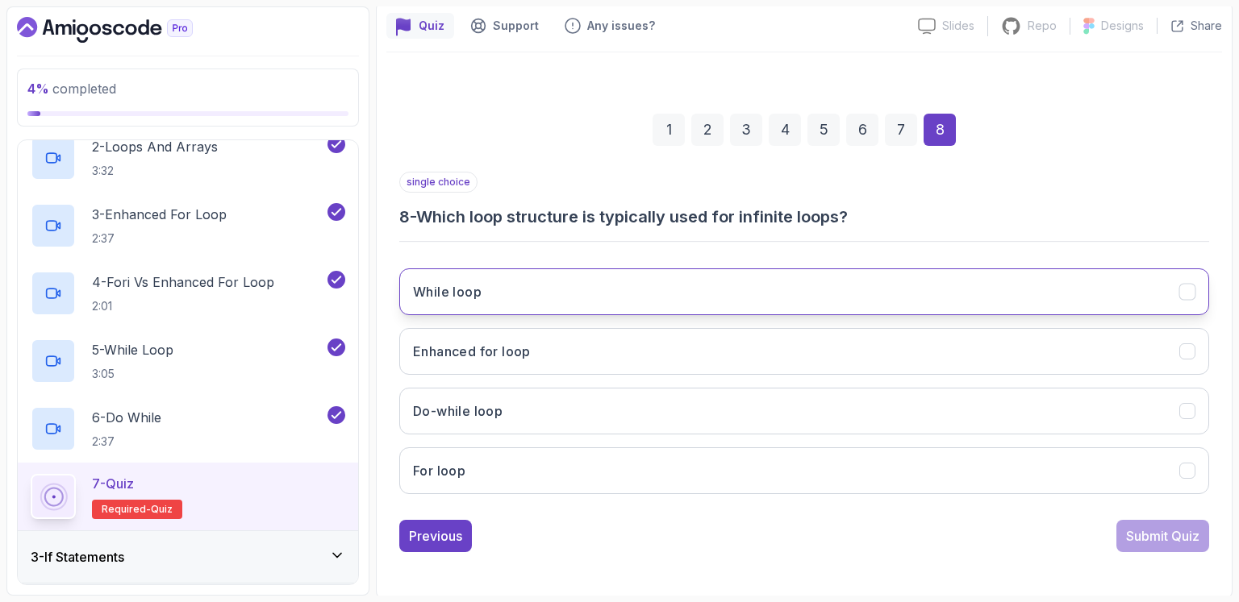
click at [673, 293] on button "While loop" at bounding box center [804, 292] width 810 height 47
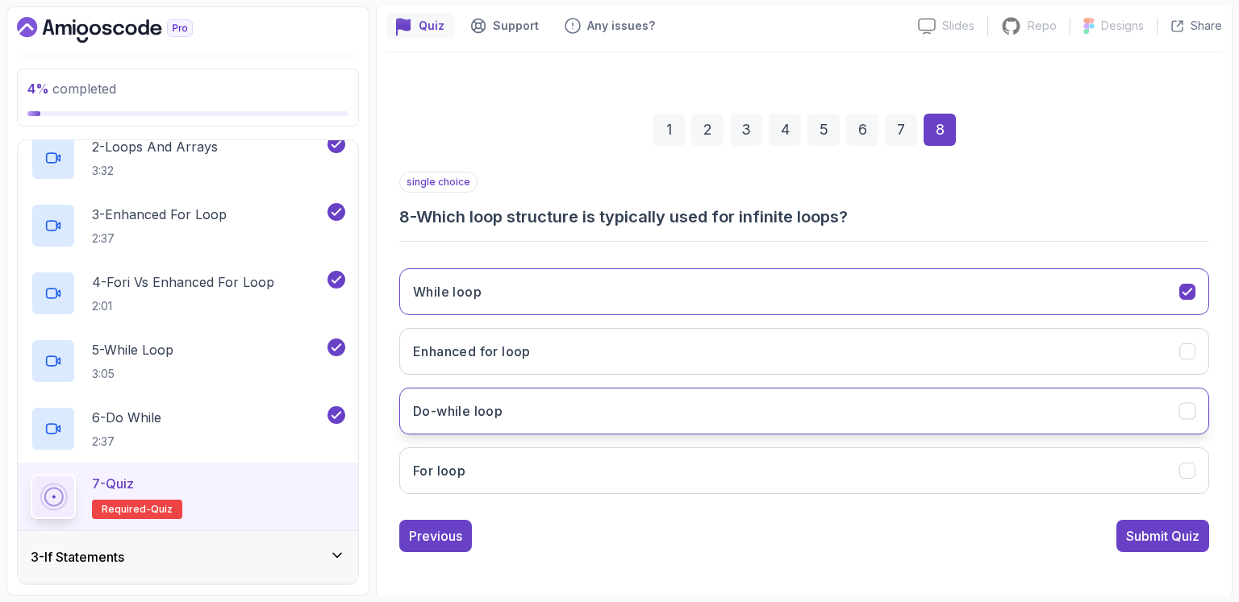
click at [659, 401] on button "Do-while loop" at bounding box center [804, 411] width 810 height 47
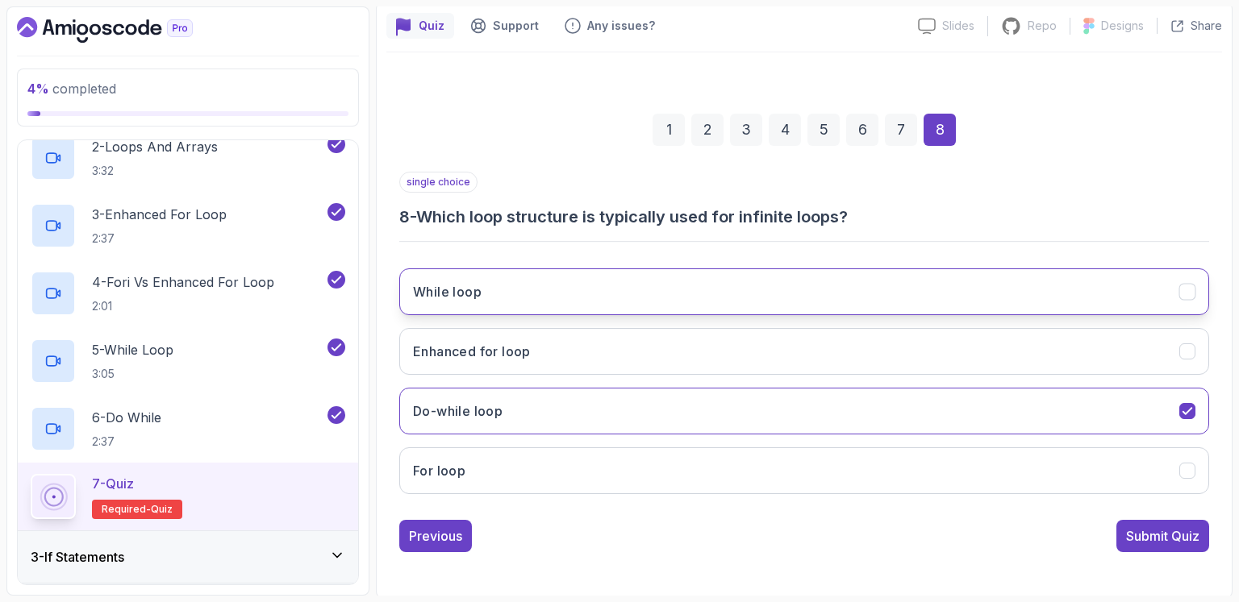
click at [656, 294] on button "While loop" at bounding box center [804, 292] width 810 height 47
click at [1159, 535] on div "Submit Quiz" at bounding box center [1162, 536] width 73 height 19
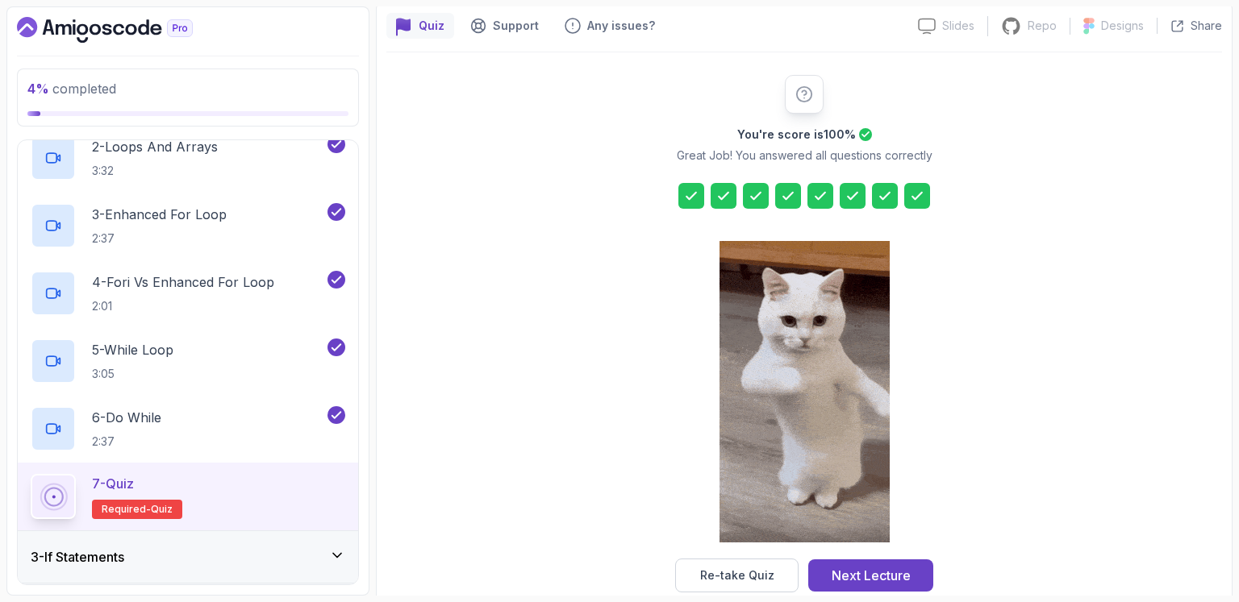
scroll to position [169, 0]
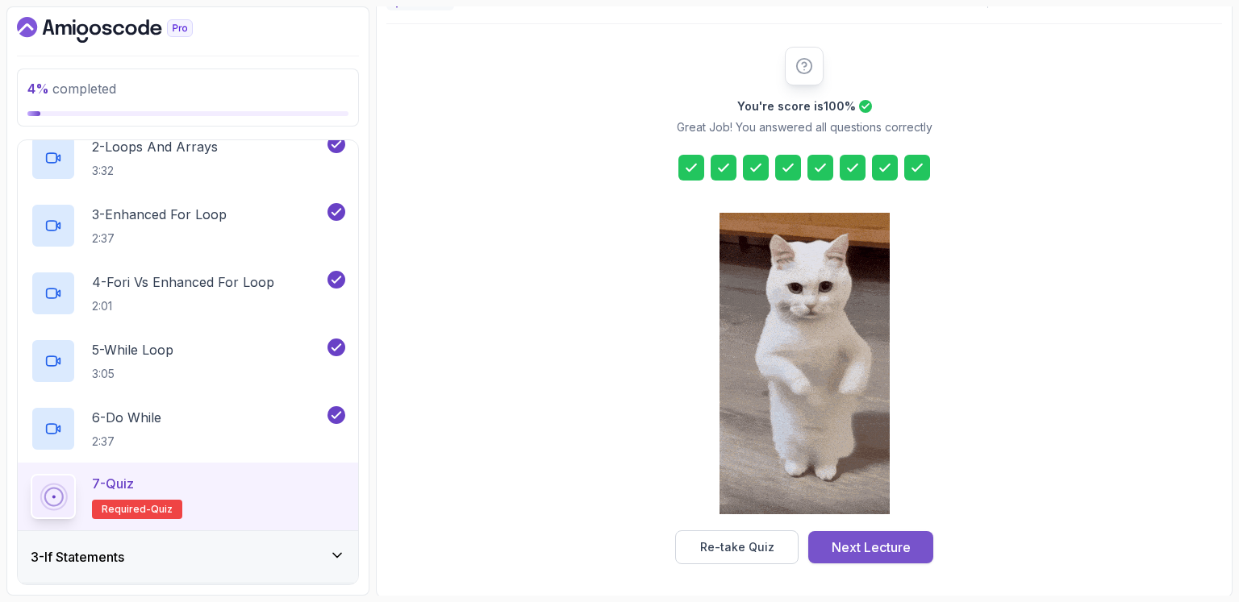
click at [910, 539] on div "Next Lecture" at bounding box center [870, 547] width 79 height 19
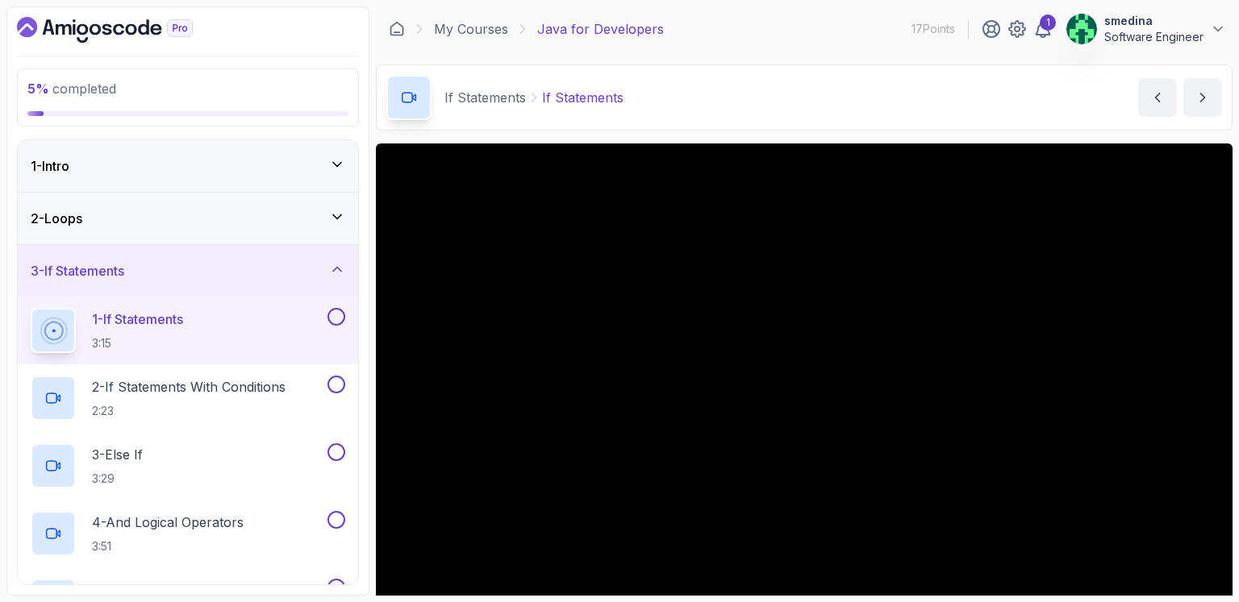
click at [335, 322] on button at bounding box center [336, 317] width 18 height 18
click at [341, 394] on button "2 - If Statements With Conditions 2:23" at bounding box center [188, 398] width 314 height 45
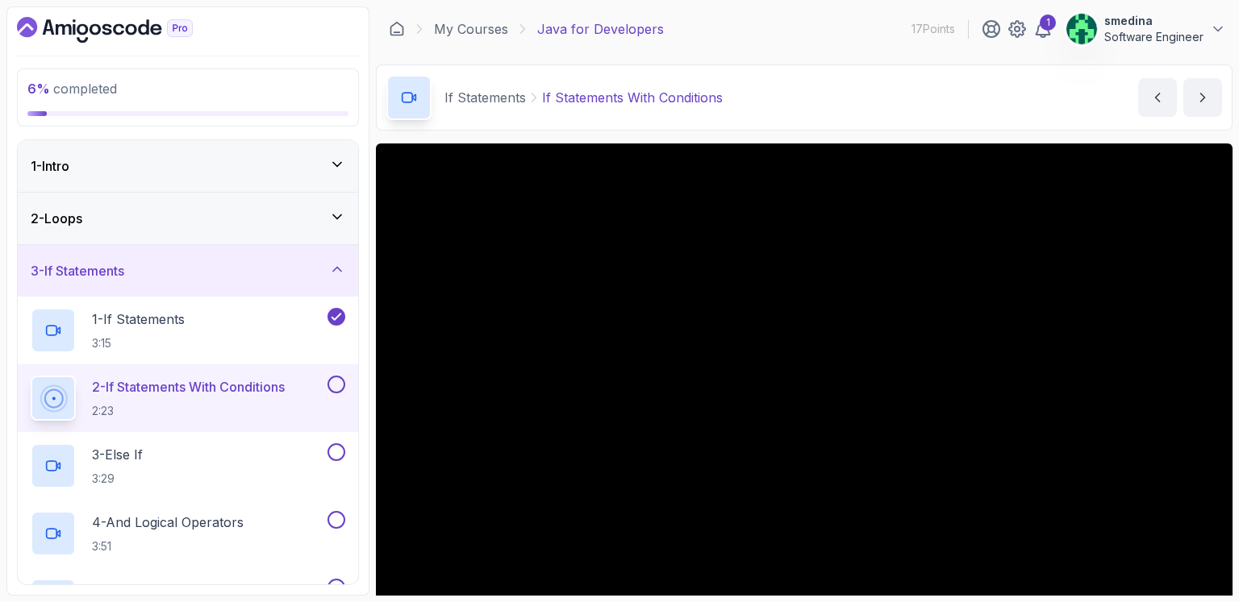
click at [340, 376] on button at bounding box center [336, 385] width 18 height 18
click at [336, 449] on button at bounding box center [336, 453] width 18 height 18
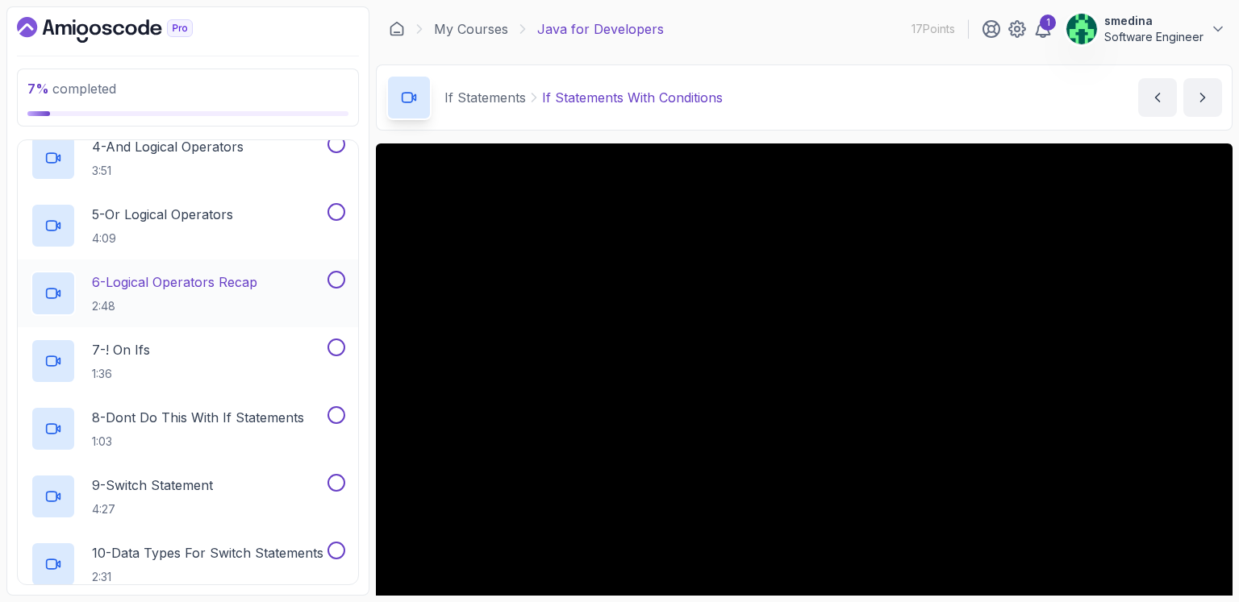
scroll to position [188, 0]
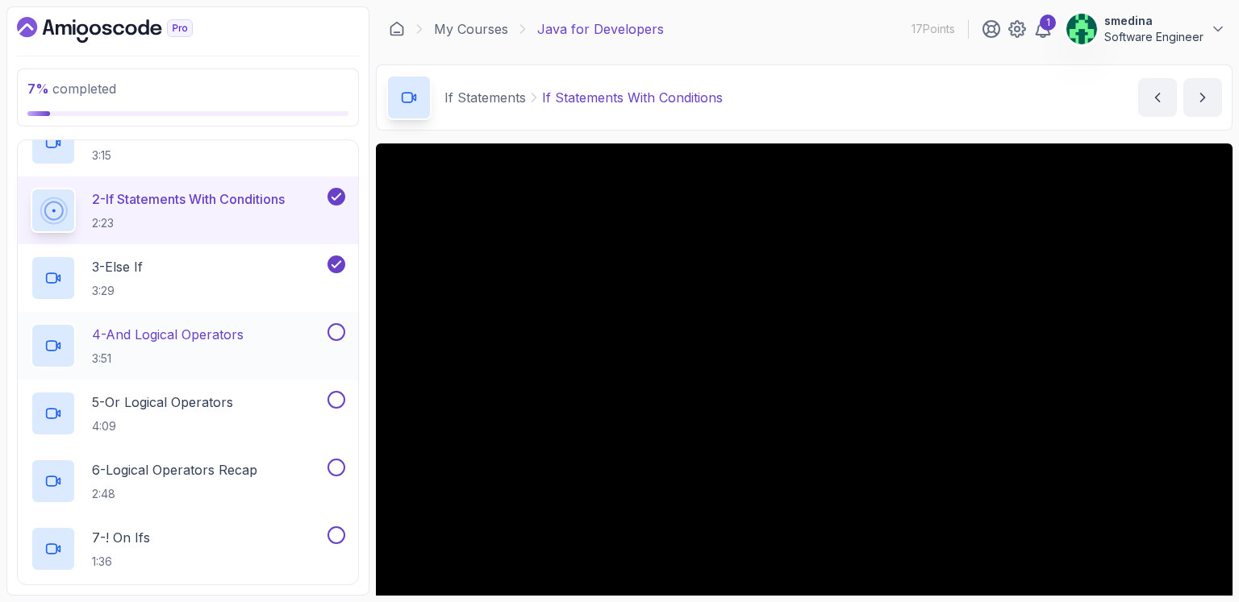
click at [333, 334] on button at bounding box center [336, 332] width 18 height 18
click at [342, 402] on button at bounding box center [336, 400] width 18 height 18
click at [343, 473] on div at bounding box center [334, 468] width 21 height 18
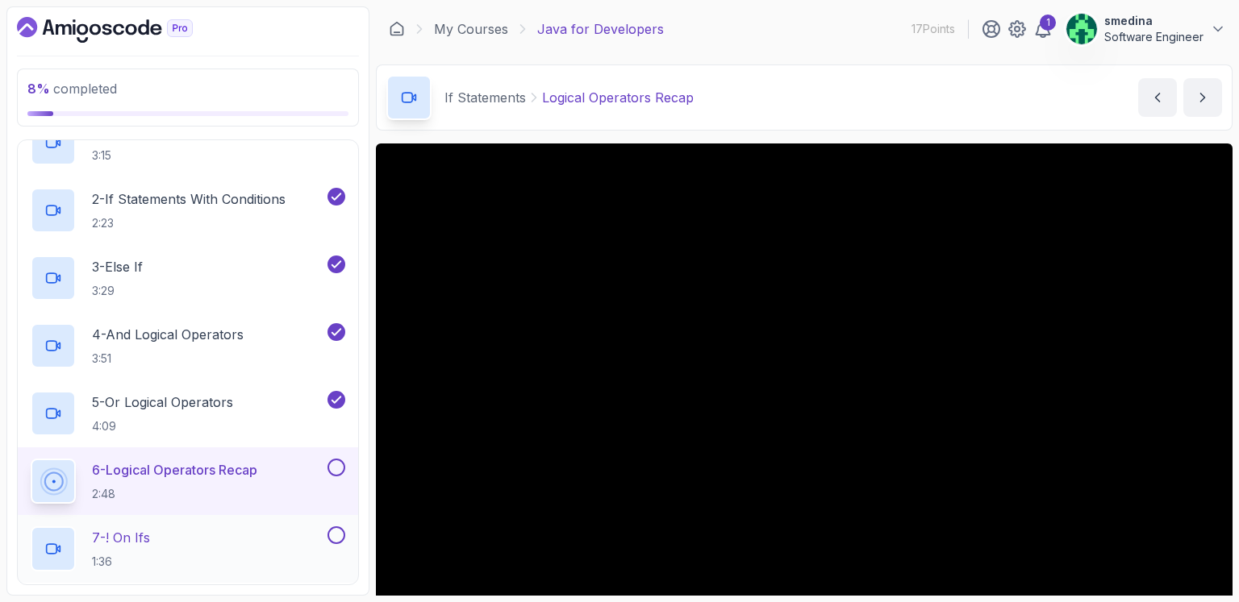
click at [259, 527] on div "7 - ! On Ifs 1:36" at bounding box center [178, 549] width 294 height 45
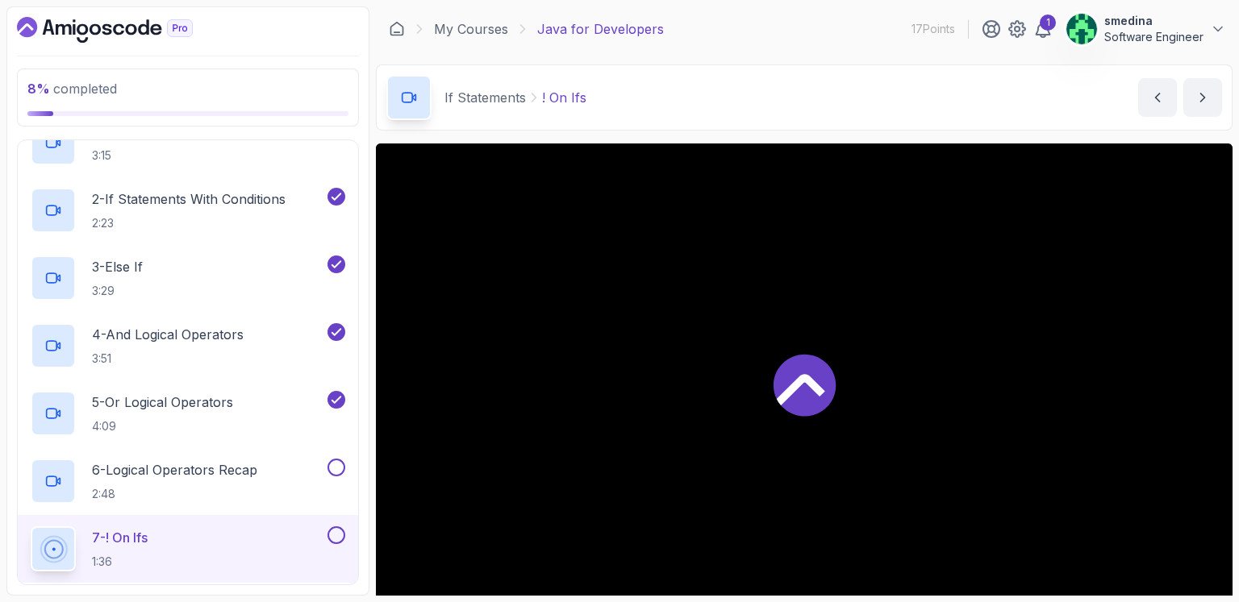
click at [211, 544] on div "7 - ! On Ifs 1:36" at bounding box center [178, 549] width 294 height 45
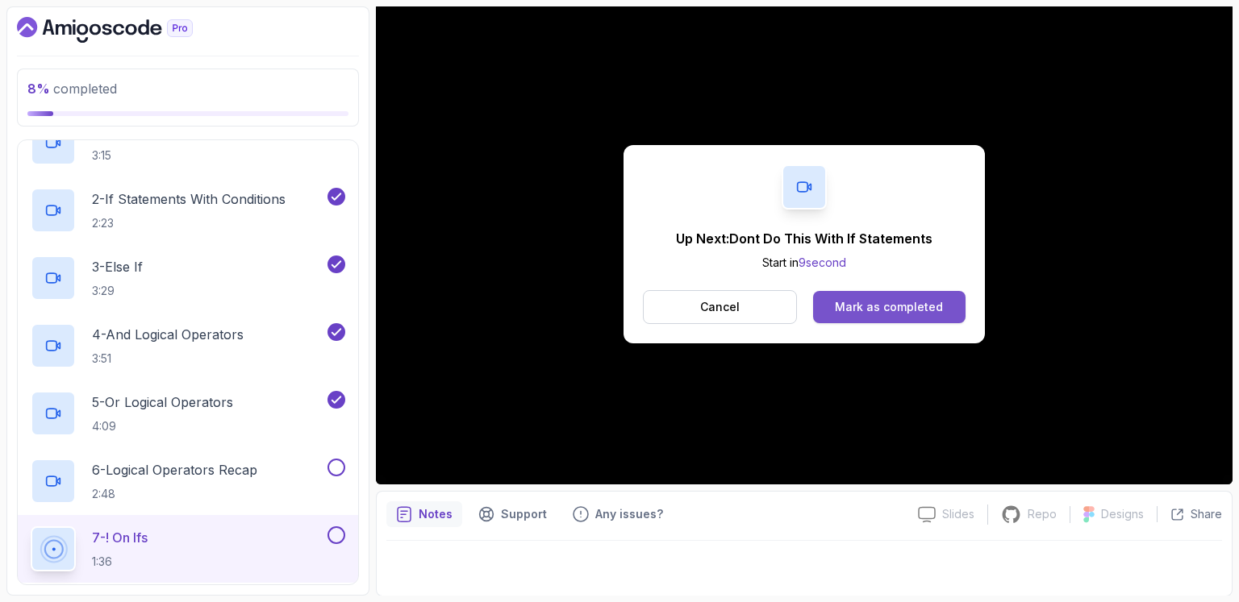
click at [945, 311] on button "Mark as completed" at bounding box center [889, 307] width 152 height 32
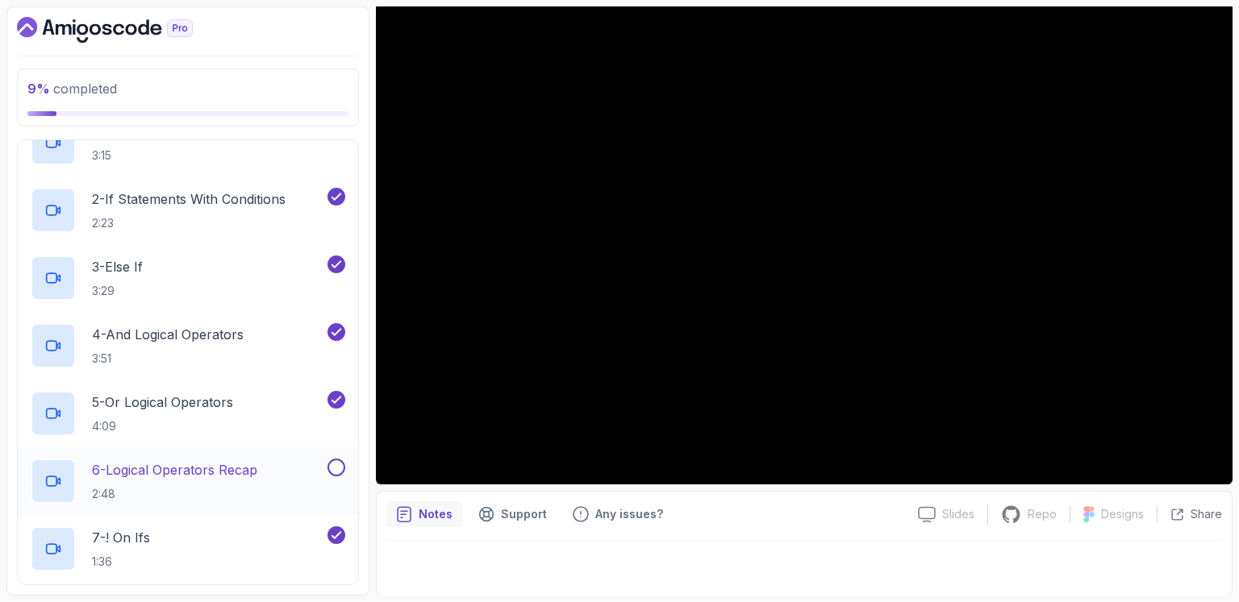
scroll to position [376, 0]
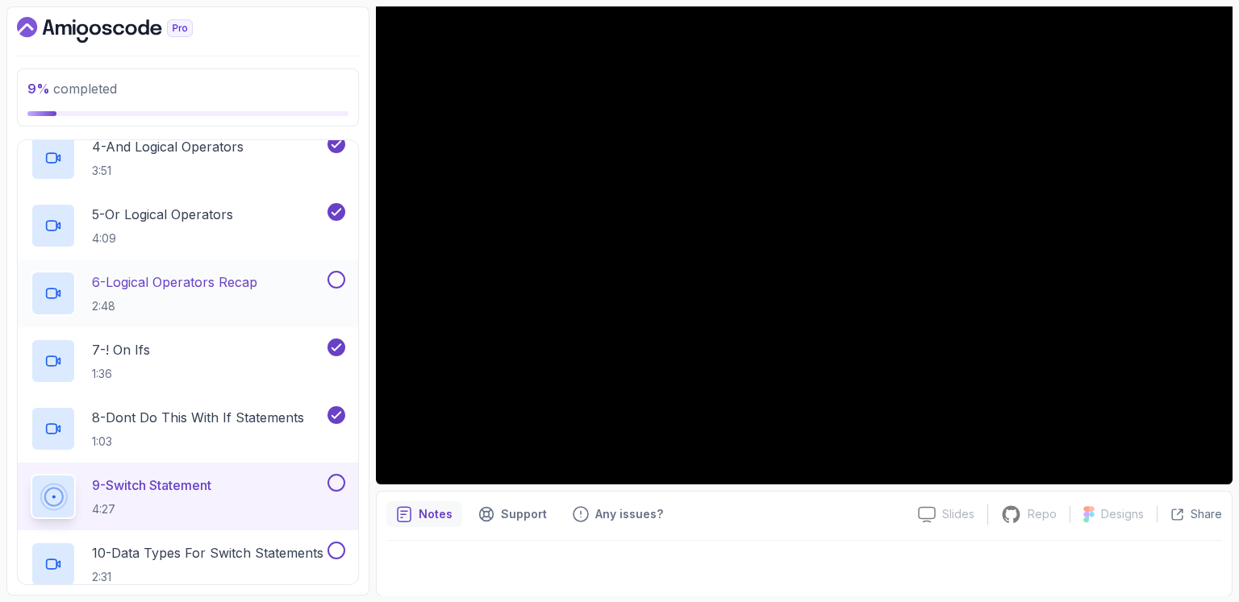
click at [337, 275] on button at bounding box center [336, 280] width 18 height 18
click at [340, 485] on button at bounding box center [336, 483] width 18 height 18
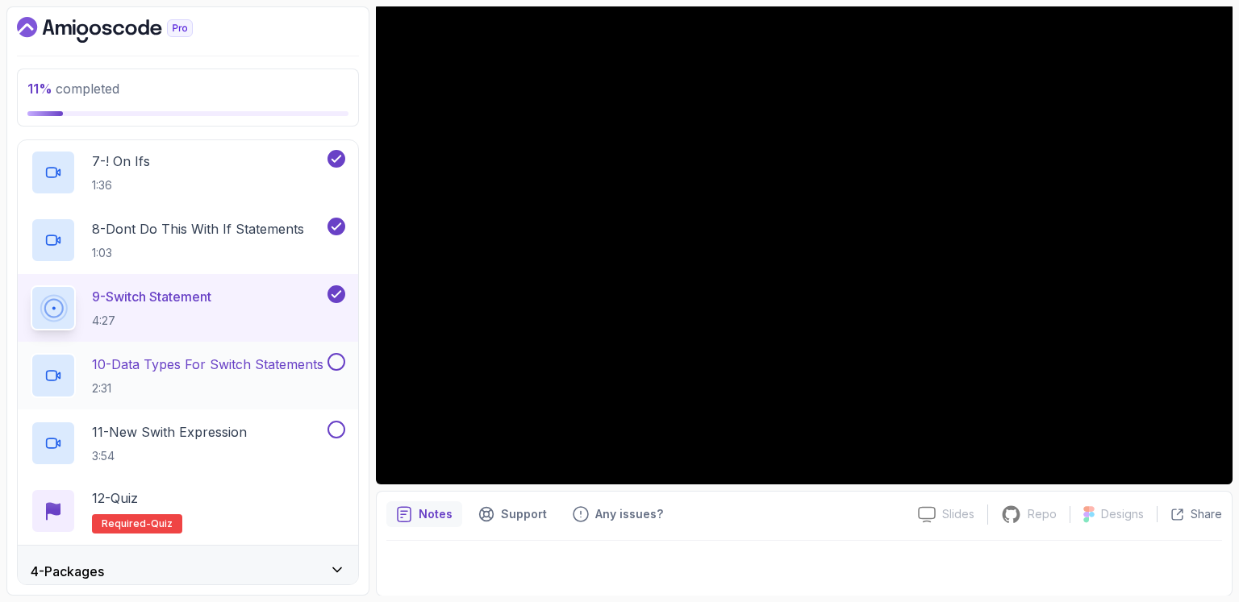
click at [223, 367] on p "10 - Data Types For Switch Statements" at bounding box center [207, 364] width 231 height 19
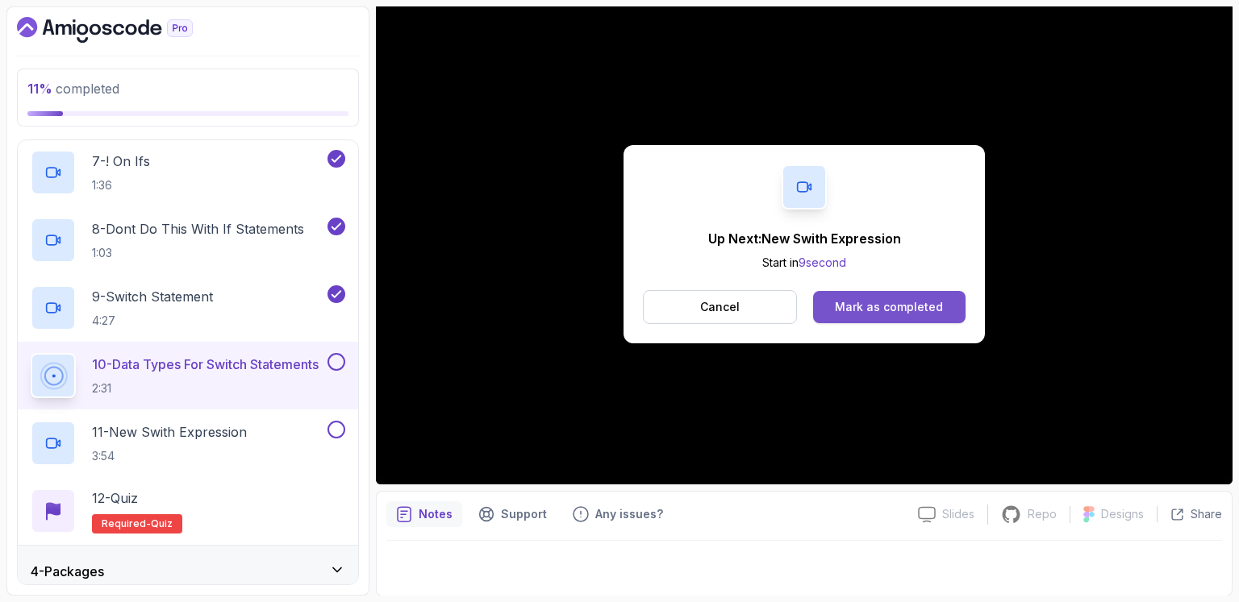
click at [918, 304] on div "Mark as completed" at bounding box center [889, 307] width 108 height 16
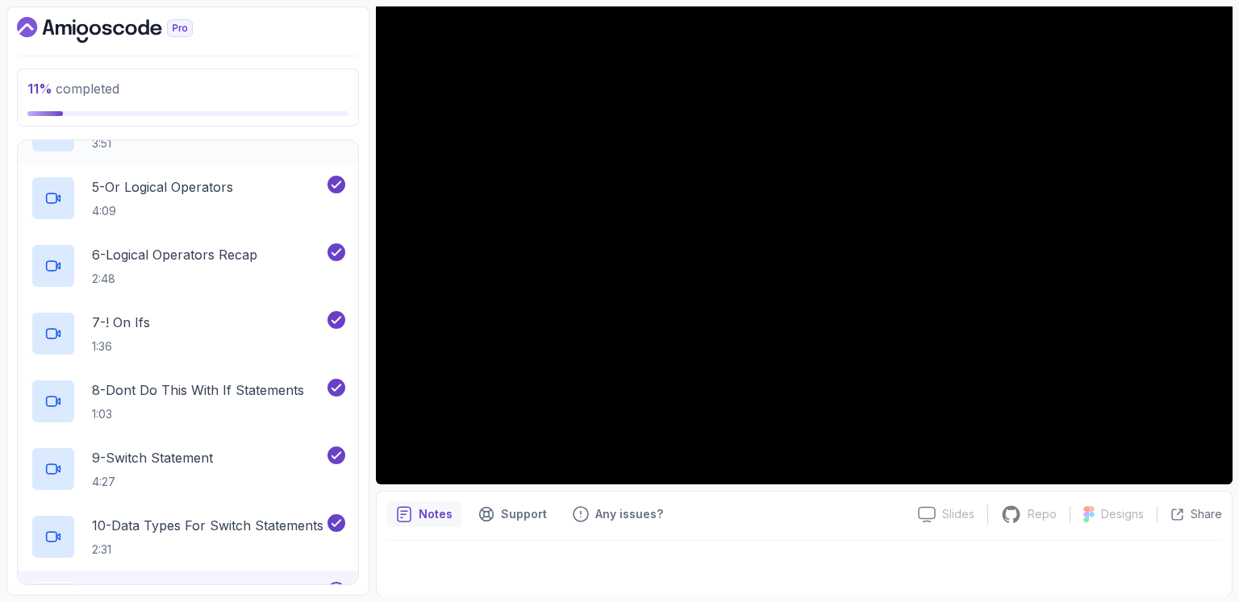
scroll to position [376, 0]
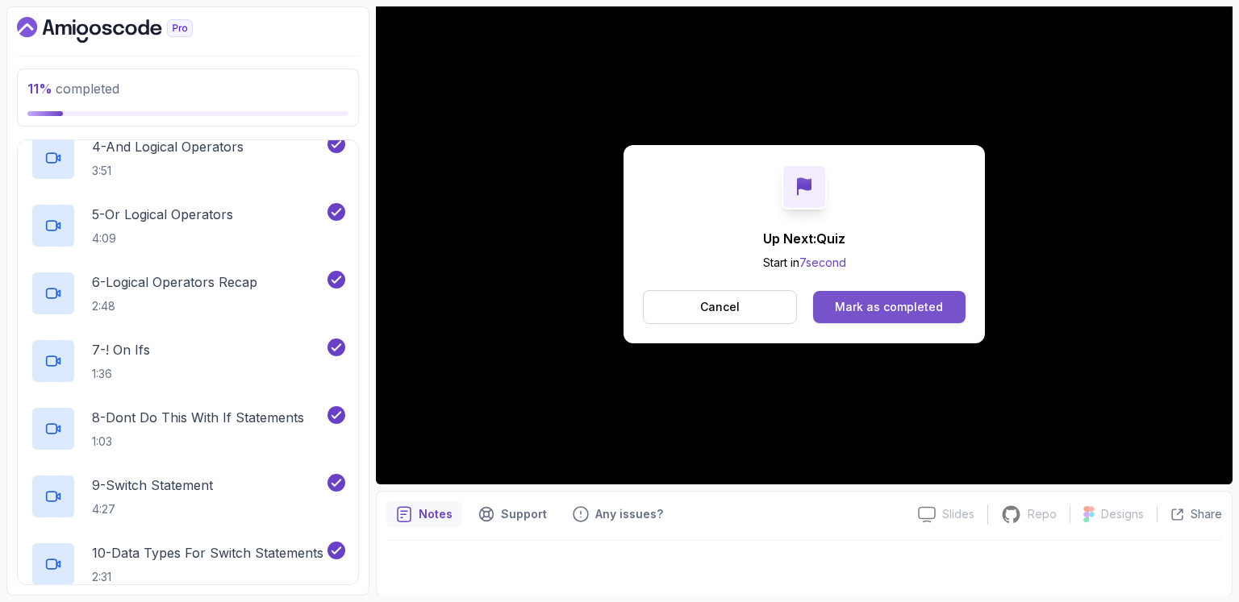
click at [881, 309] on div "Mark as completed" at bounding box center [889, 307] width 108 height 16
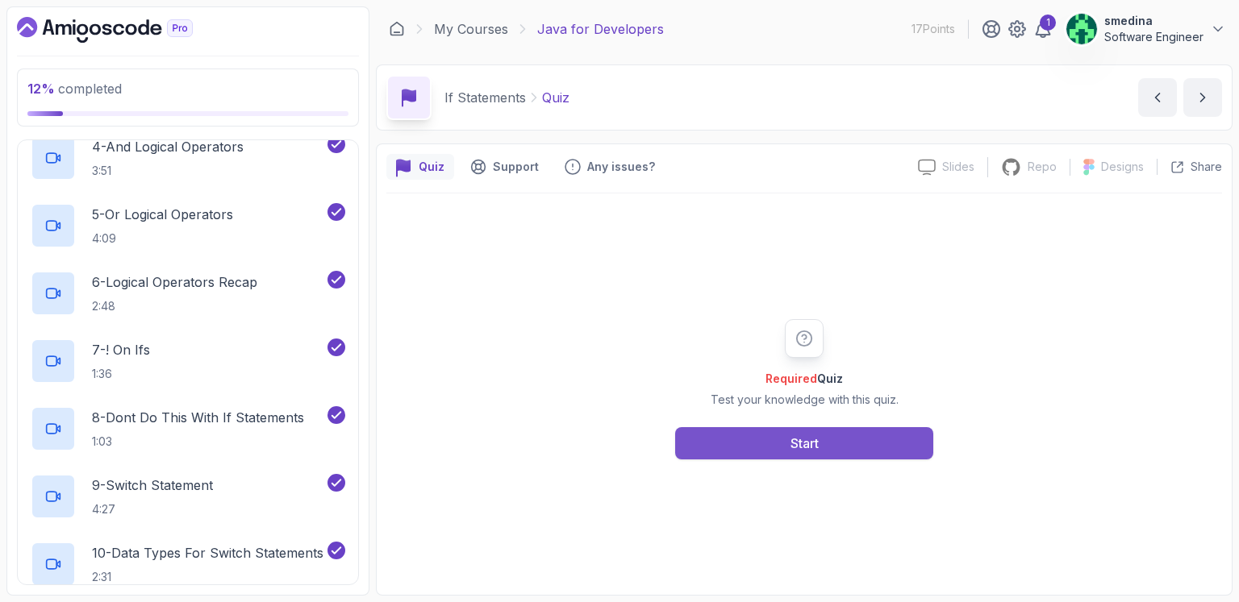
click at [860, 439] on button "Start" at bounding box center [804, 443] width 258 height 32
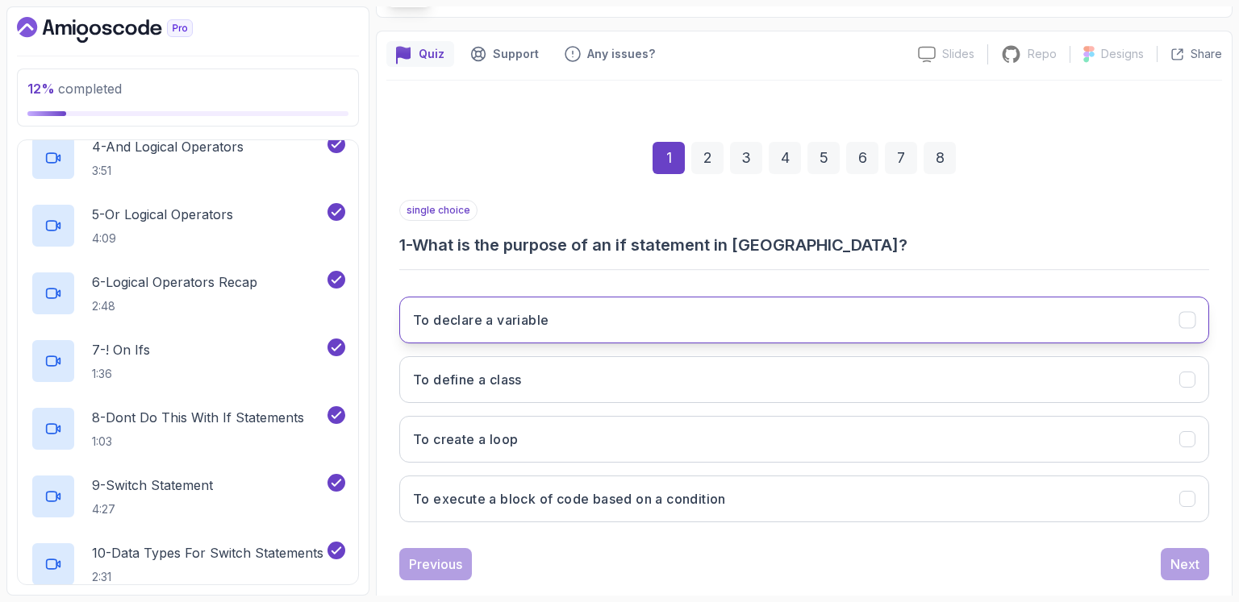
scroll to position [141, 0]
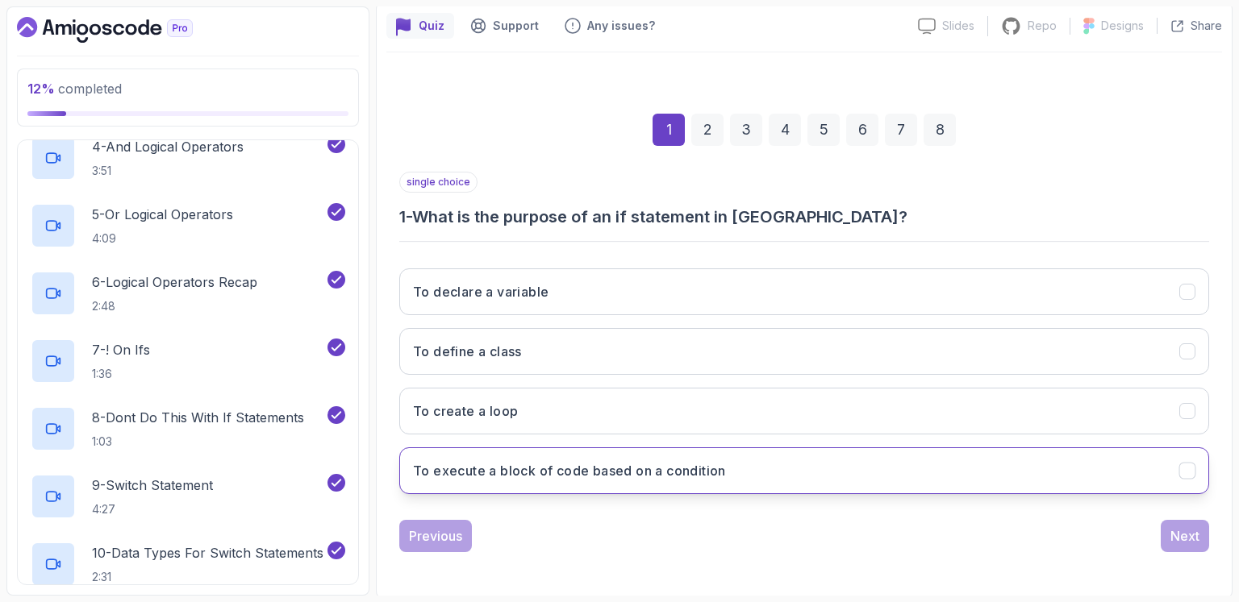
click at [648, 473] on h3 "To execute a block of code based on a condition" at bounding box center [569, 470] width 313 height 19
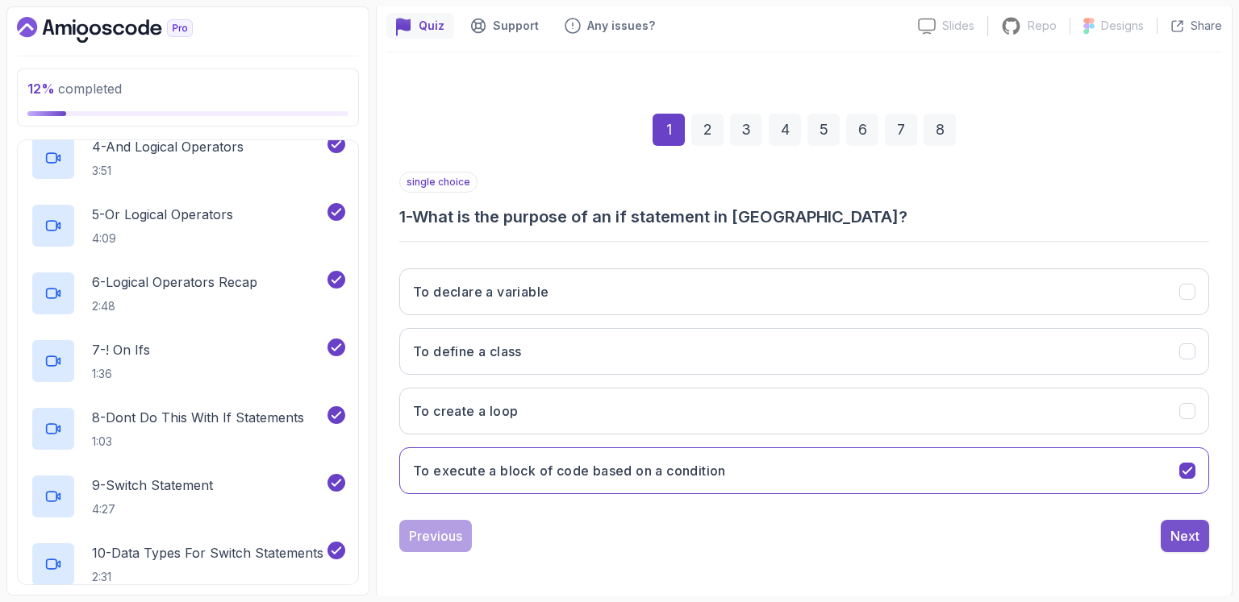
click at [1177, 534] on div "Next" at bounding box center [1184, 536] width 29 height 19
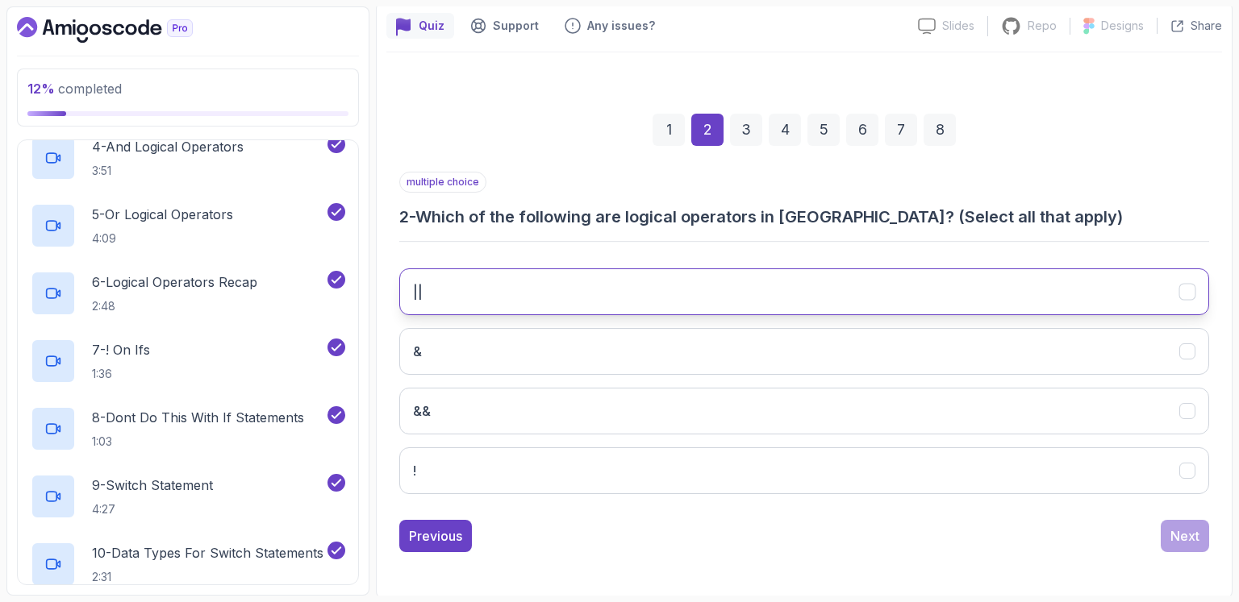
click at [454, 296] on button "||" at bounding box center [804, 292] width 810 height 47
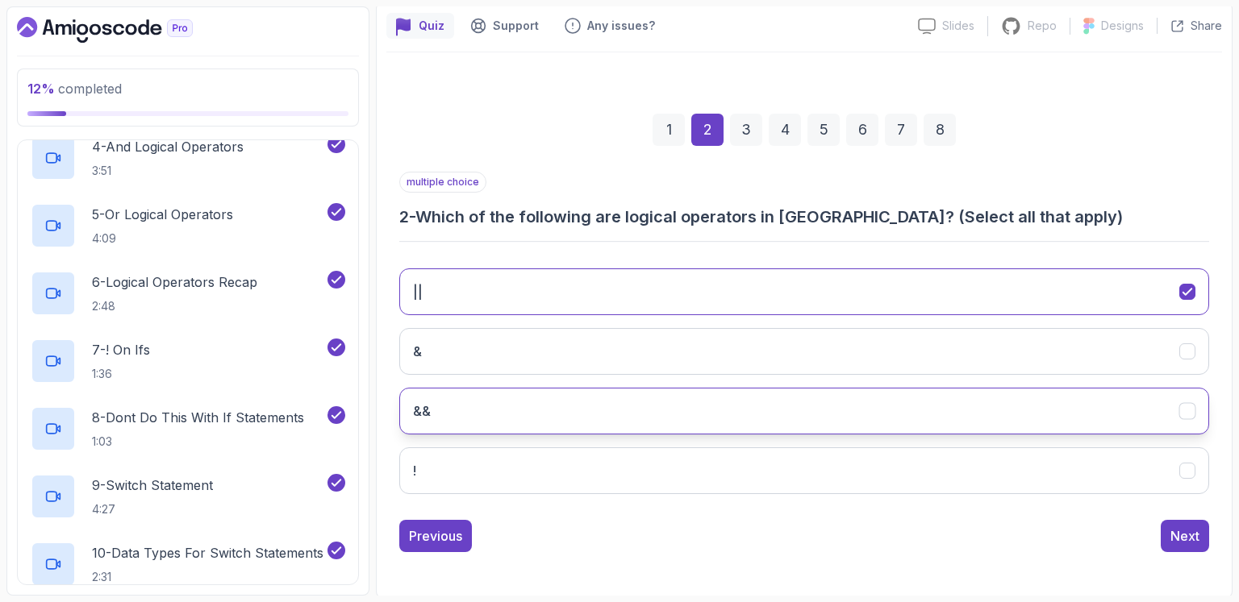
click at [575, 417] on button "&&" at bounding box center [804, 411] width 810 height 47
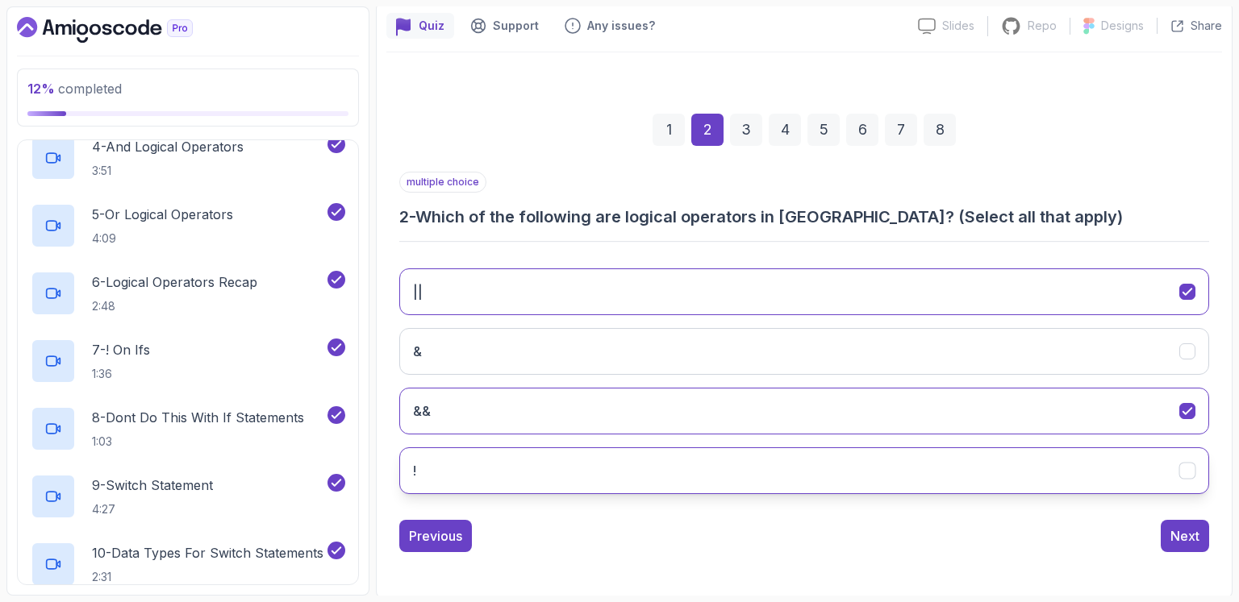
click at [520, 475] on button "!" at bounding box center [804, 471] width 810 height 47
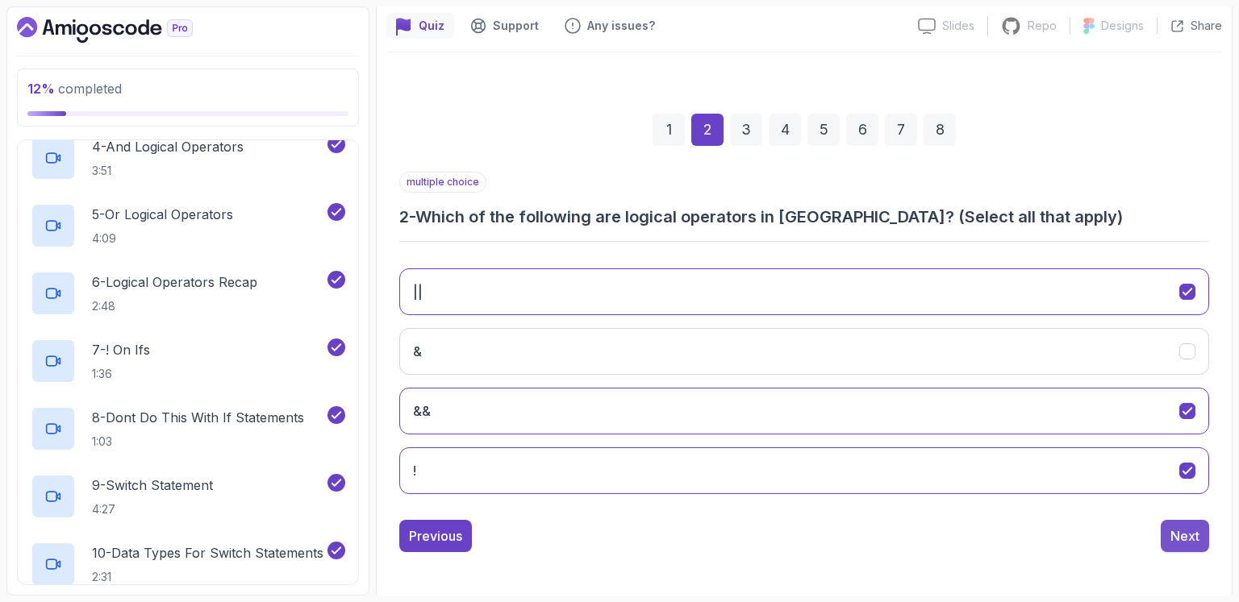
click at [1178, 536] on div "Next" at bounding box center [1184, 536] width 29 height 19
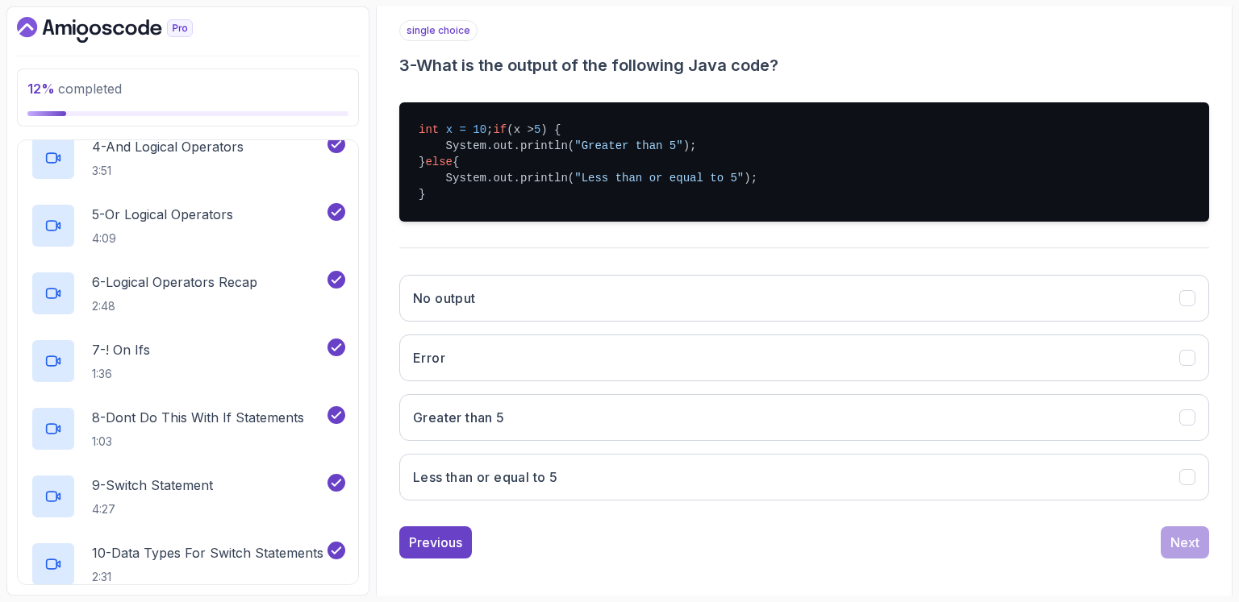
scroll to position [315, 0]
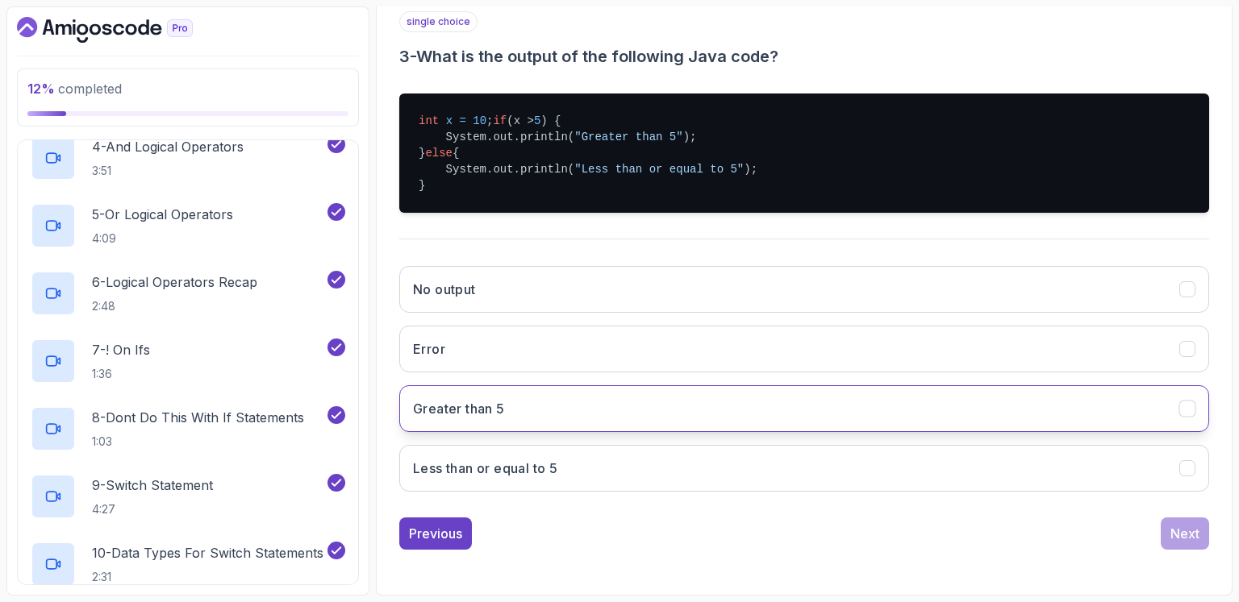
click at [743, 409] on button "Greater than 5" at bounding box center [804, 408] width 810 height 47
click at [1185, 543] on div "Next" at bounding box center [1184, 533] width 29 height 19
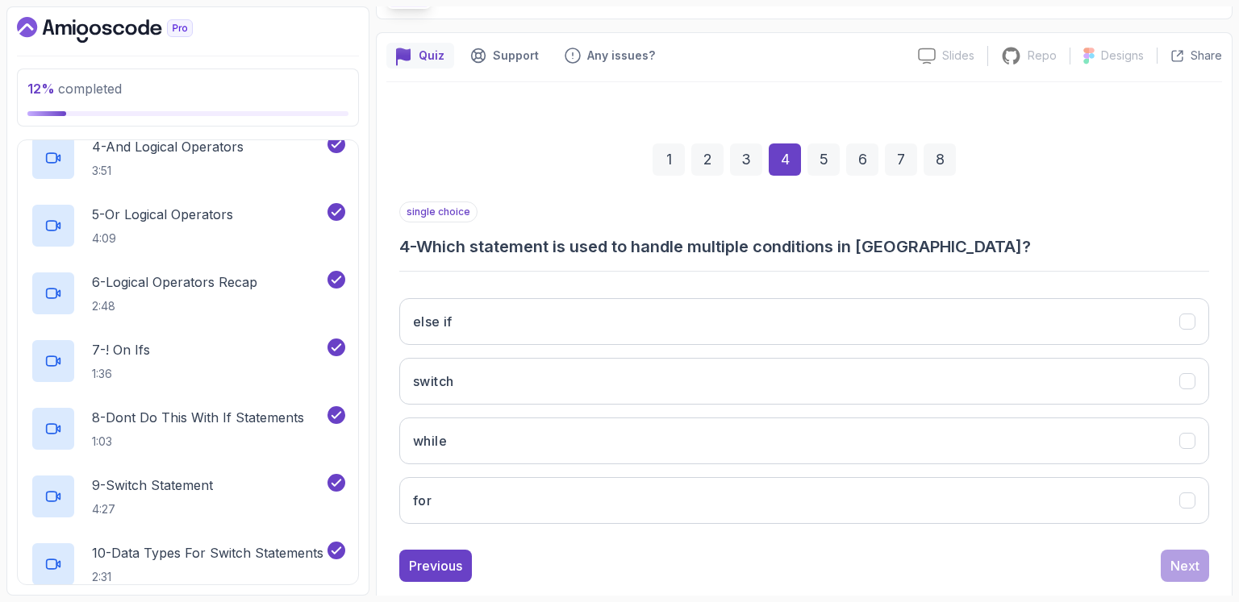
scroll to position [141, 0]
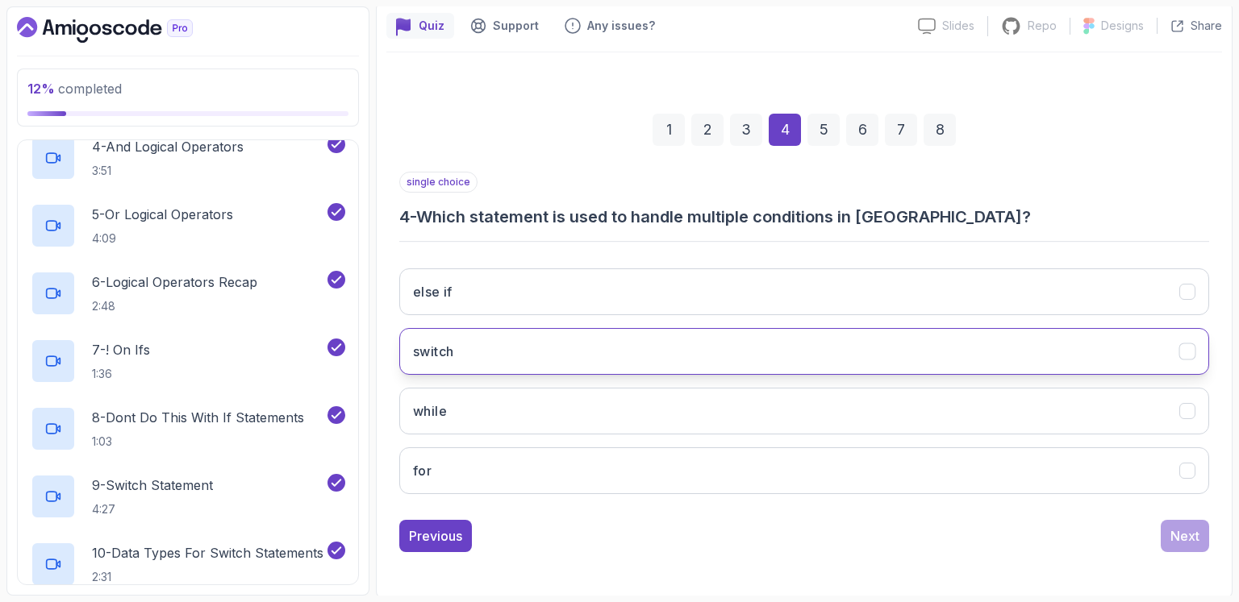
click at [519, 340] on button "switch" at bounding box center [804, 351] width 810 height 47
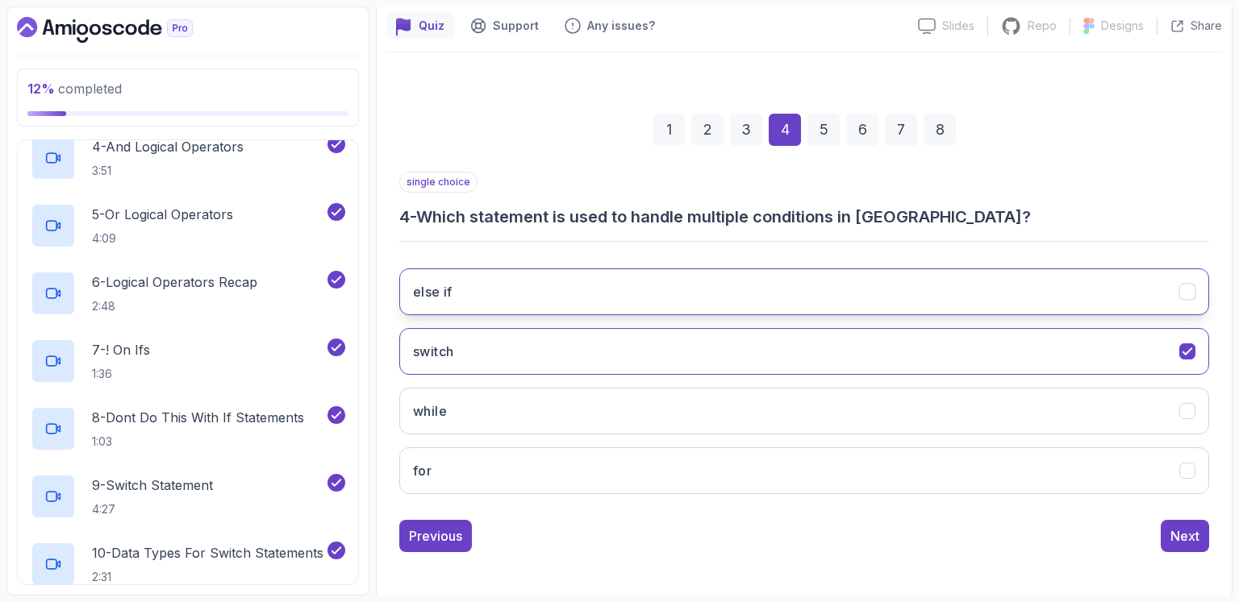
click at [515, 308] on button "else if" at bounding box center [804, 292] width 810 height 47
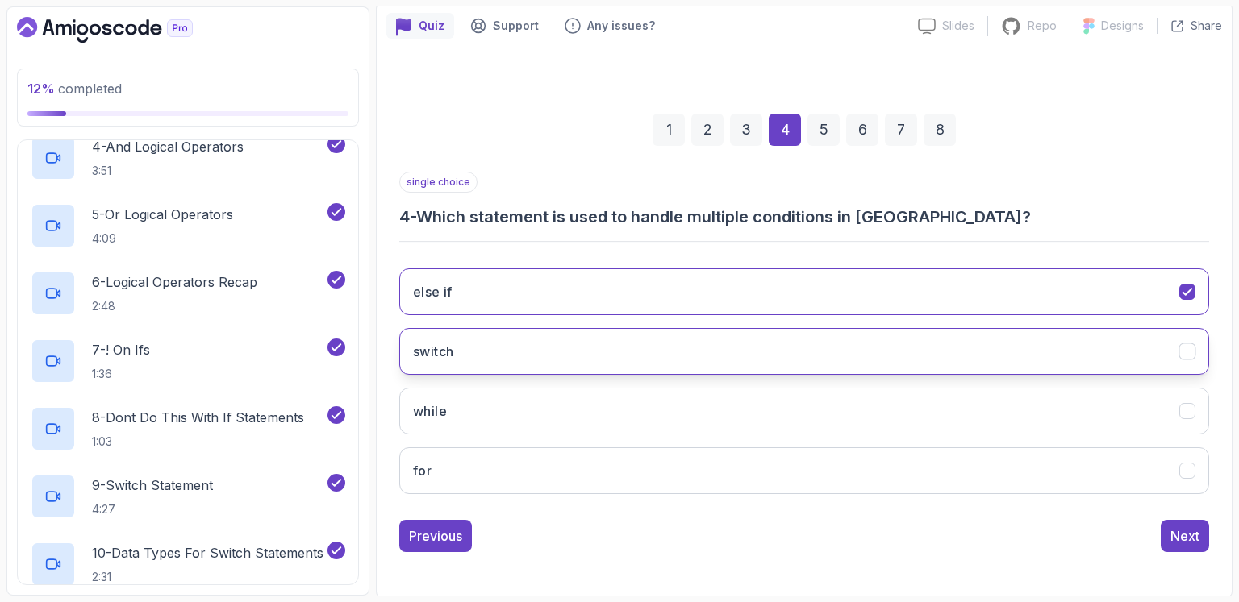
click at [497, 350] on button "switch" at bounding box center [804, 351] width 810 height 47
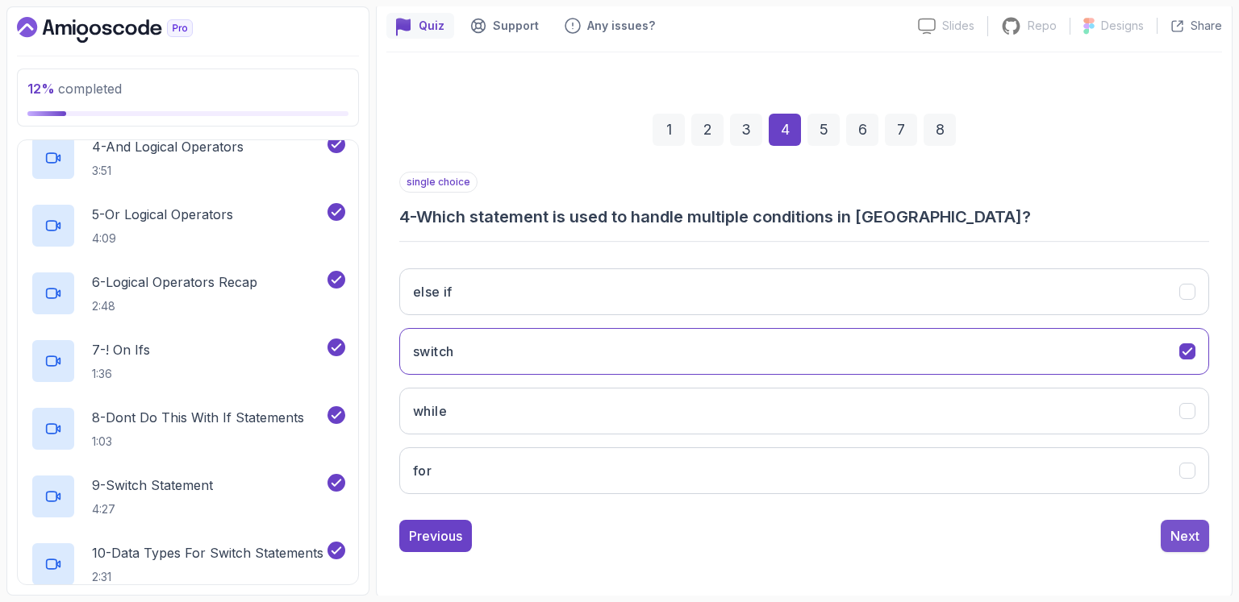
click at [1200, 529] on button "Next" at bounding box center [1184, 536] width 48 height 32
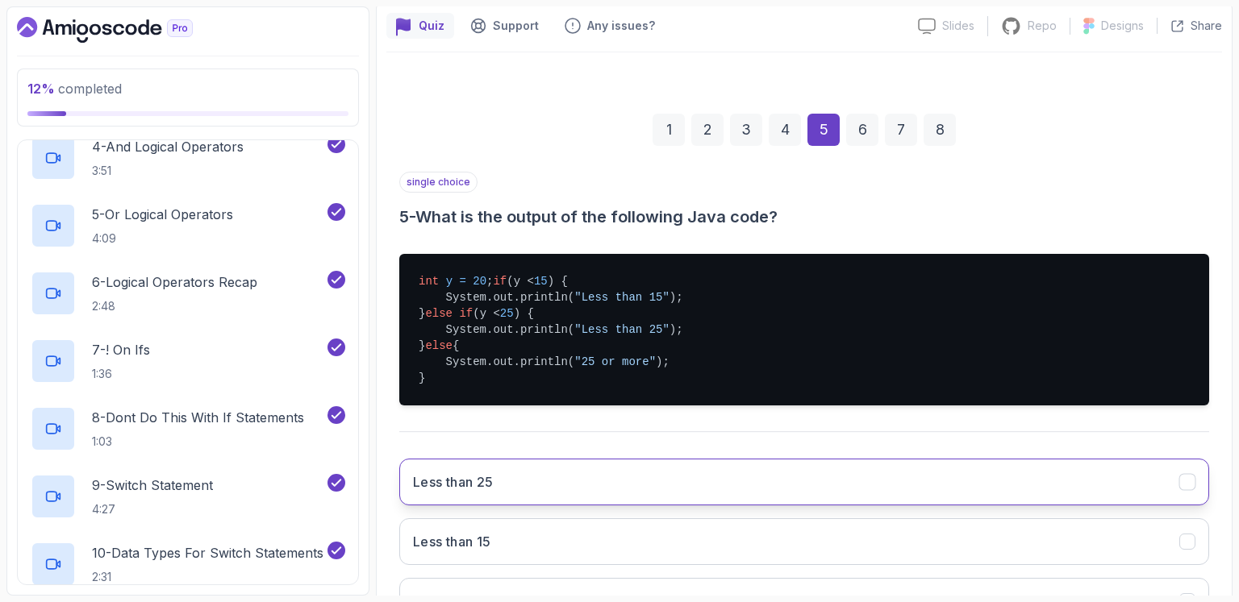
click at [498, 485] on button "Less than 25" at bounding box center [804, 482] width 810 height 47
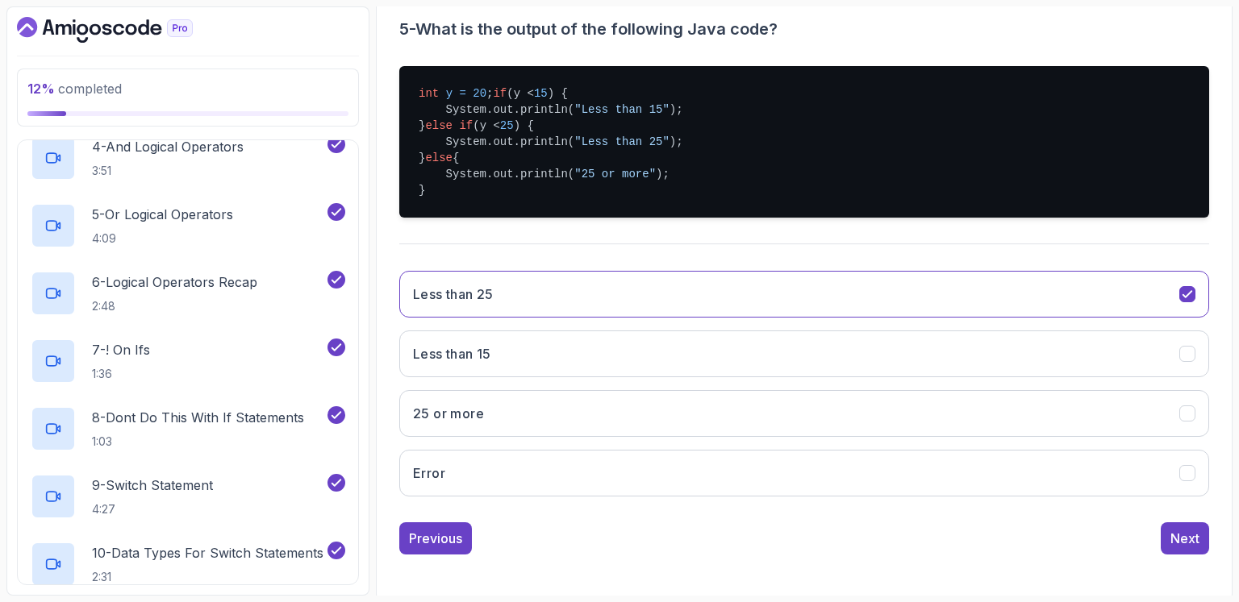
scroll to position [348, 0]
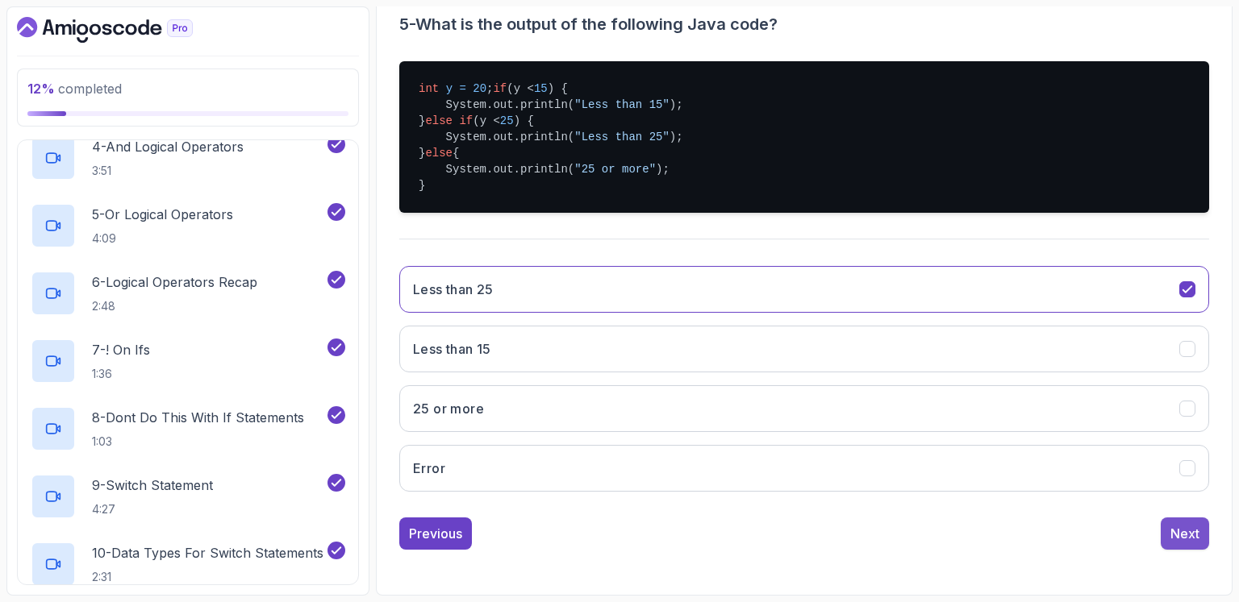
click at [1187, 524] on div "Next" at bounding box center [1184, 533] width 29 height 19
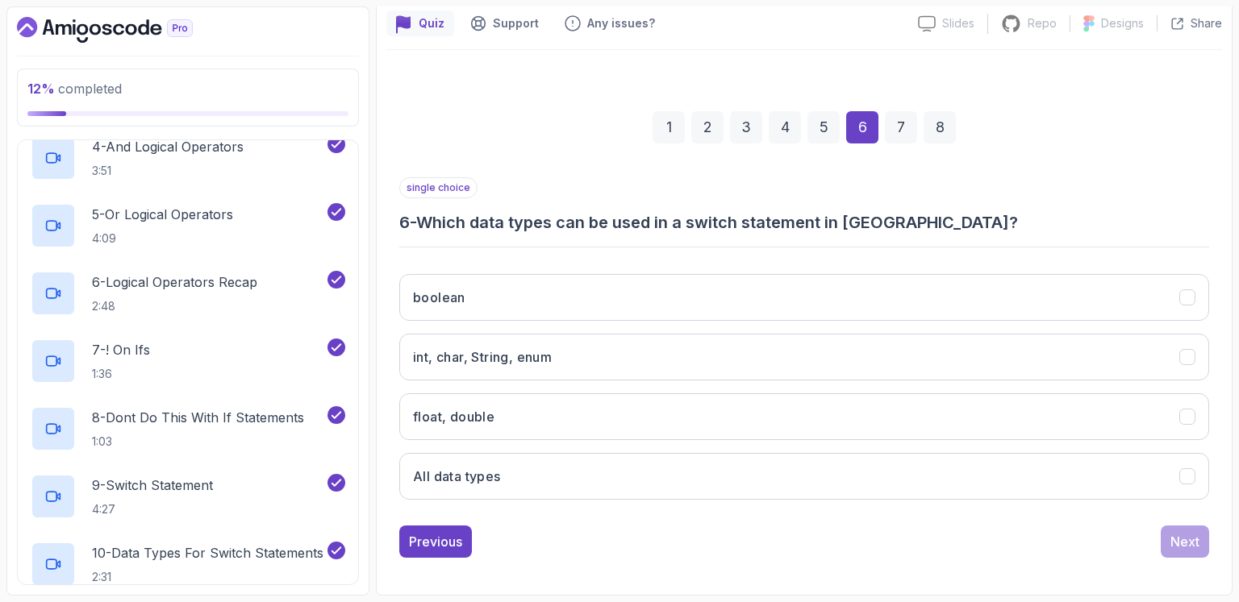
scroll to position [141, 0]
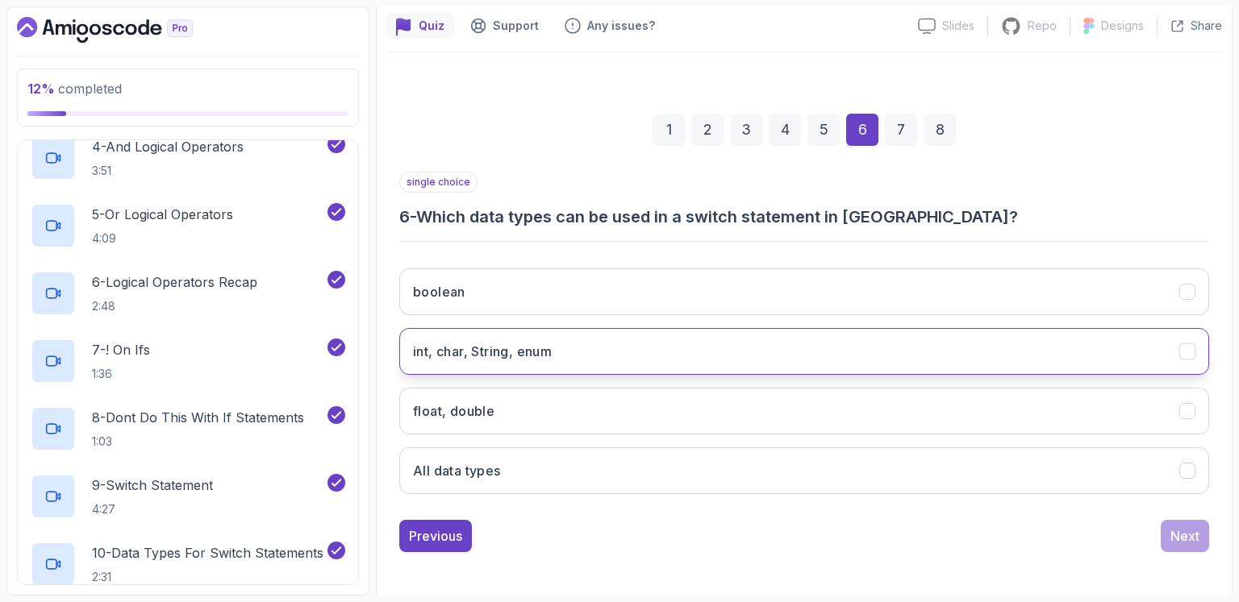
click at [679, 349] on button "int, char, String, enum" at bounding box center [804, 351] width 810 height 47
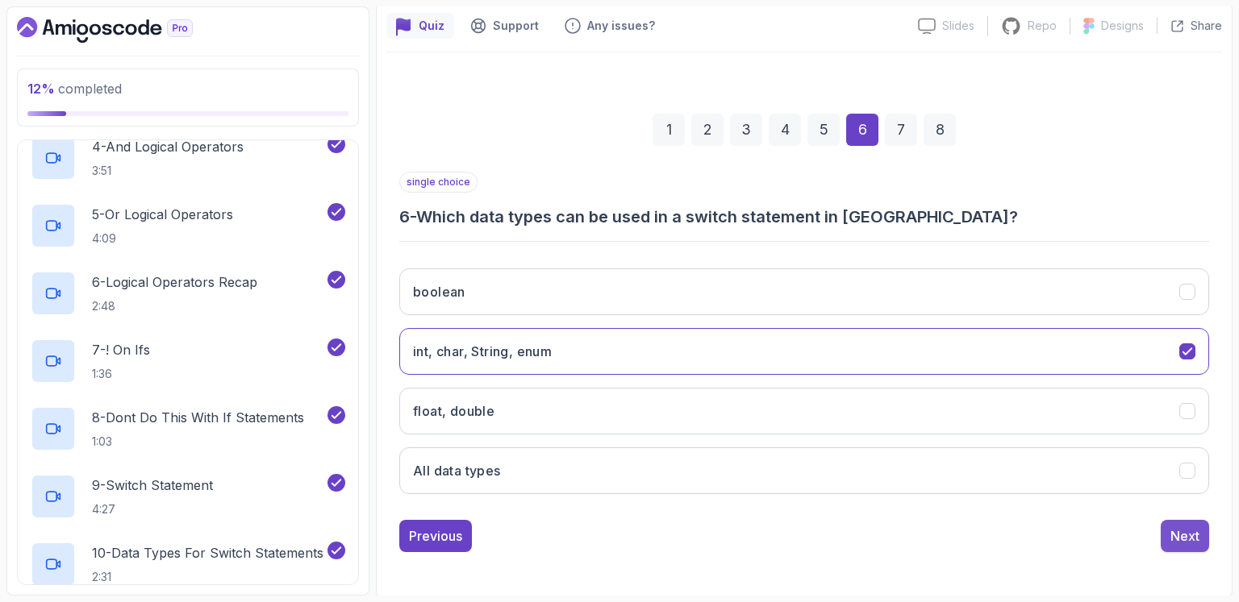
click at [1179, 531] on div "Next" at bounding box center [1184, 536] width 29 height 19
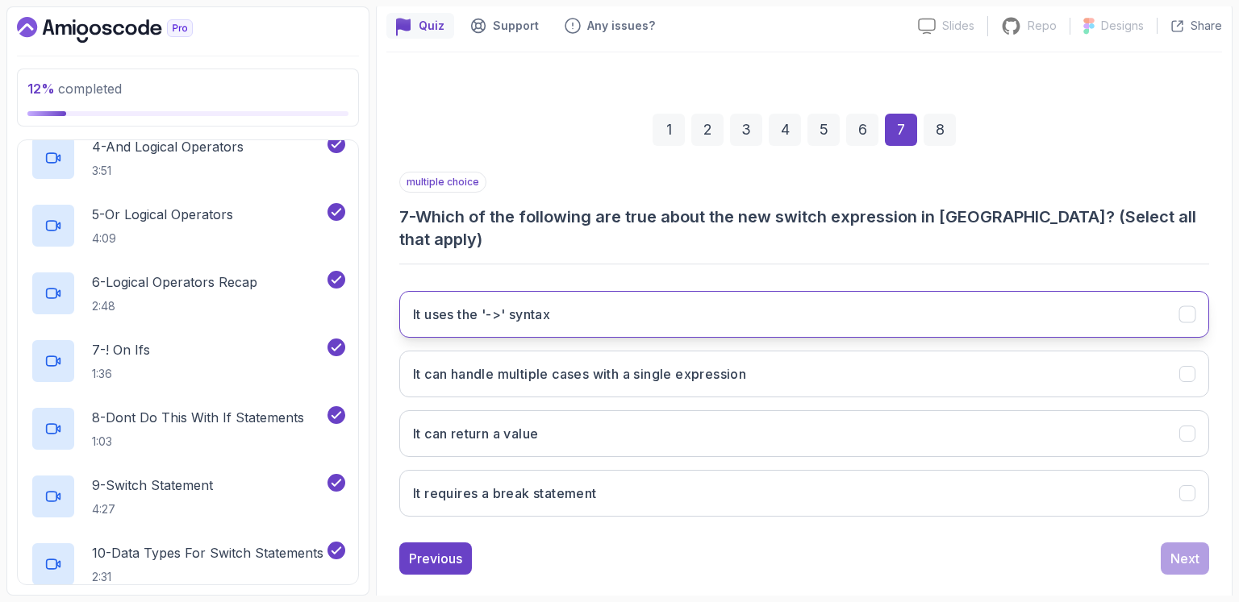
click at [518, 305] on h3 "It uses the '->' syntax" at bounding box center [481, 314] width 137 height 19
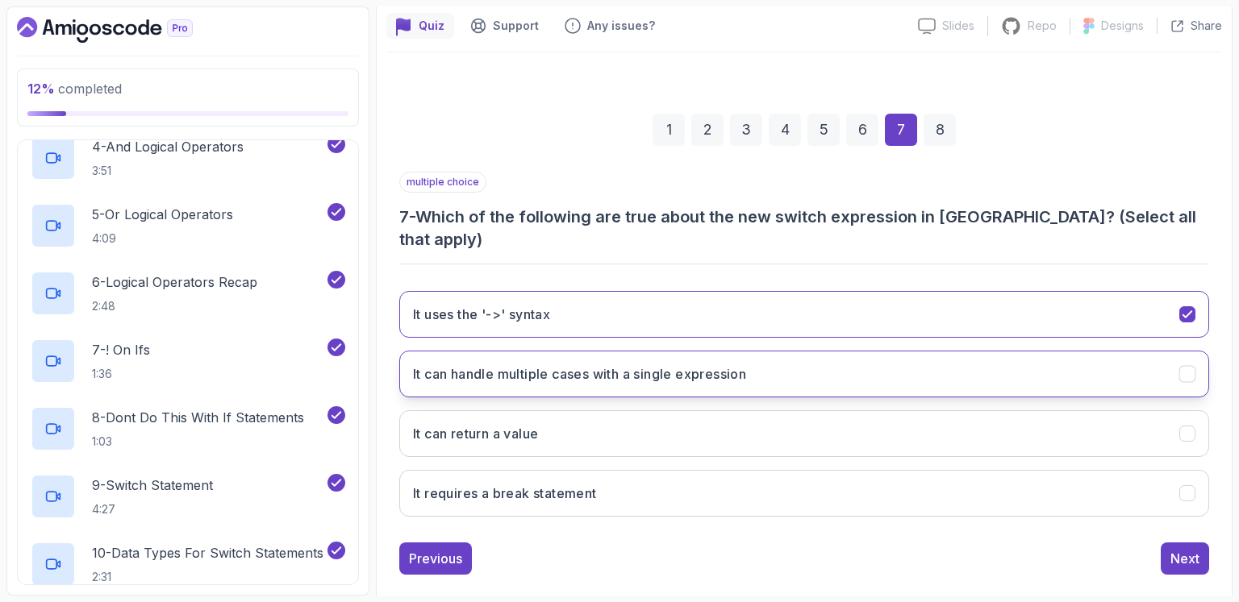
click at [549, 364] on h3 "It can handle multiple cases with a single expression" at bounding box center [579, 373] width 333 height 19
click at [757, 351] on button "It can handle multiple cases with a single expression" at bounding box center [804, 374] width 810 height 47
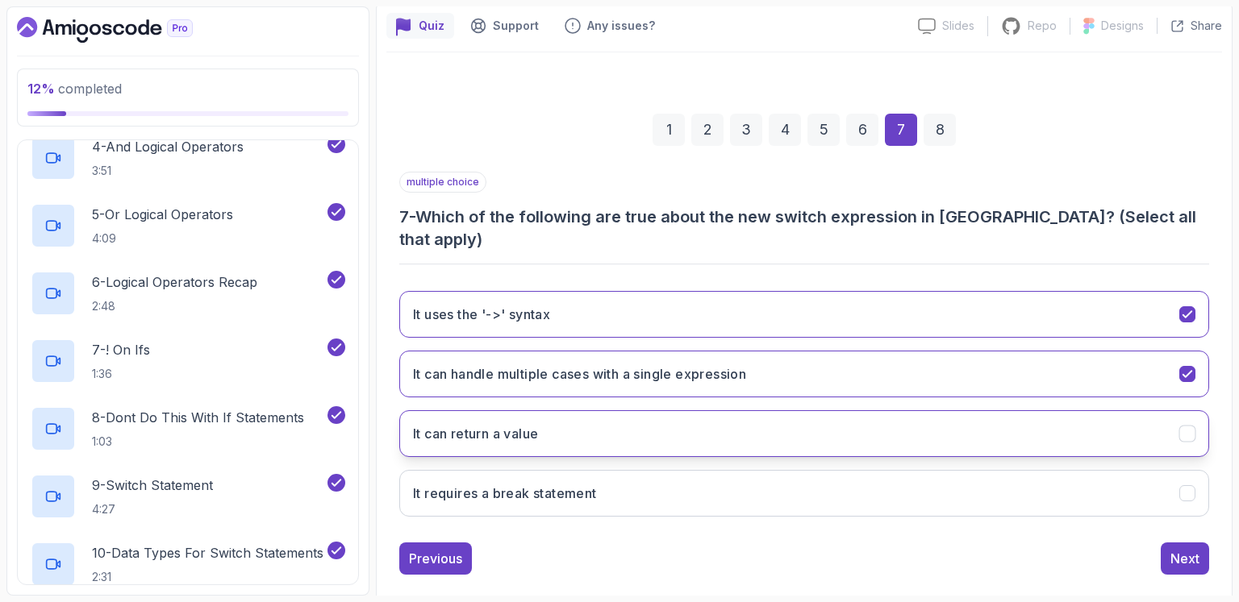
click at [498, 424] on h3 "It can return a value" at bounding box center [475, 433] width 125 height 19
click at [1185, 549] on div "Next" at bounding box center [1184, 558] width 29 height 19
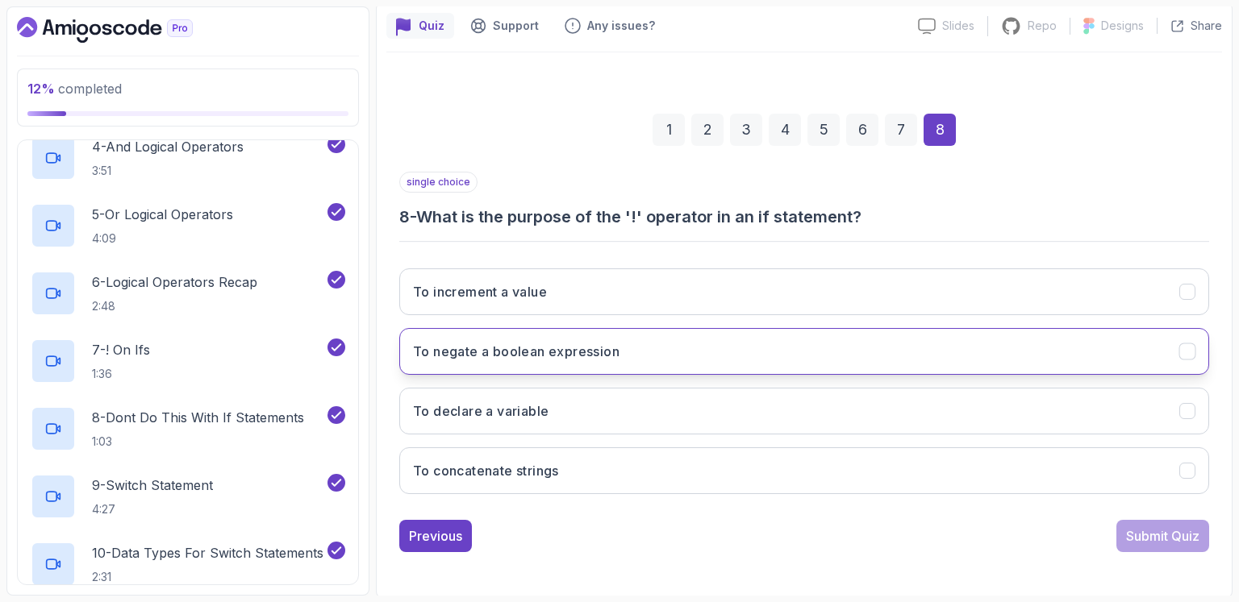
click at [568, 356] on h3 "To negate a boolean expression" at bounding box center [516, 351] width 206 height 19
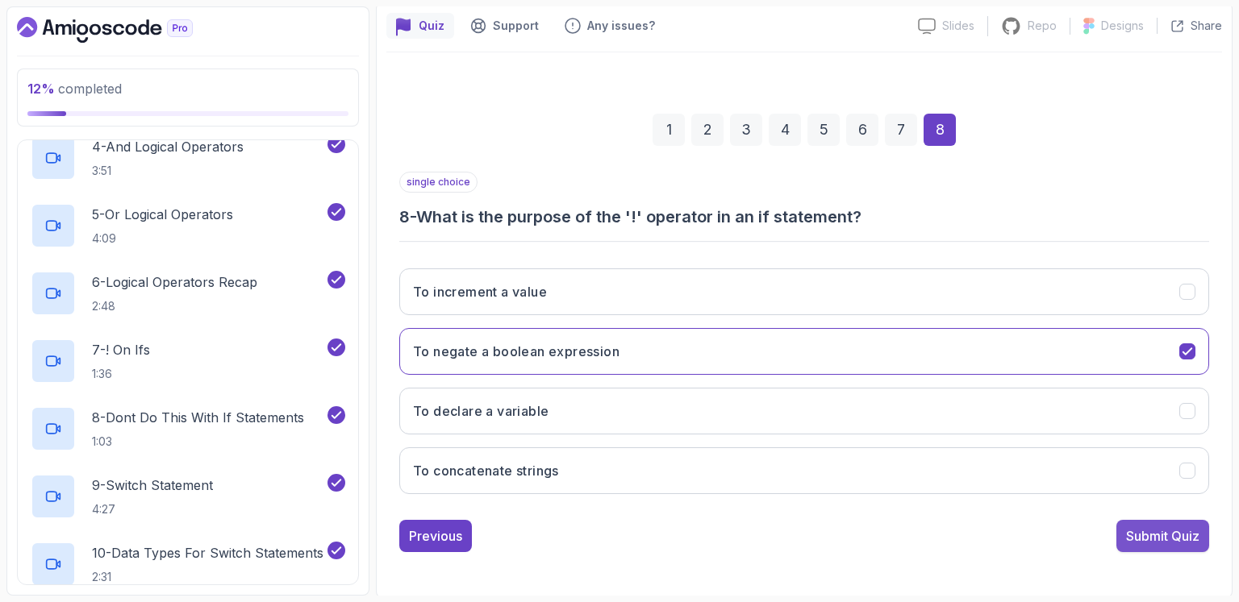
click at [1186, 534] on div "Submit Quiz" at bounding box center [1162, 536] width 73 height 19
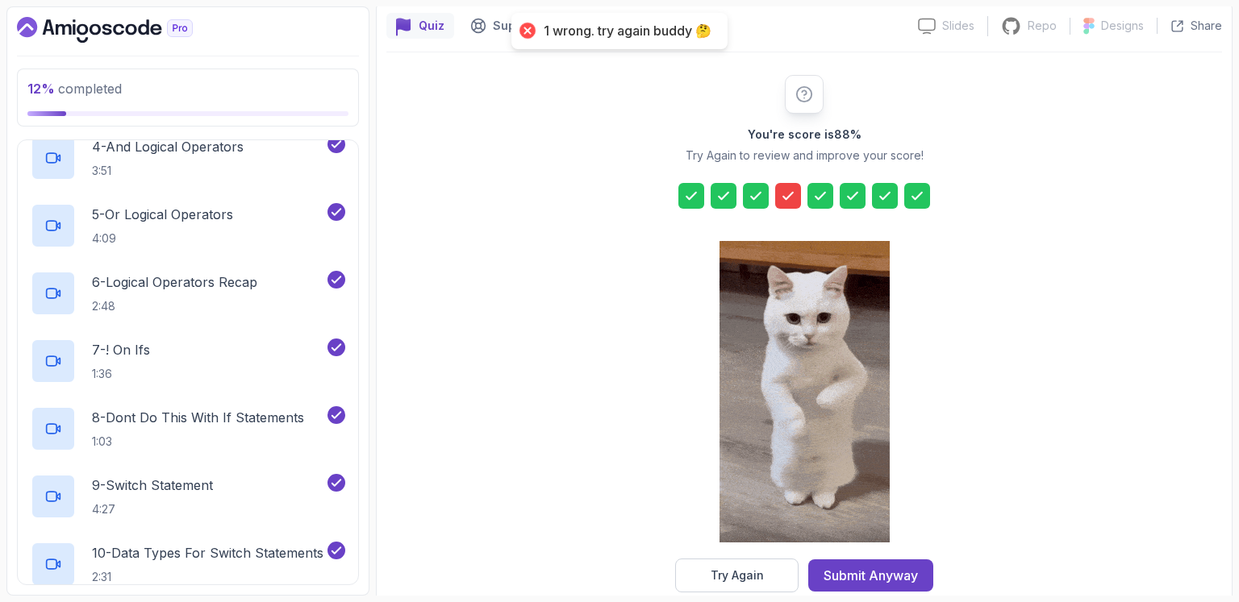
click at [787, 194] on icon at bounding box center [788, 196] width 16 height 16
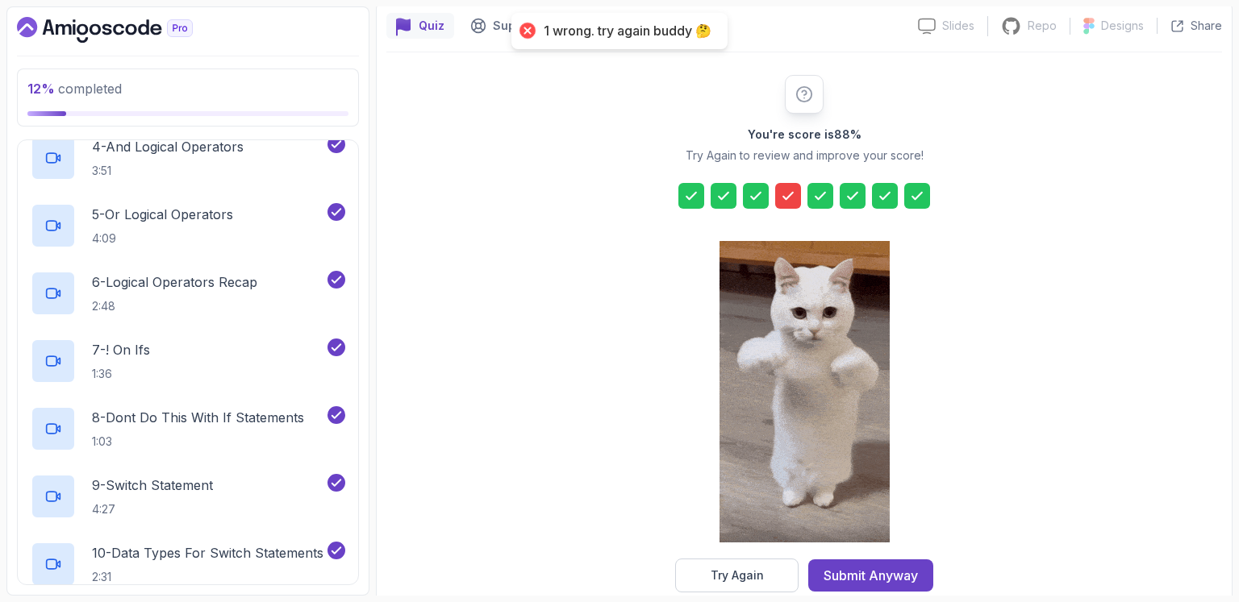
click at [787, 194] on icon at bounding box center [788, 196] width 16 height 16
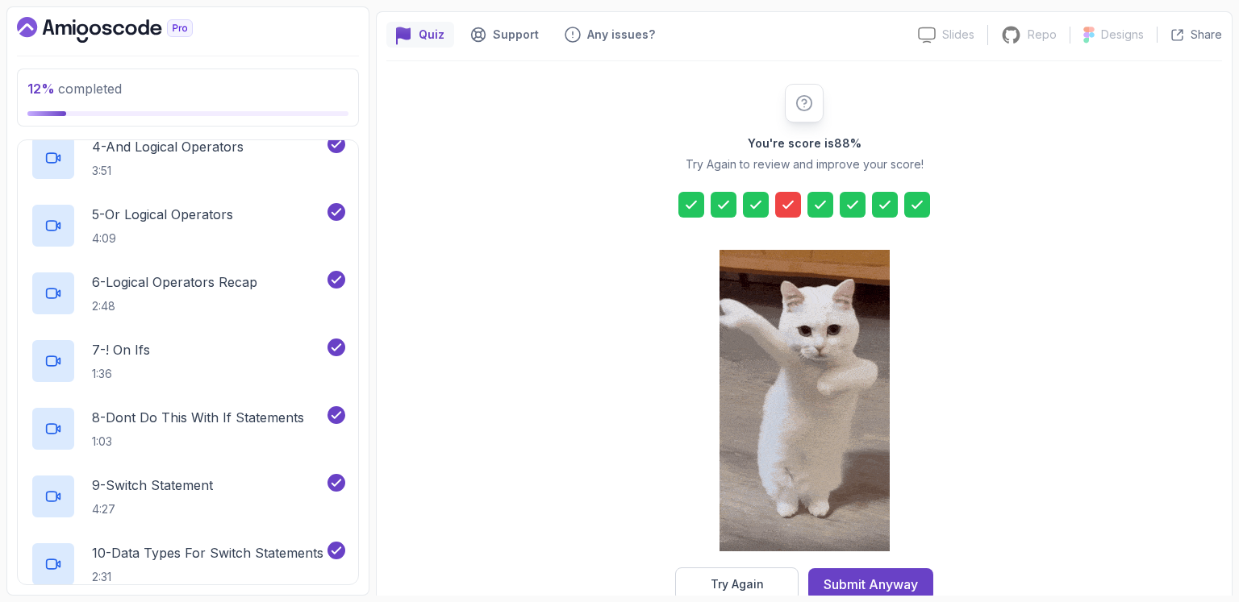
scroll to position [169, 0]
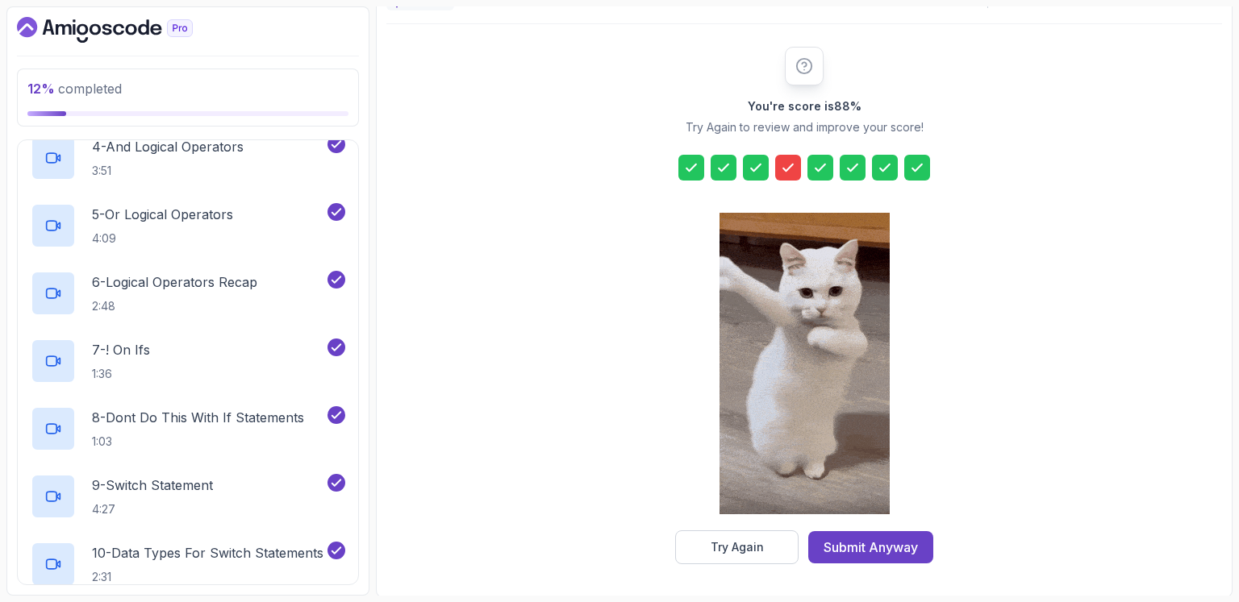
click at [803, 64] on icon at bounding box center [804, 66] width 18 height 18
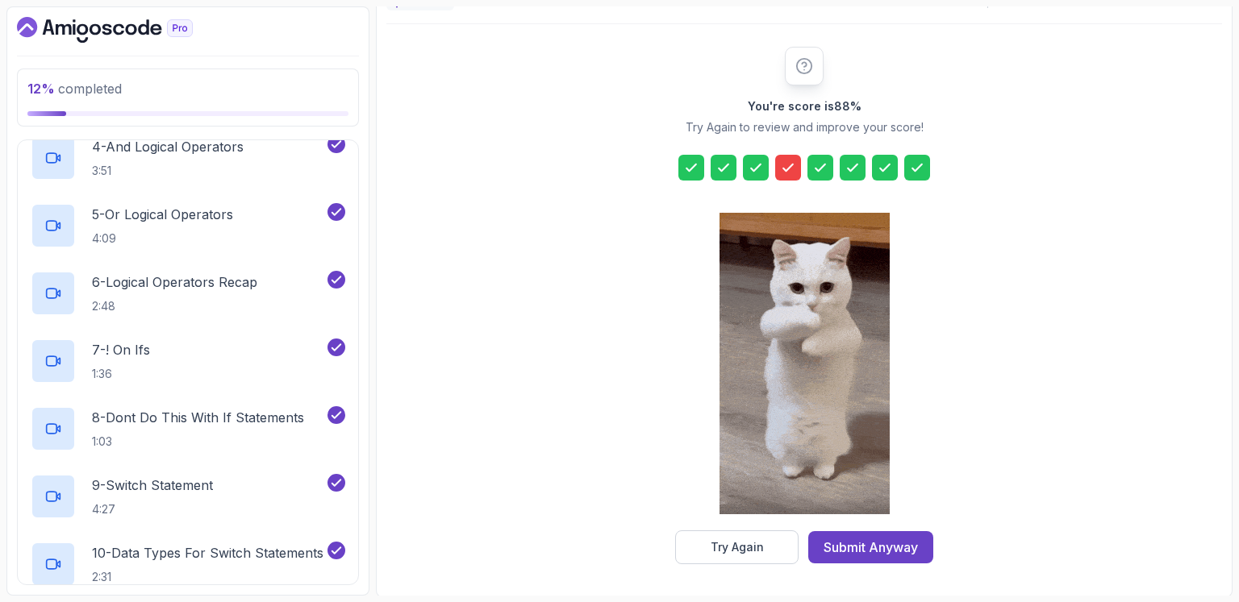
click at [758, 160] on icon at bounding box center [756, 168] width 16 height 16
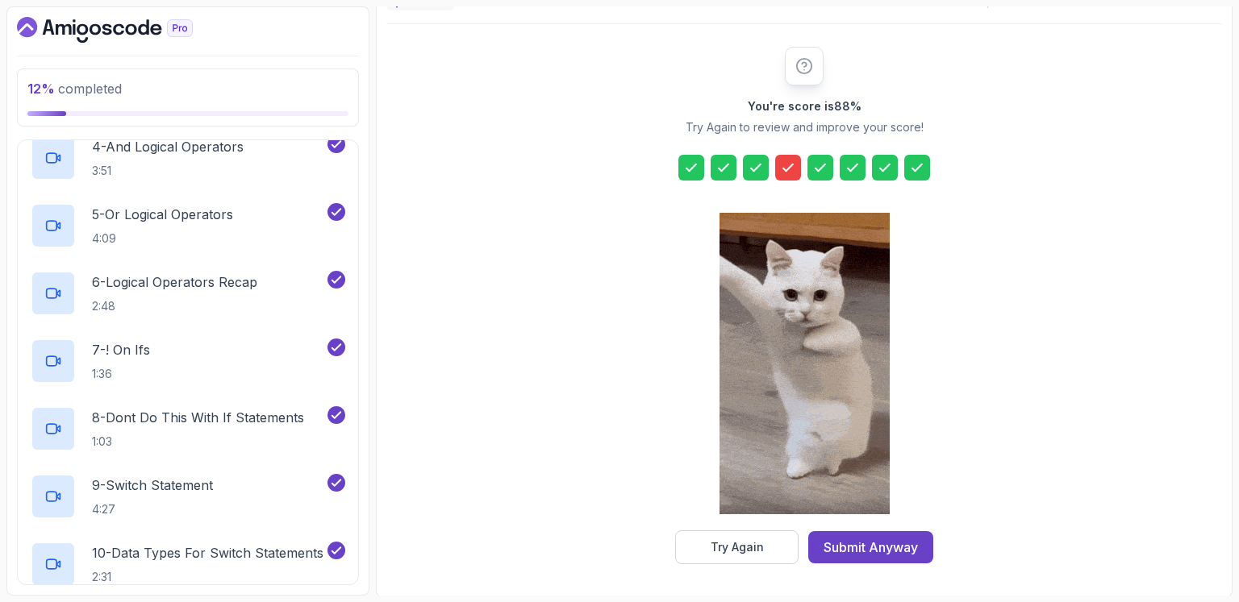
click at [790, 162] on icon at bounding box center [788, 168] width 16 height 16
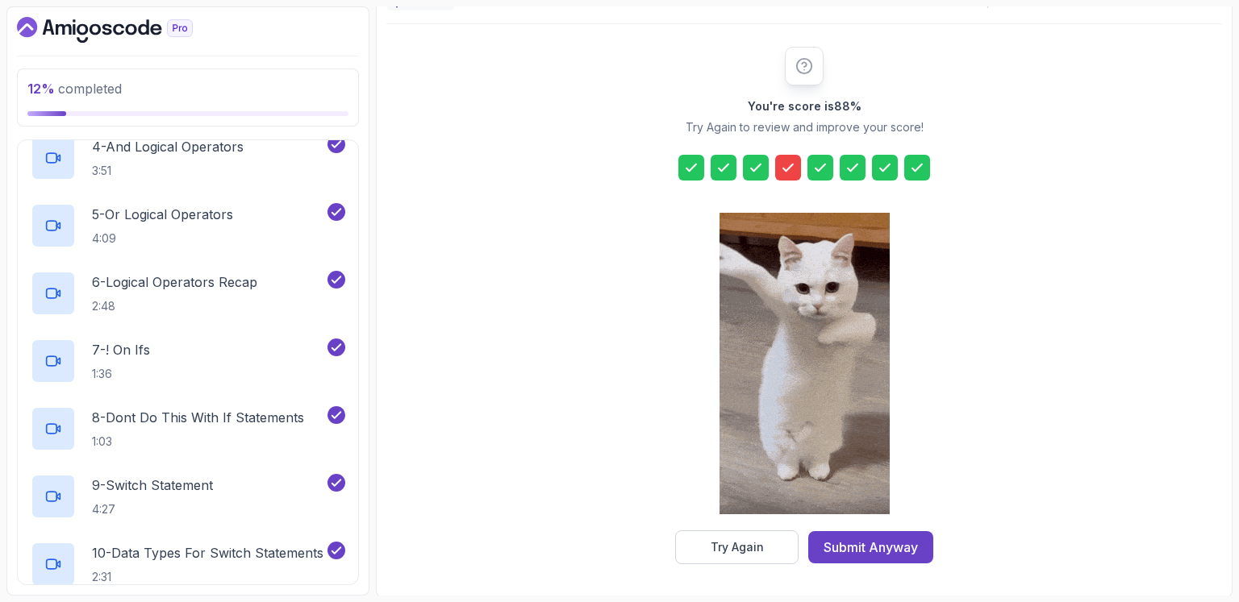
click at [790, 162] on icon at bounding box center [788, 168] width 16 height 16
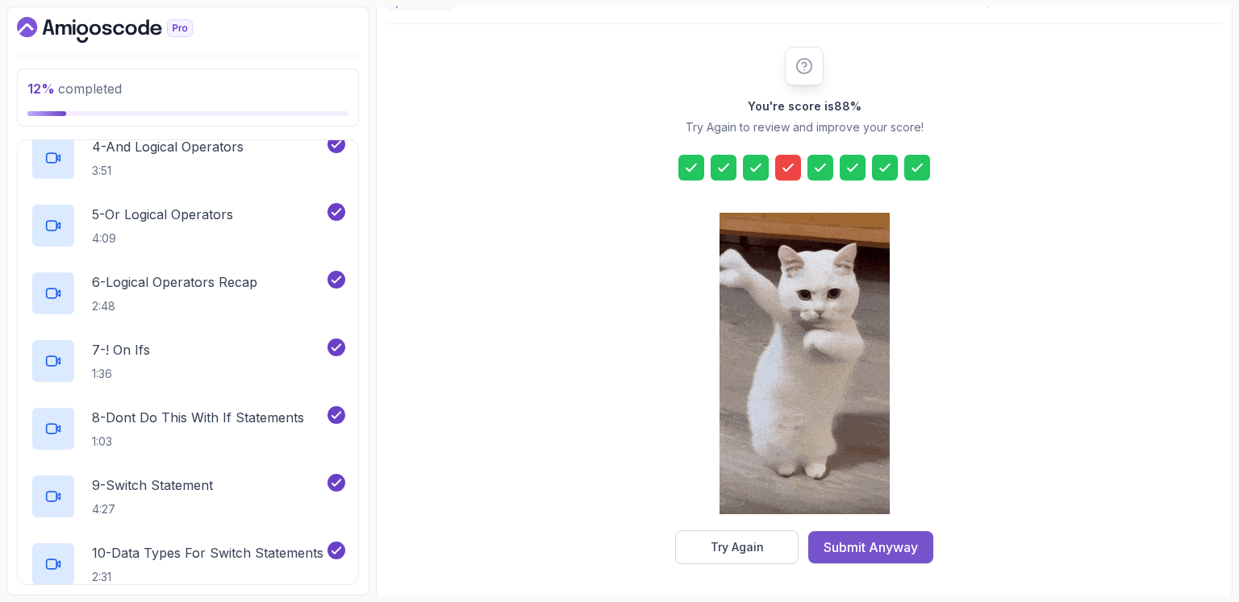
click at [900, 547] on div "Submit Anyway" at bounding box center [870, 547] width 94 height 19
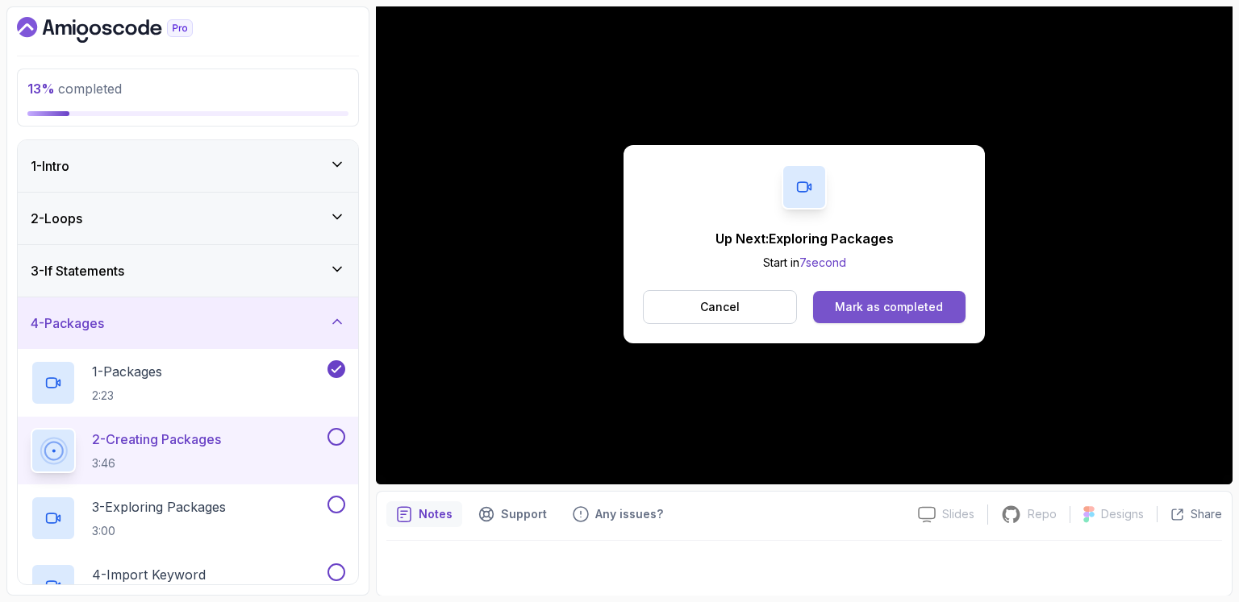
click at [881, 303] on div "Mark as completed" at bounding box center [889, 307] width 108 height 16
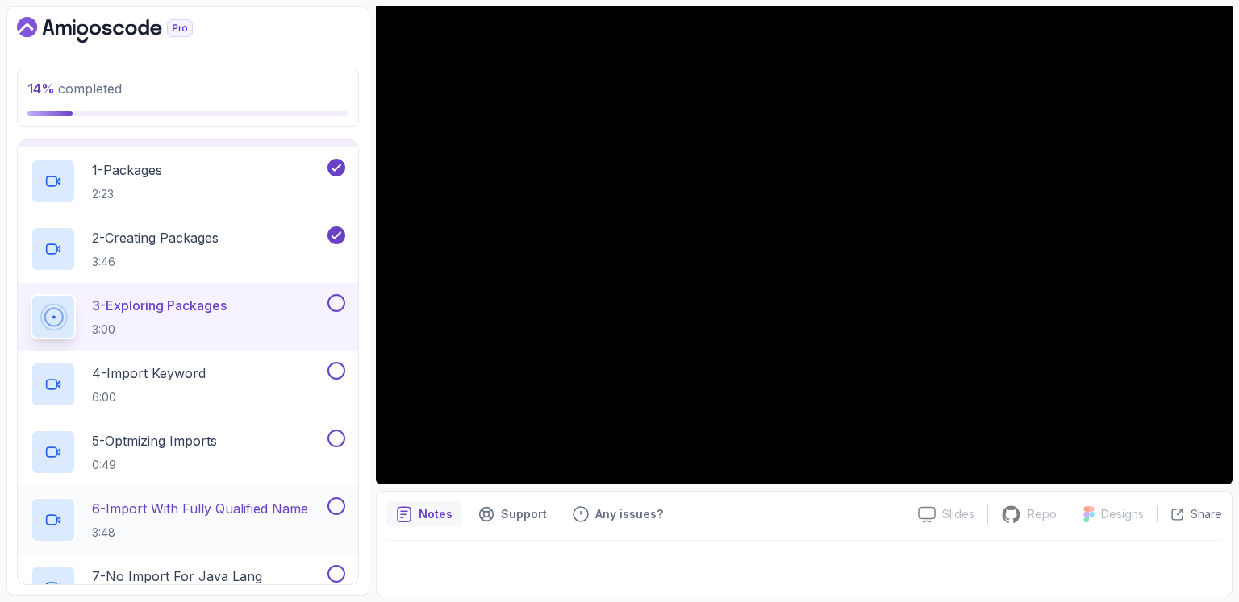
scroll to position [188, 0]
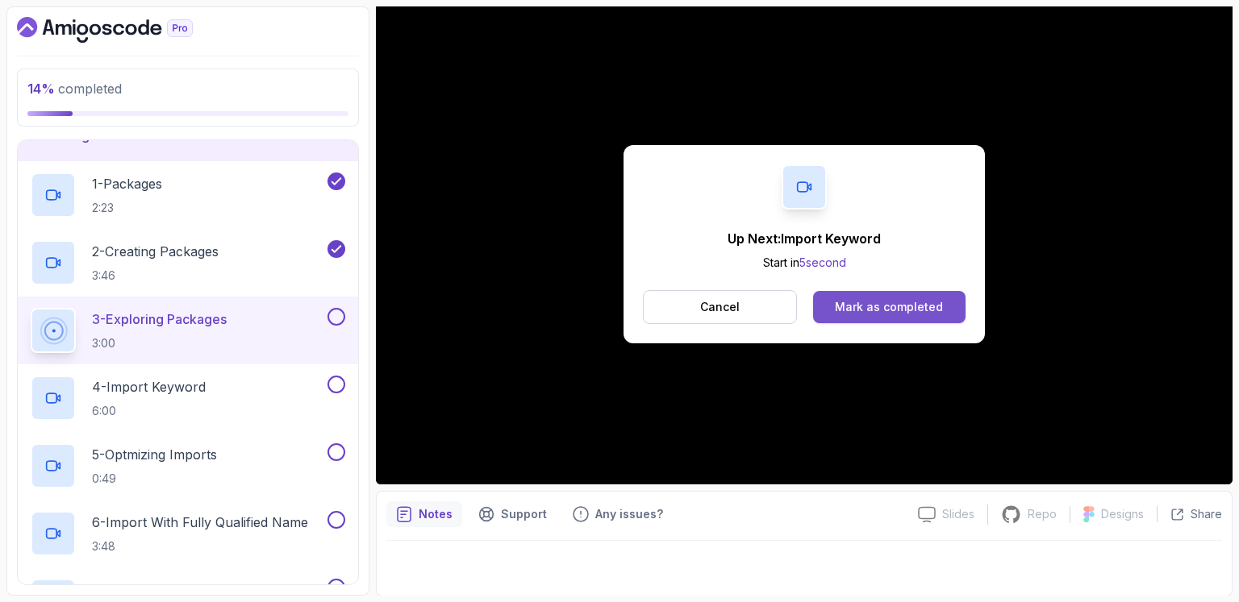
click at [885, 300] on button "Mark as completed" at bounding box center [889, 307] width 152 height 32
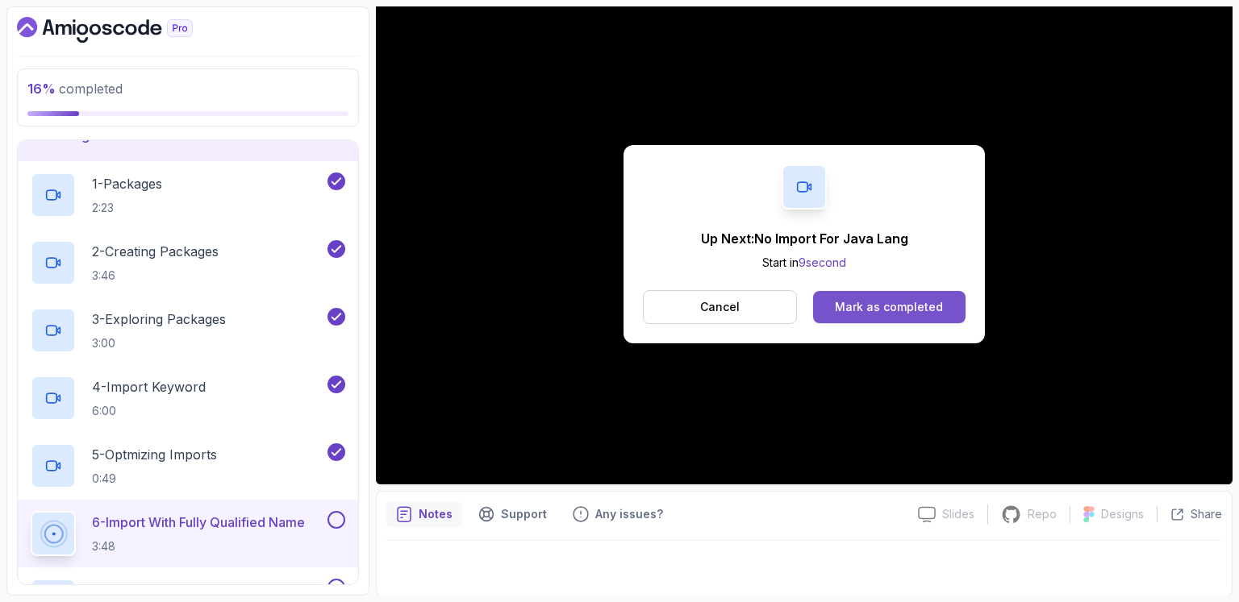
click at [922, 305] on div "Mark as completed" at bounding box center [889, 307] width 108 height 16
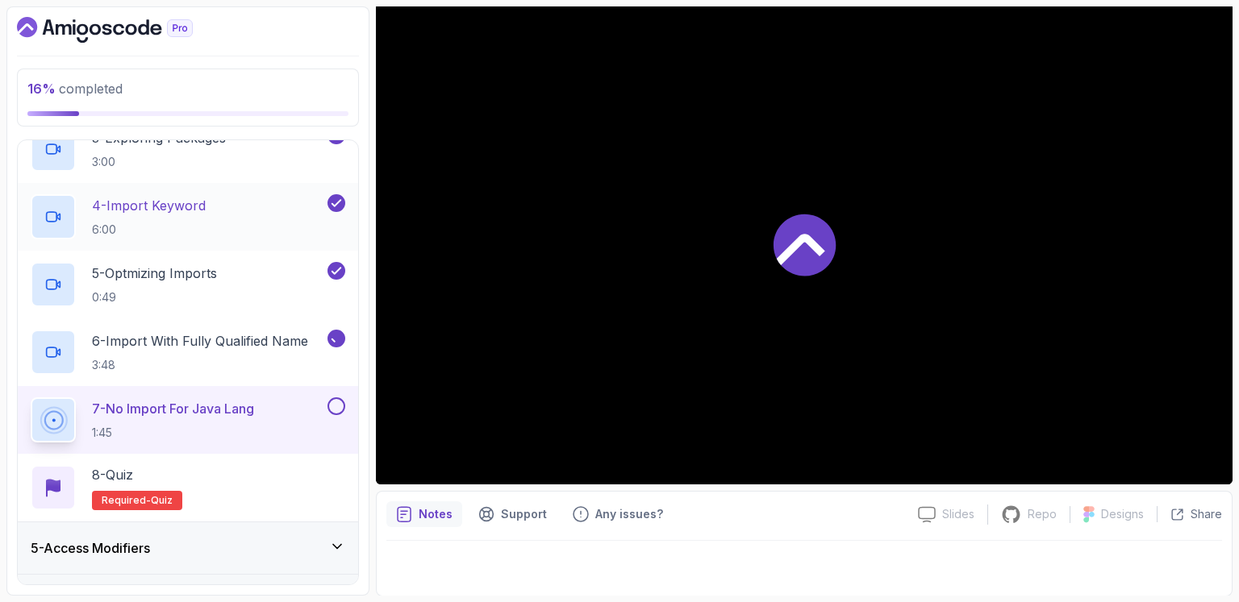
scroll to position [376, 0]
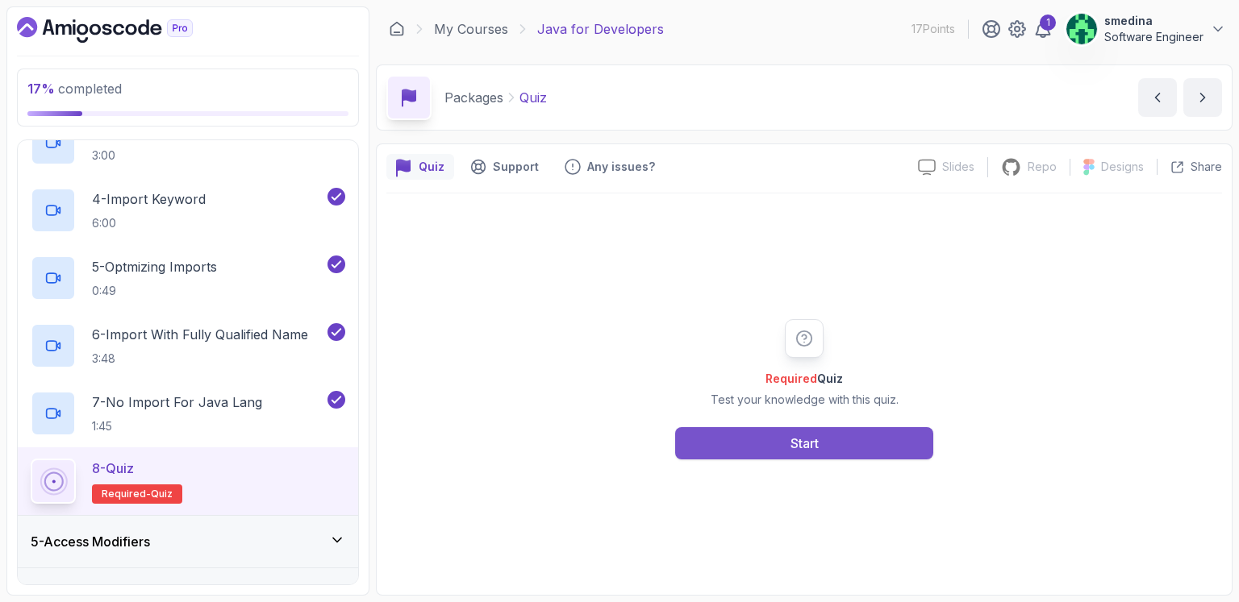
click at [800, 448] on div "Start" at bounding box center [804, 443] width 28 height 19
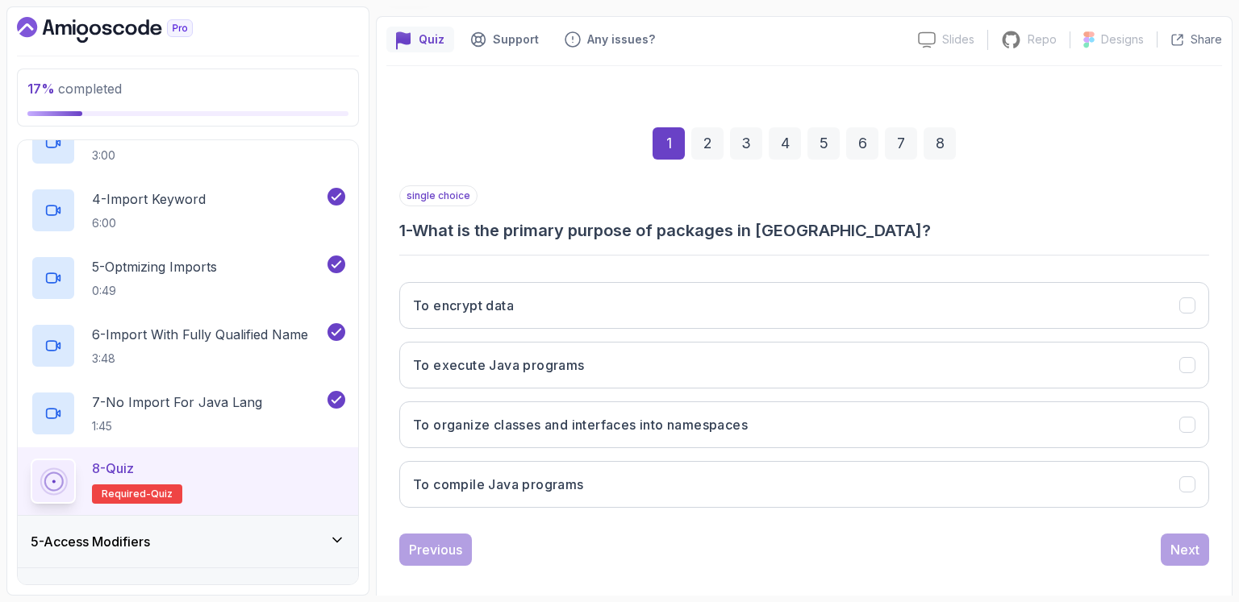
scroll to position [141, 0]
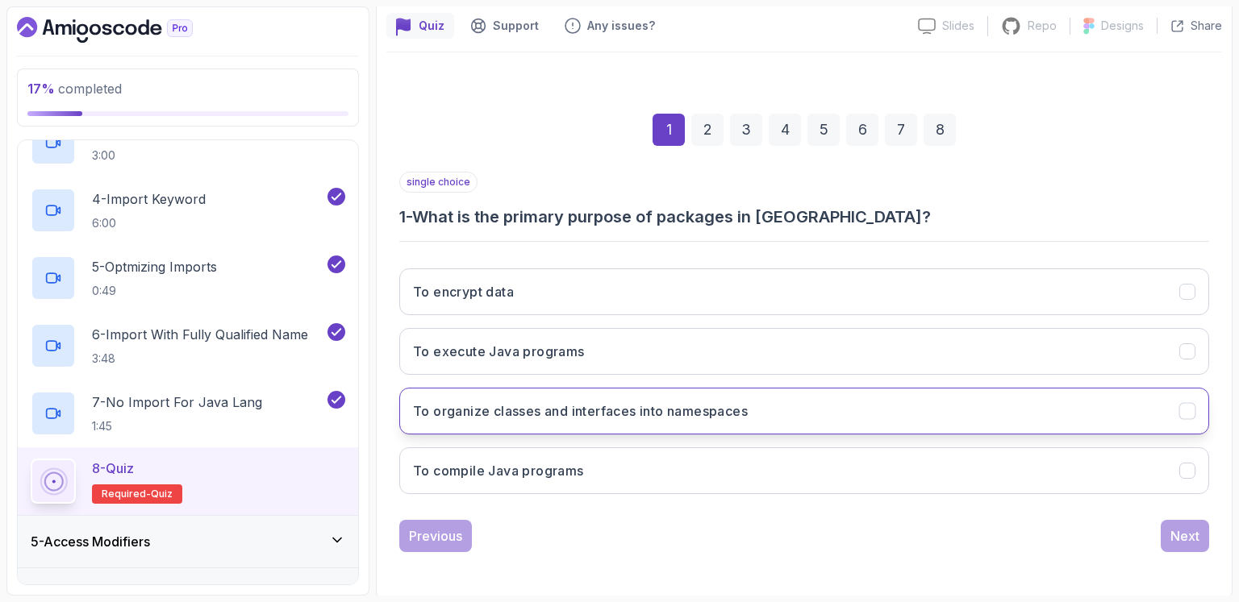
click at [623, 410] on h3 "To organize classes and interfaces into namespaces" at bounding box center [580, 411] width 335 height 19
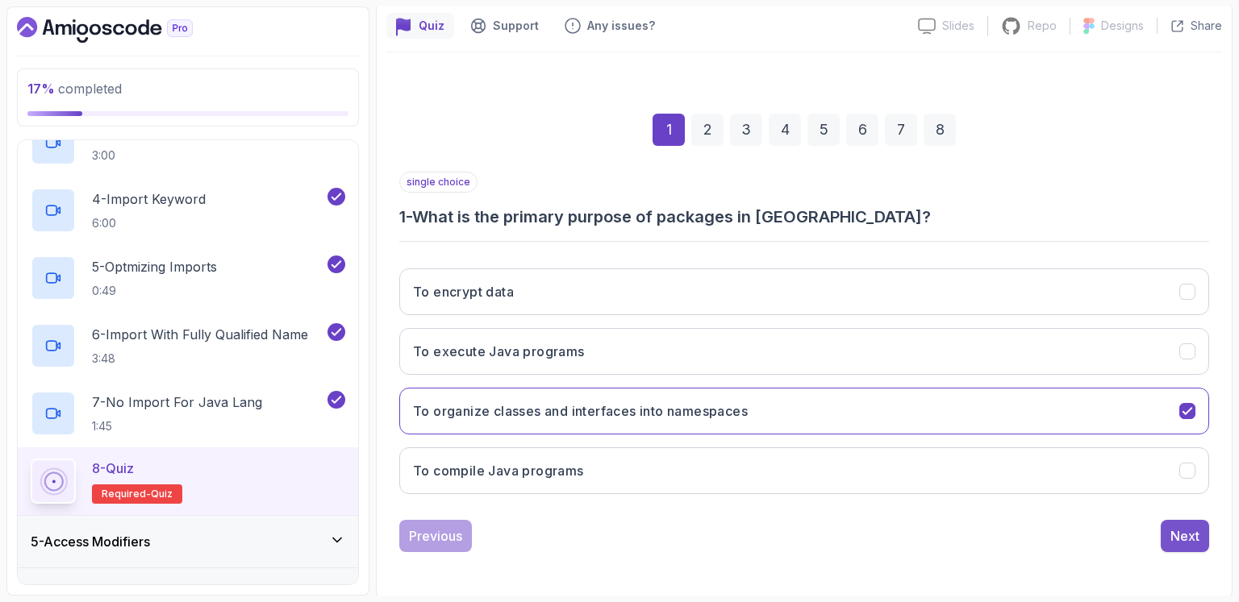
click at [1167, 539] on button "Next" at bounding box center [1184, 536] width 48 height 32
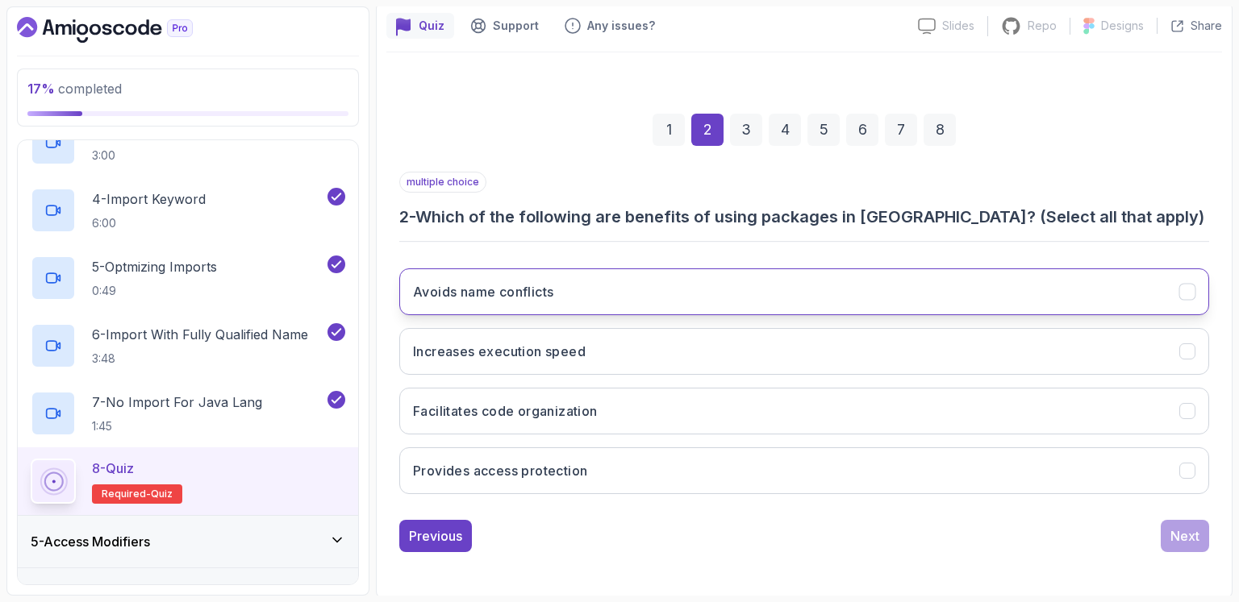
click at [526, 283] on h3 "Avoids name conflicts" at bounding box center [483, 291] width 140 height 19
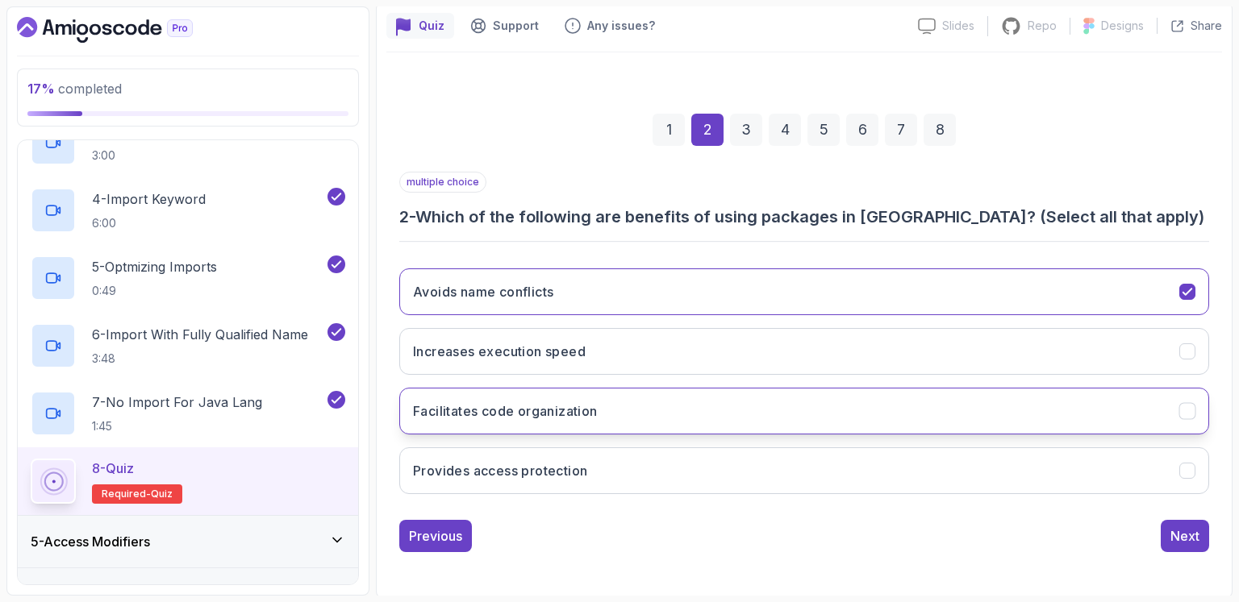
click at [694, 423] on button "Facilitates code organization" at bounding box center [804, 411] width 810 height 47
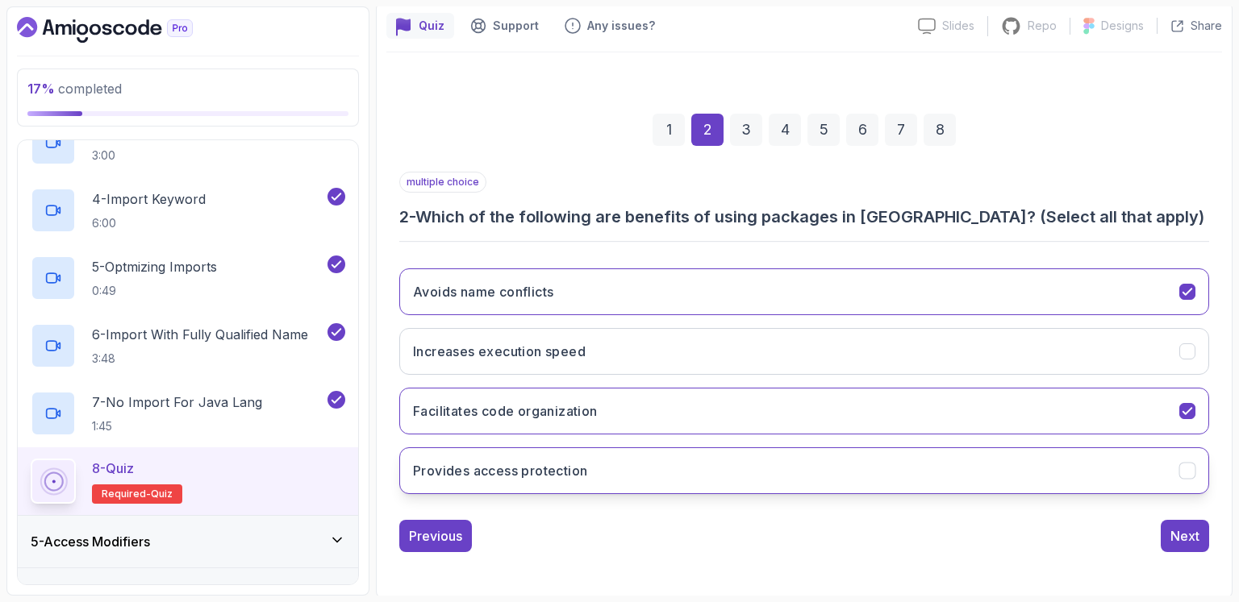
click at [688, 472] on button "Provides access protection" at bounding box center [804, 471] width 810 height 47
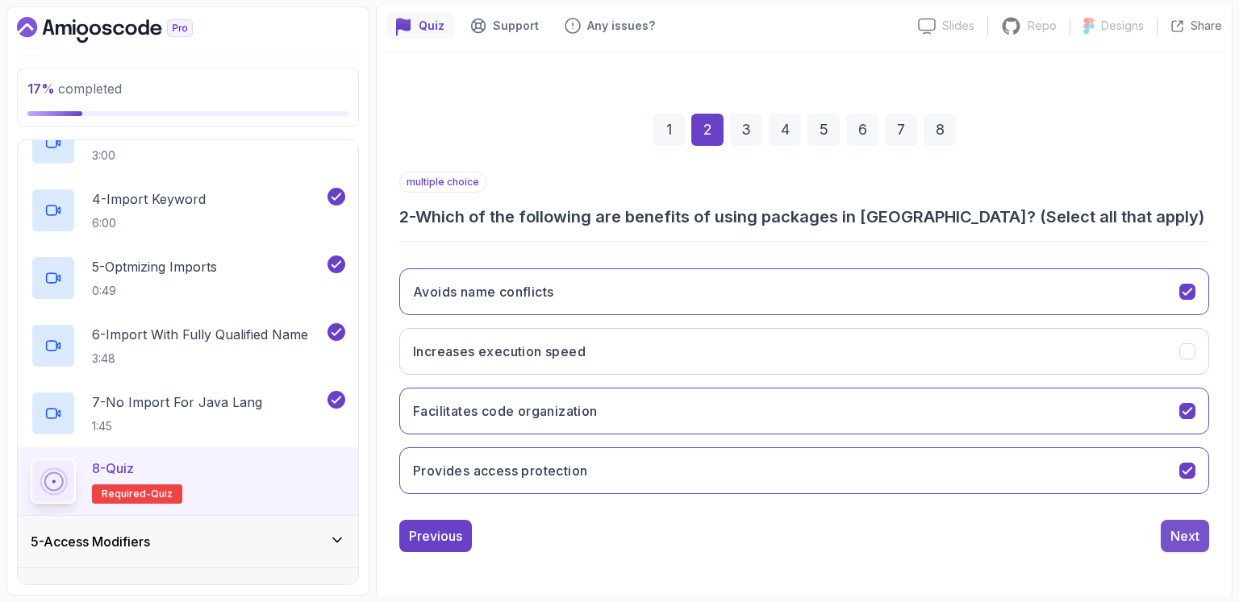
click at [1199, 523] on button "Next" at bounding box center [1184, 536] width 48 height 32
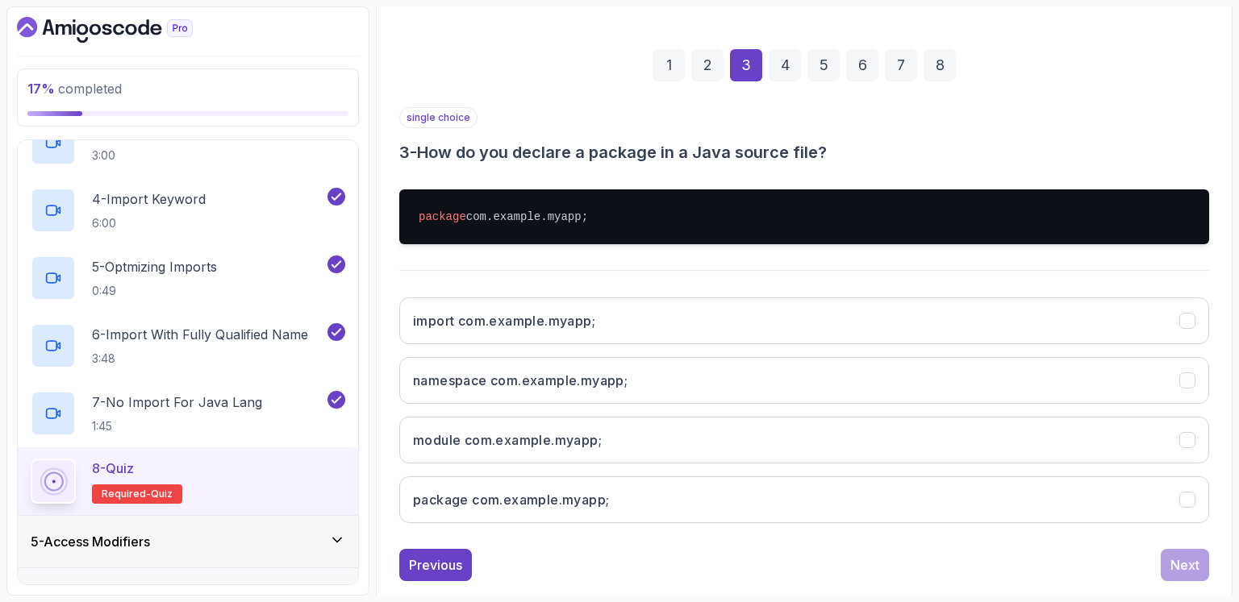
scroll to position [235, 0]
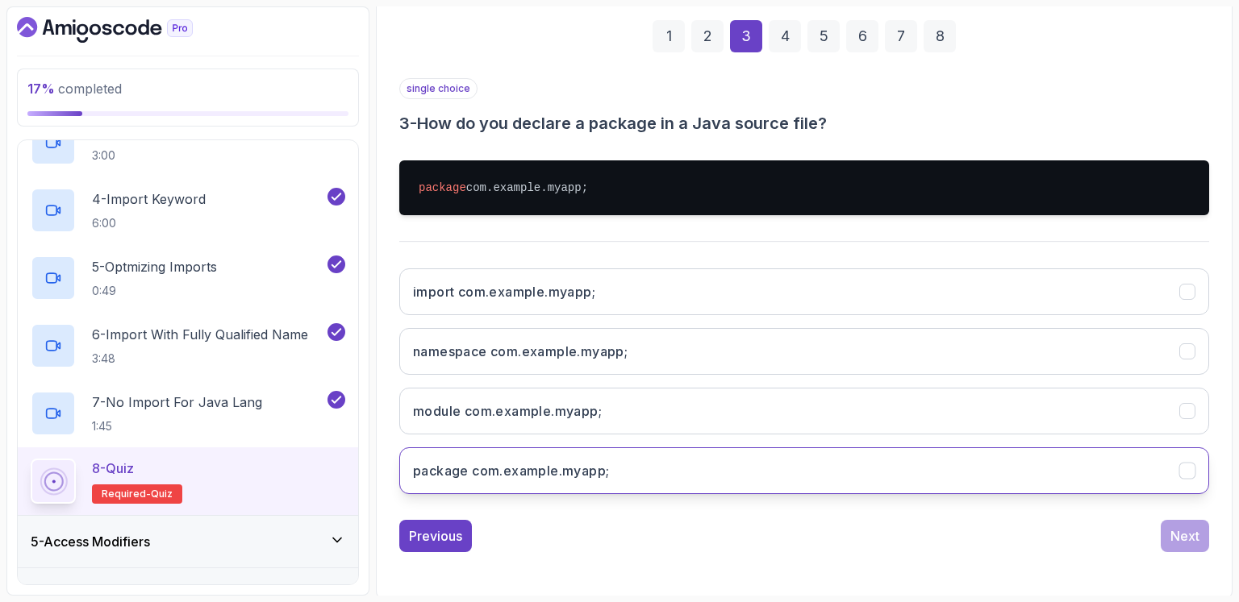
click at [609, 469] on h3 "package com.example.myapp;" at bounding box center [511, 470] width 196 height 19
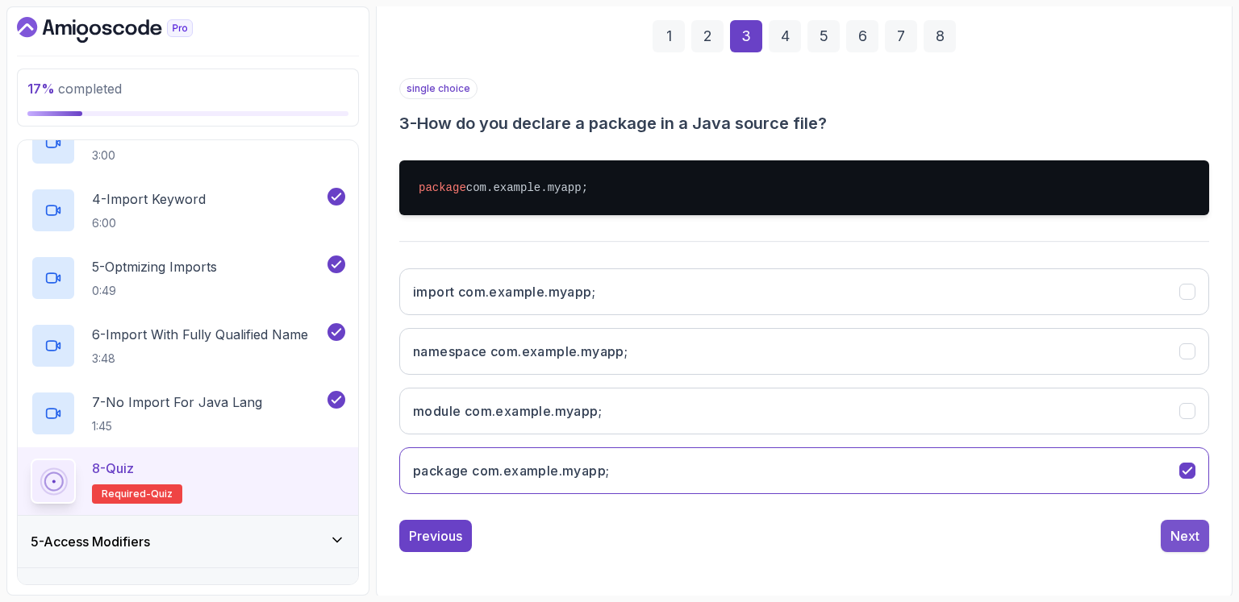
drag, startPoint x: 1203, startPoint y: 539, endPoint x: 1193, endPoint y: 539, distance: 9.7
click at [1203, 539] on button "Next" at bounding box center [1184, 536] width 48 height 32
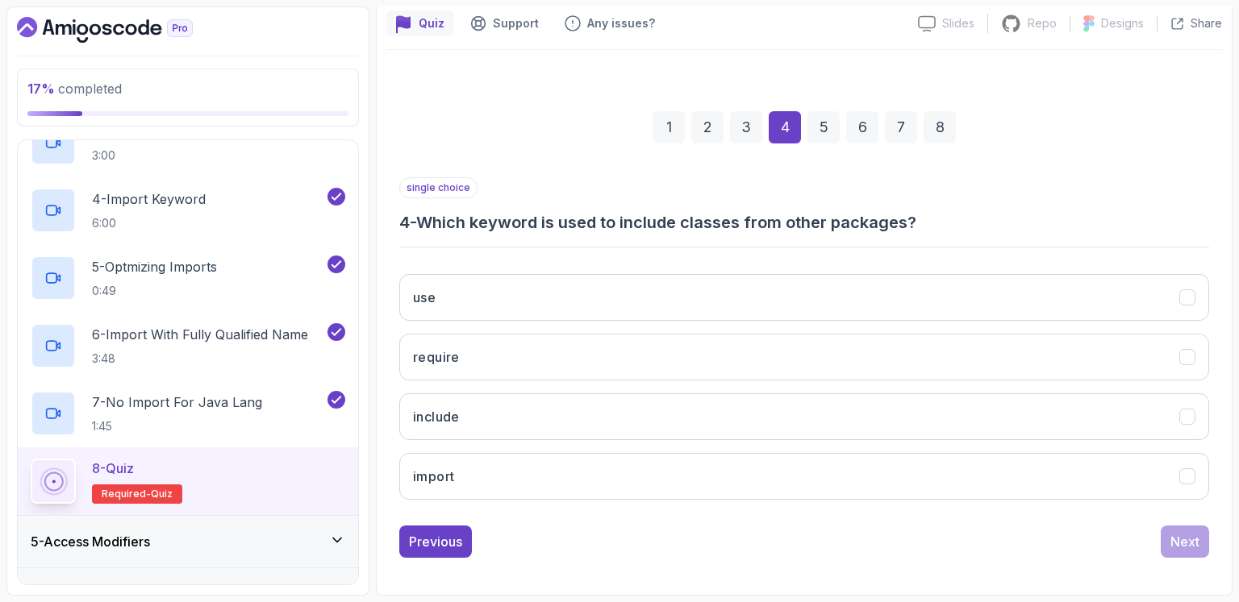
scroll to position [141, 0]
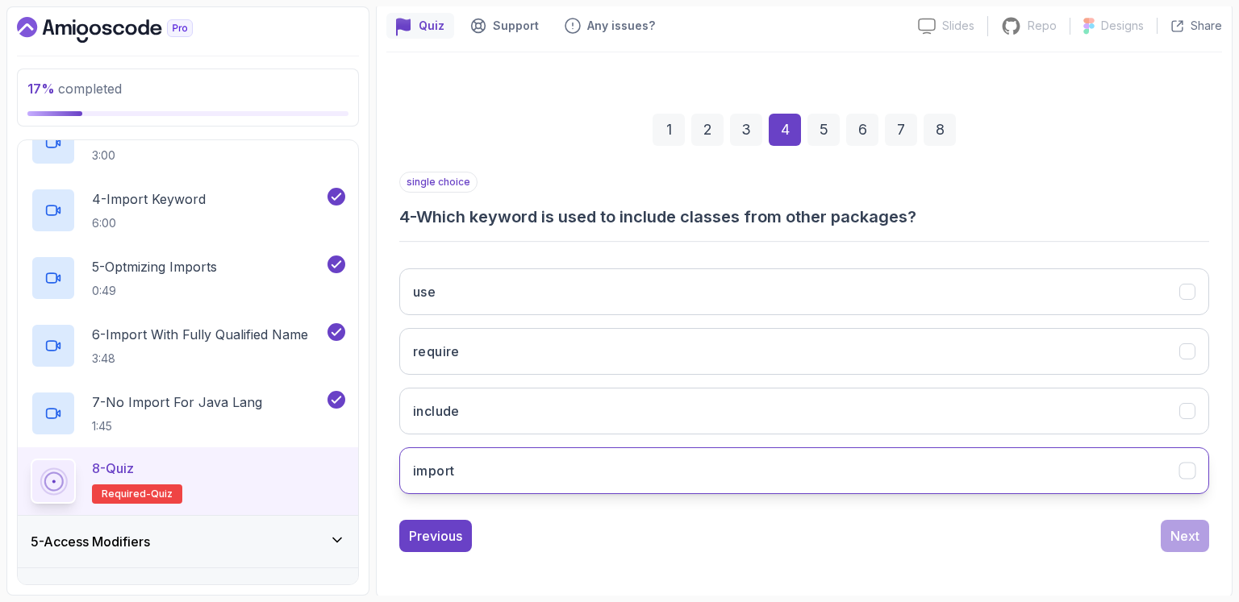
click at [601, 478] on button "import" at bounding box center [804, 471] width 810 height 47
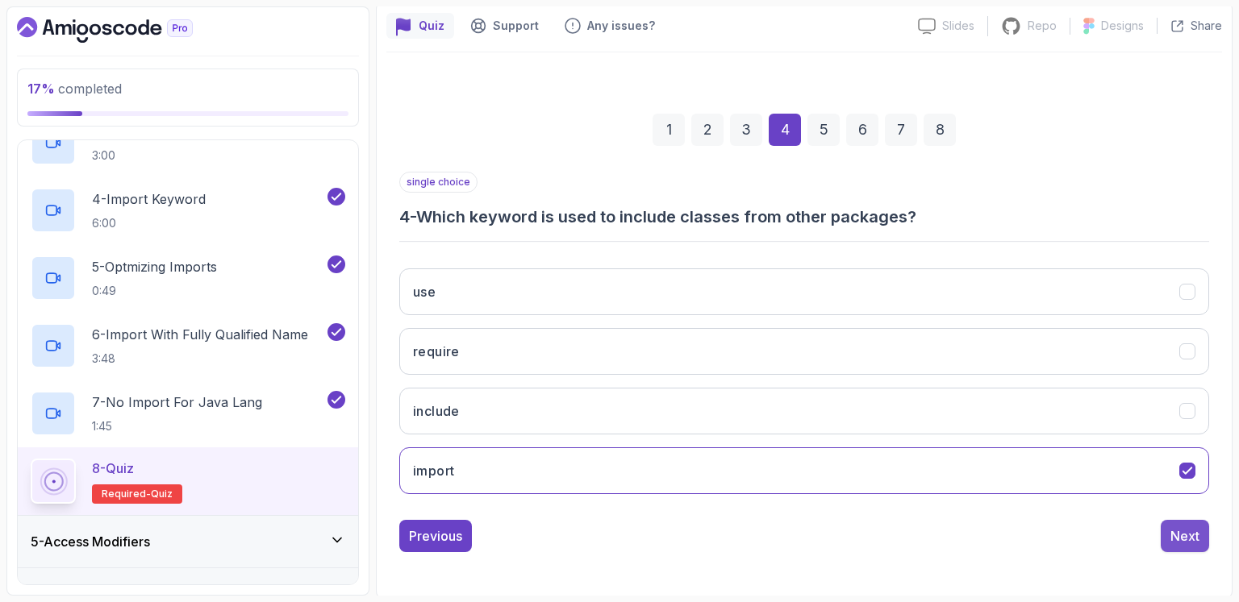
click at [1182, 527] on div "Next" at bounding box center [1184, 536] width 29 height 19
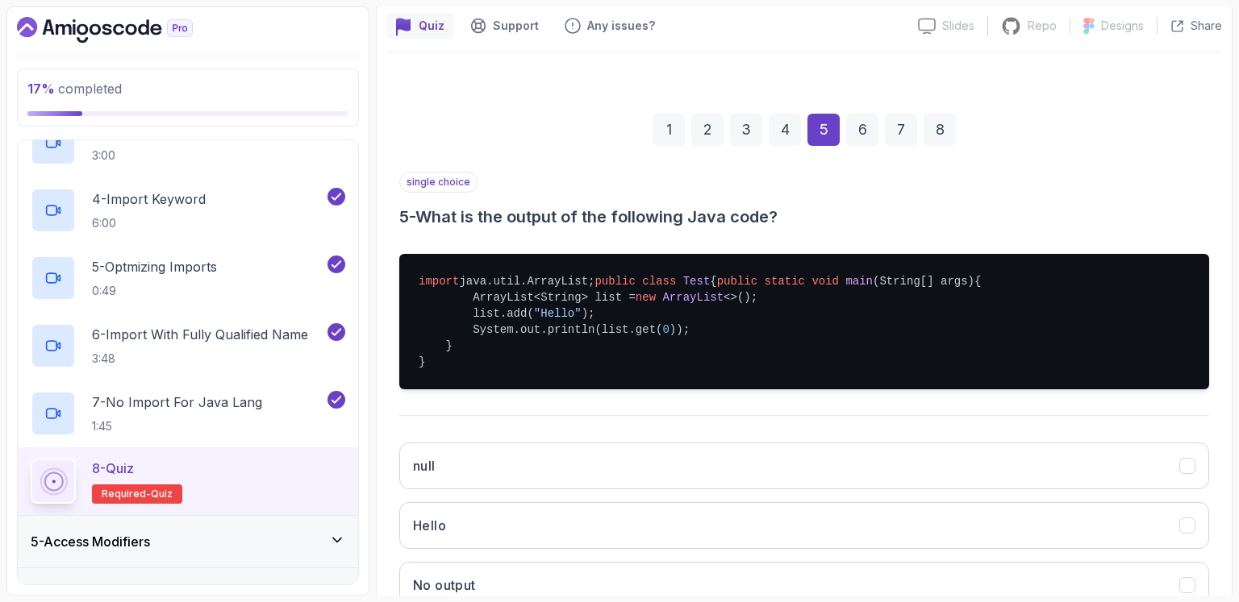
scroll to position [329, 0]
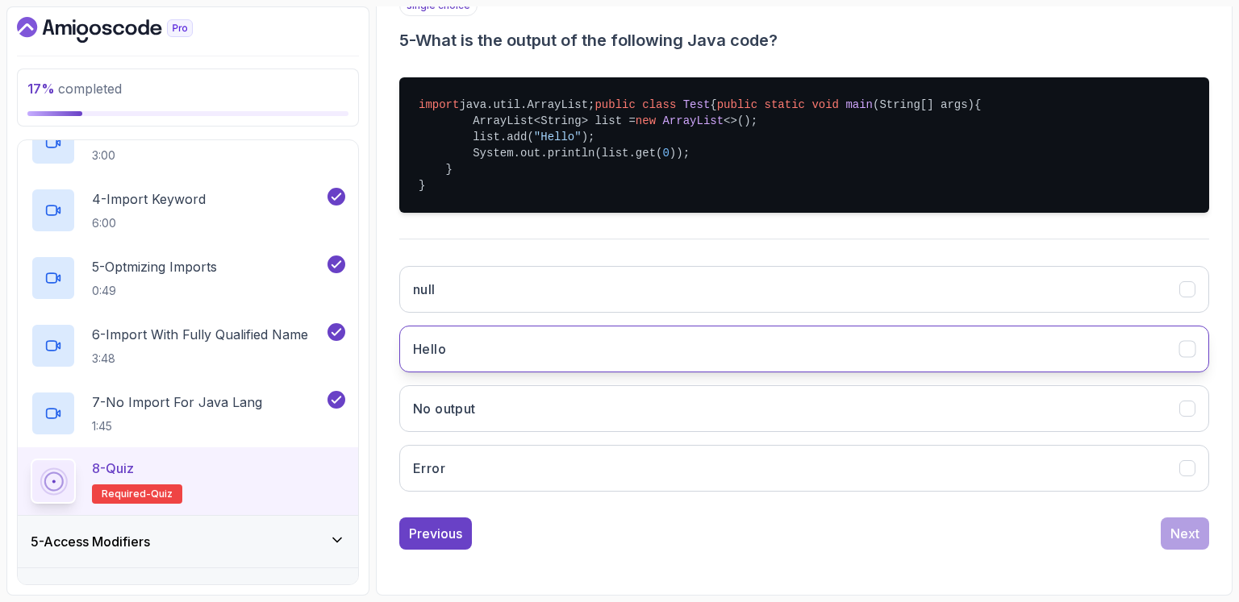
click at [800, 360] on button "Hello" at bounding box center [804, 349] width 810 height 47
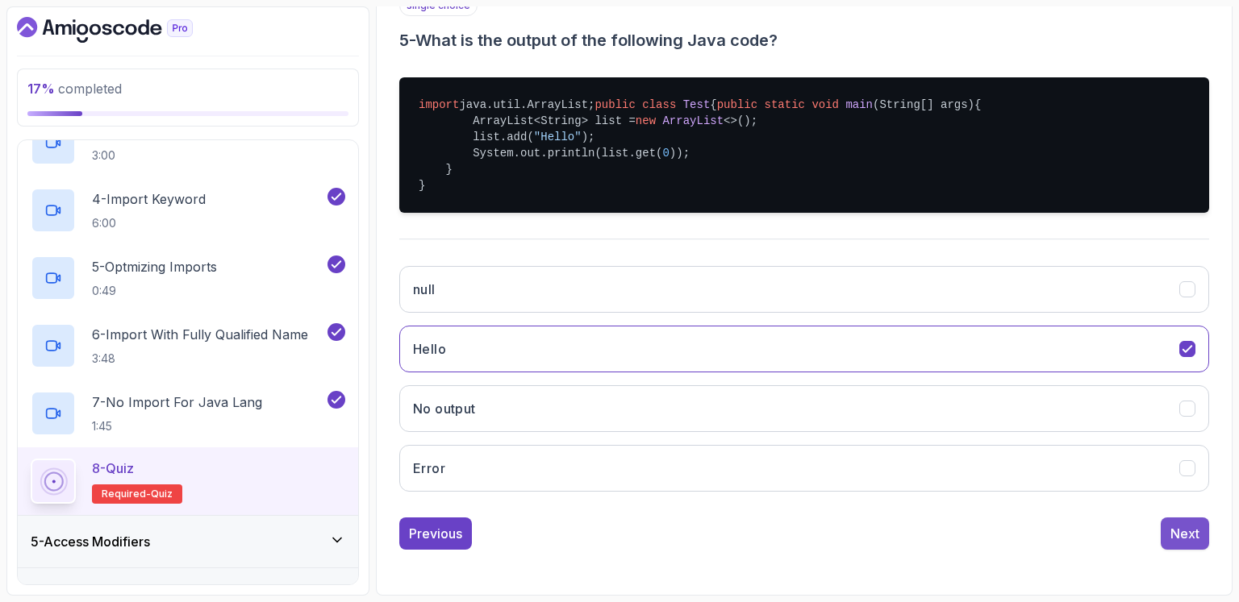
click at [1182, 544] on div "Next" at bounding box center [1184, 533] width 29 height 19
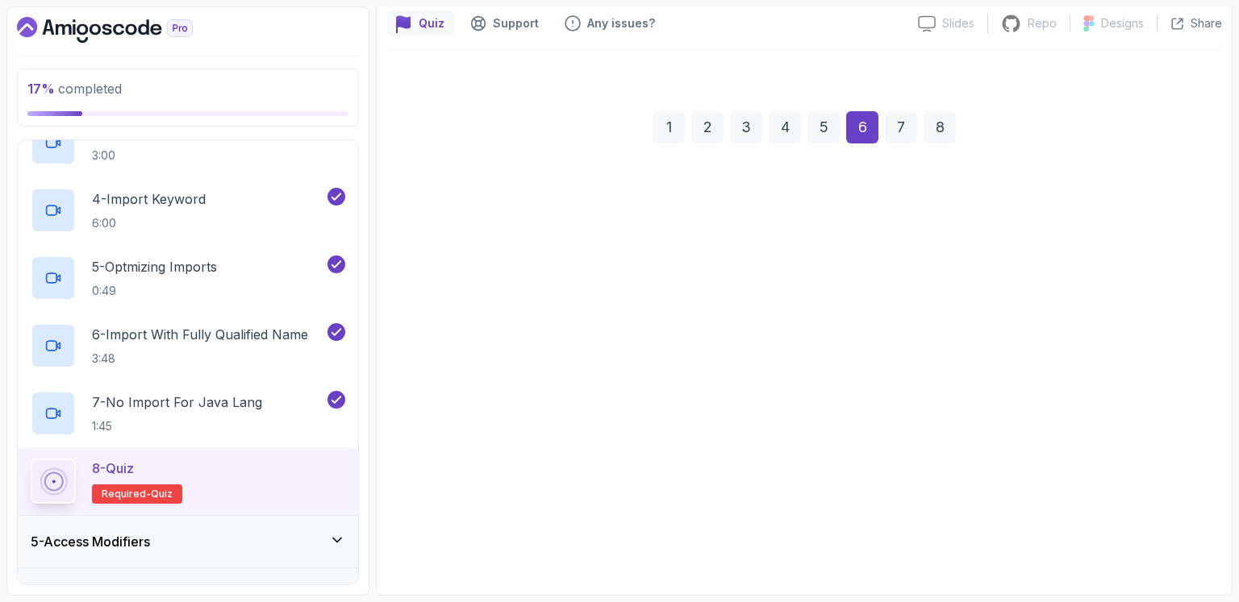
scroll to position [141, 0]
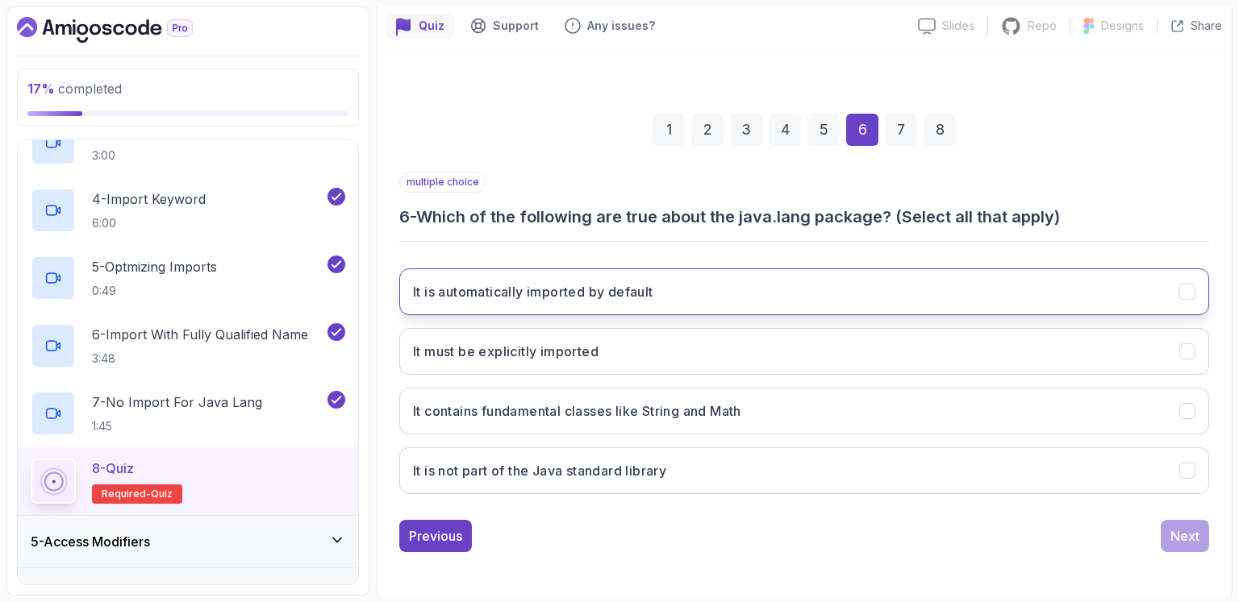
click at [835, 302] on button "It is automatically imported by default" at bounding box center [804, 292] width 810 height 47
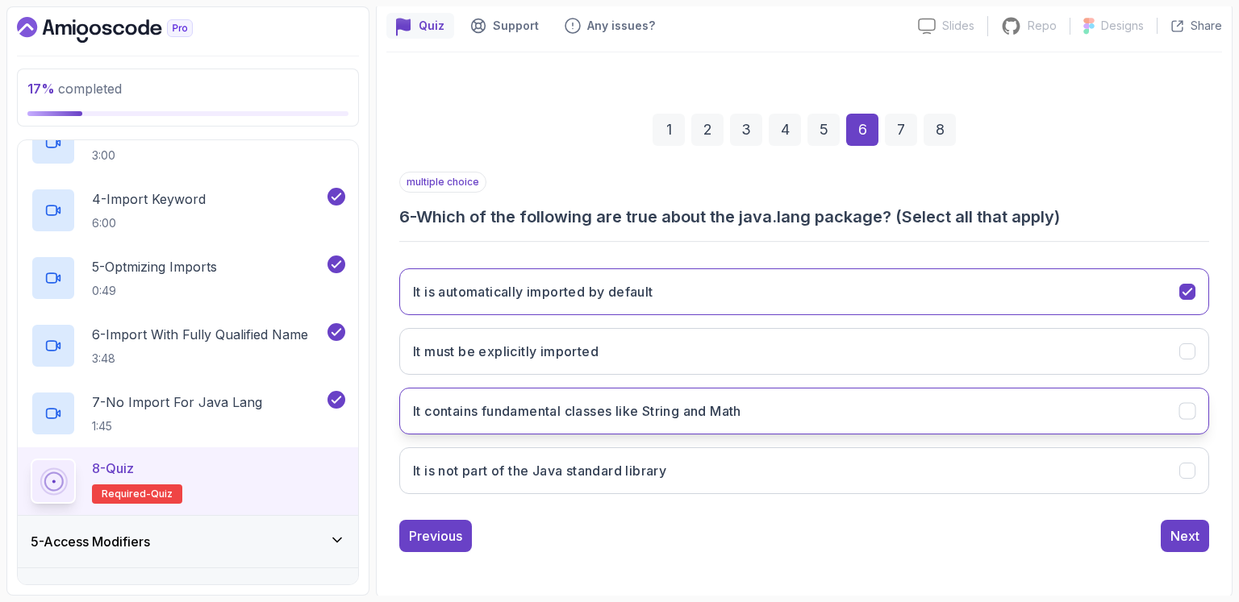
click at [852, 416] on button "It contains fundamental classes like String and Math" at bounding box center [804, 411] width 810 height 47
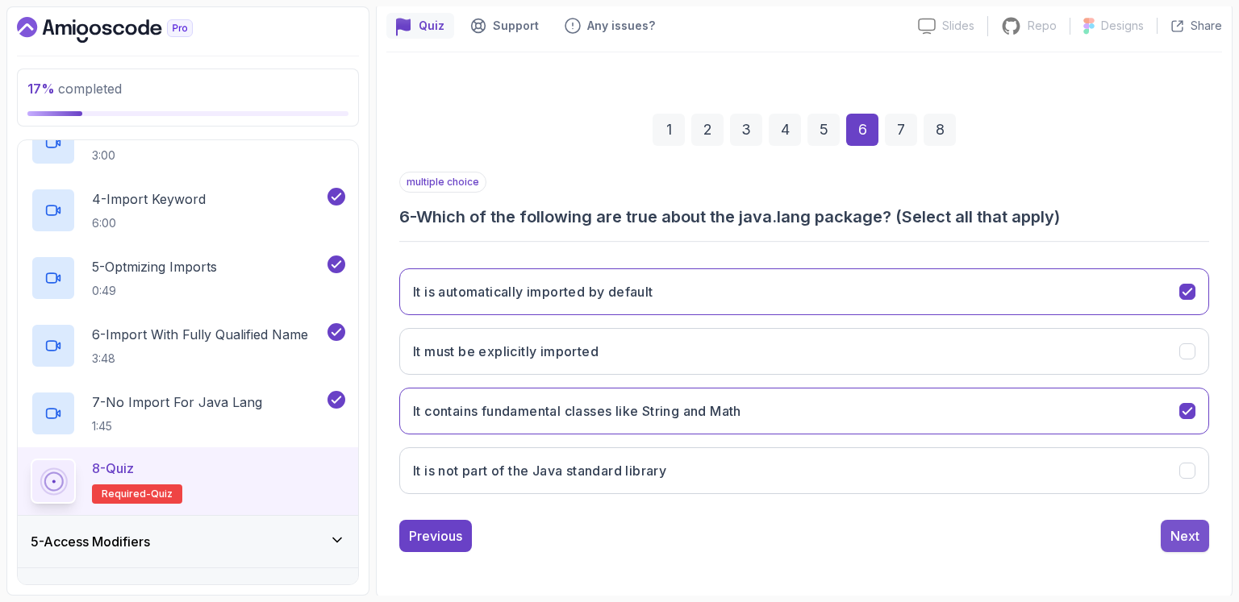
click at [1189, 535] on div "Next" at bounding box center [1184, 536] width 29 height 19
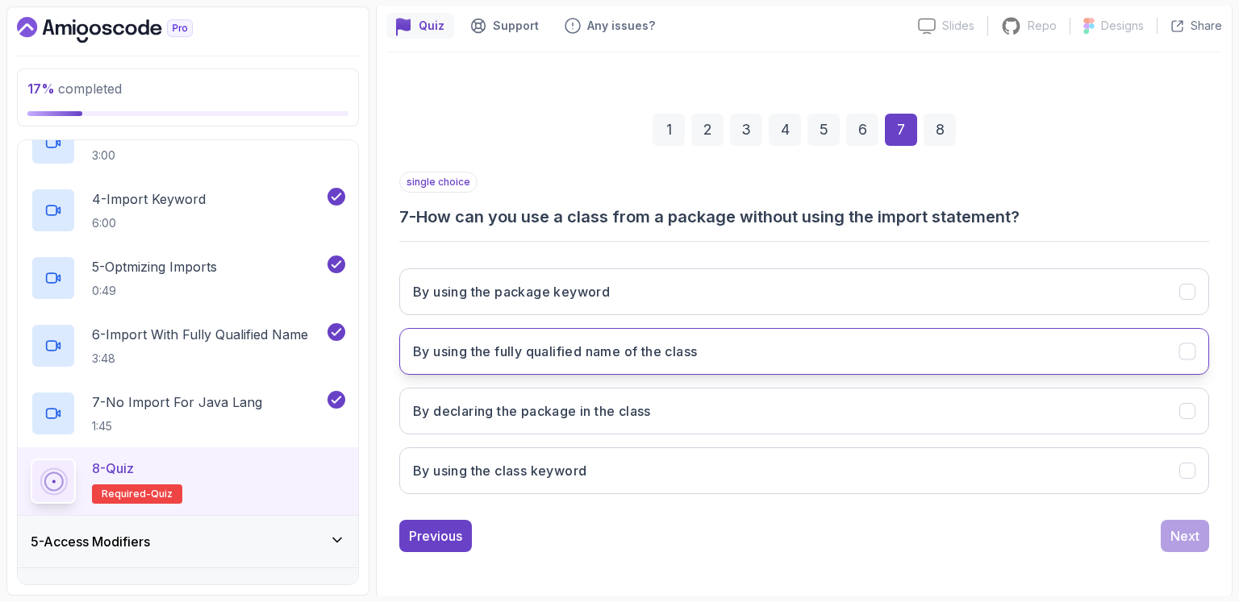
click at [602, 351] on h3 "By using the fully qualified name of the class" at bounding box center [555, 351] width 284 height 19
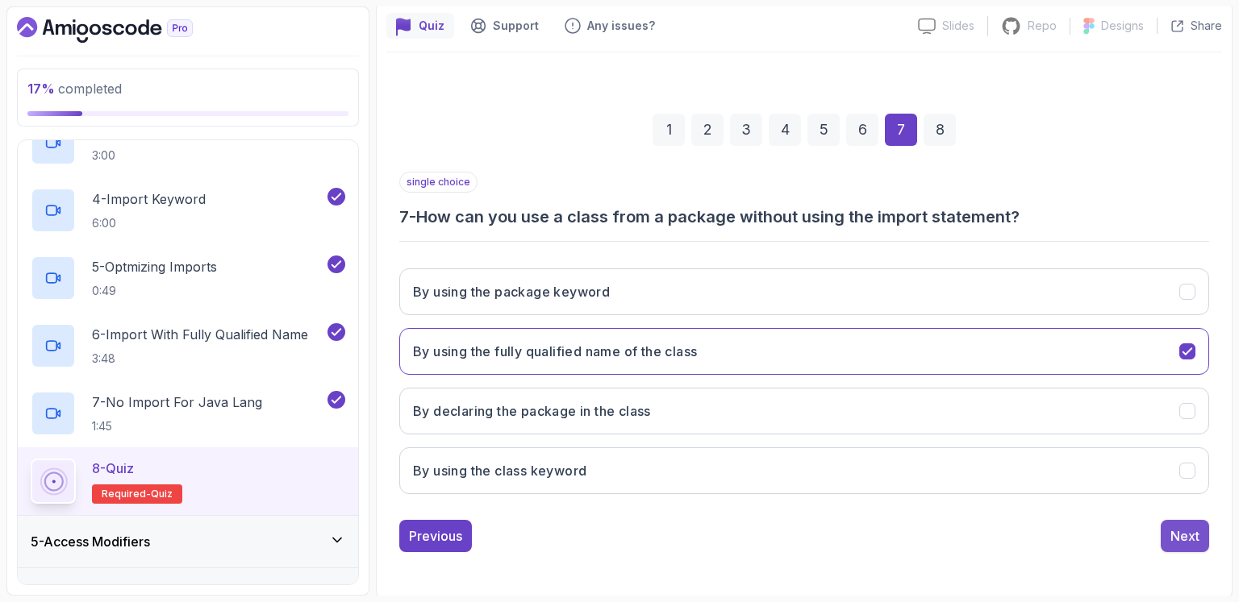
click at [1180, 539] on div "Next" at bounding box center [1184, 536] width 29 height 19
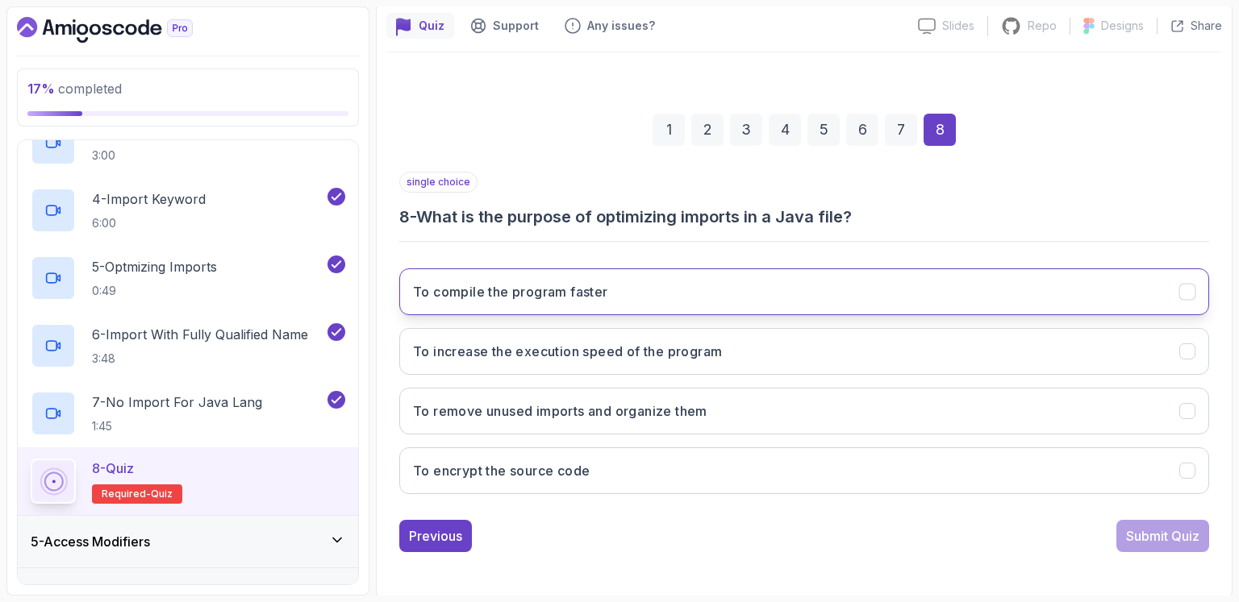
click at [805, 285] on button "To compile the program faster" at bounding box center [804, 292] width 810 height 47
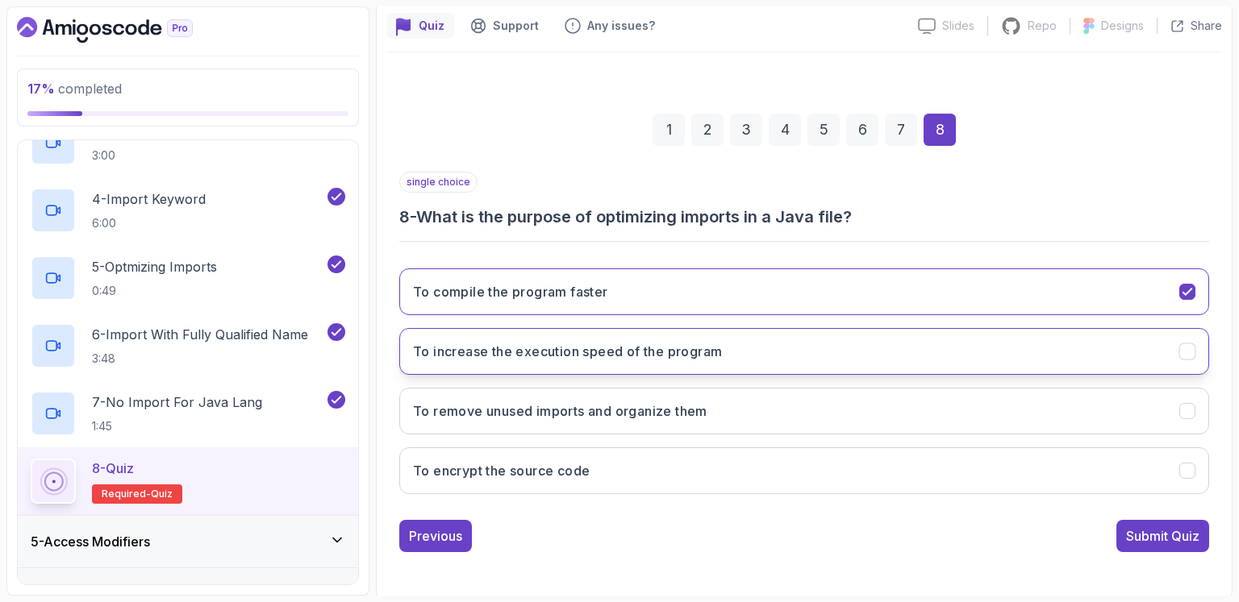
click at [887, 352] on button "To increase the execution speed of the program" at bounding box center [804, 351] width 810 height 47
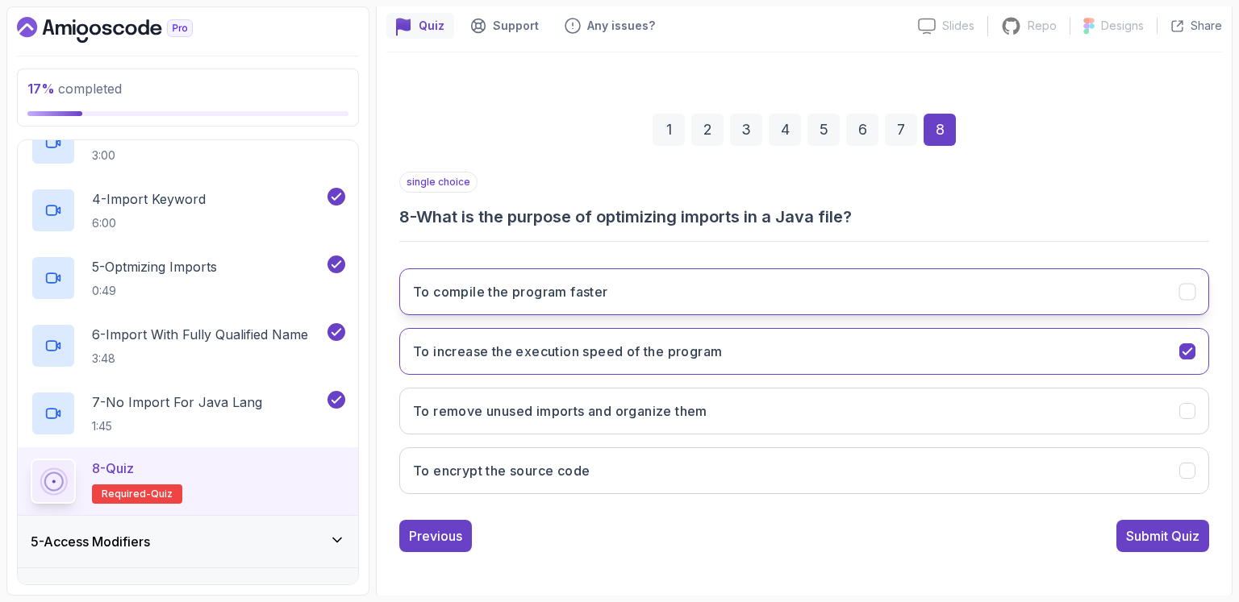
click at [917, 285] on button "To compile the program faster" at bounding box center [804, 292] width 810 height 47
click at [815, 278] on button "To compile the program faster" at bounding box center [804, 292] width 810 height 47
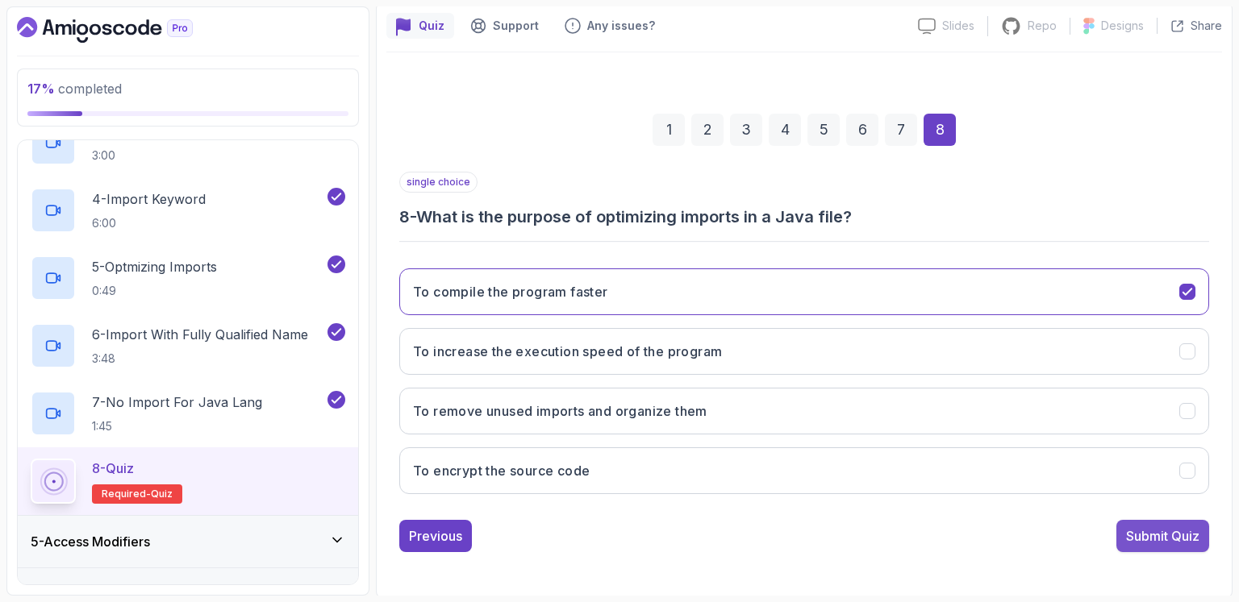
click at [1190, 536] on div "Submit Quiz" at bounding box center [1162, 536] width 73 height 19
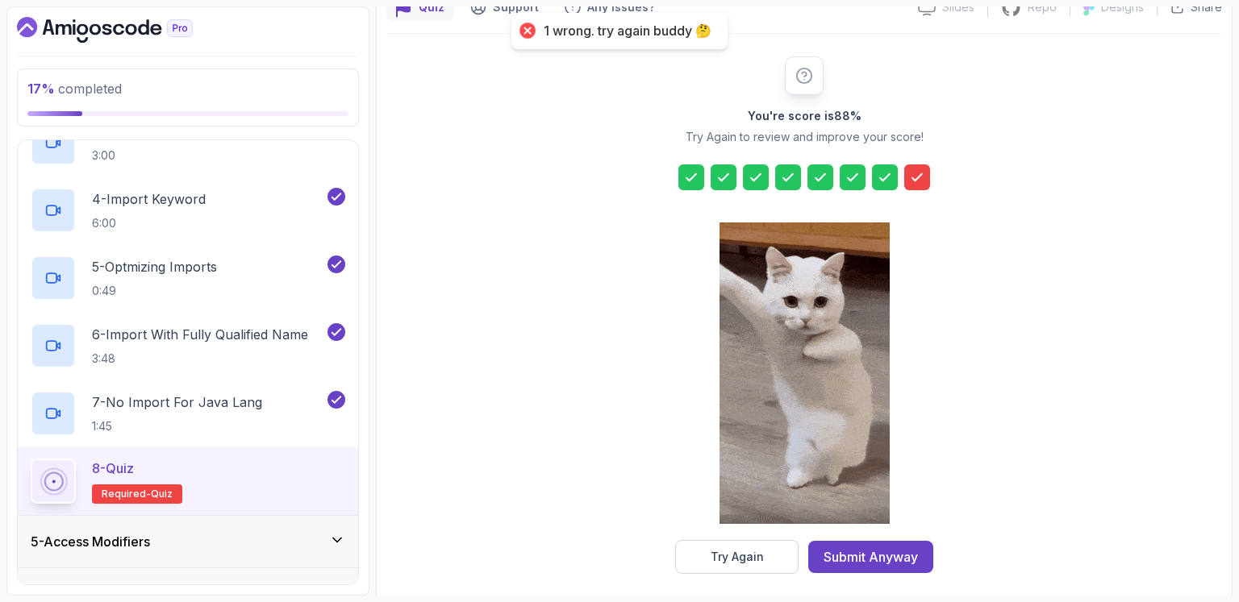
scroll to position [169, 0]
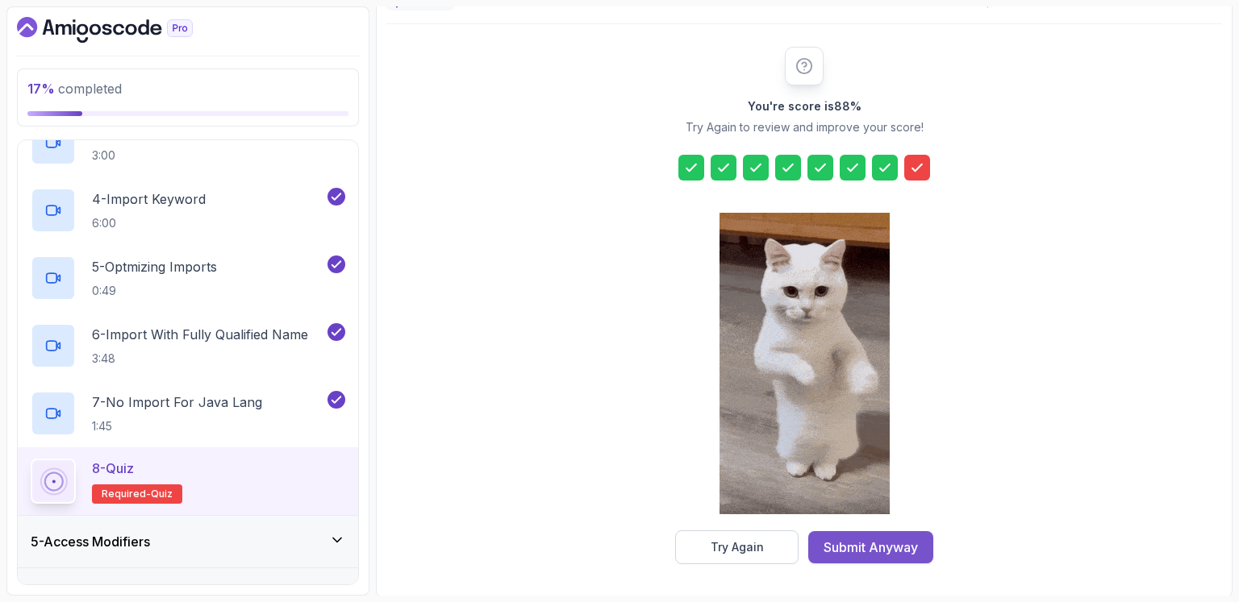
click at [870, 547] on div "Submit Anyway" at bounding box center [870, 547] width 94 height 19
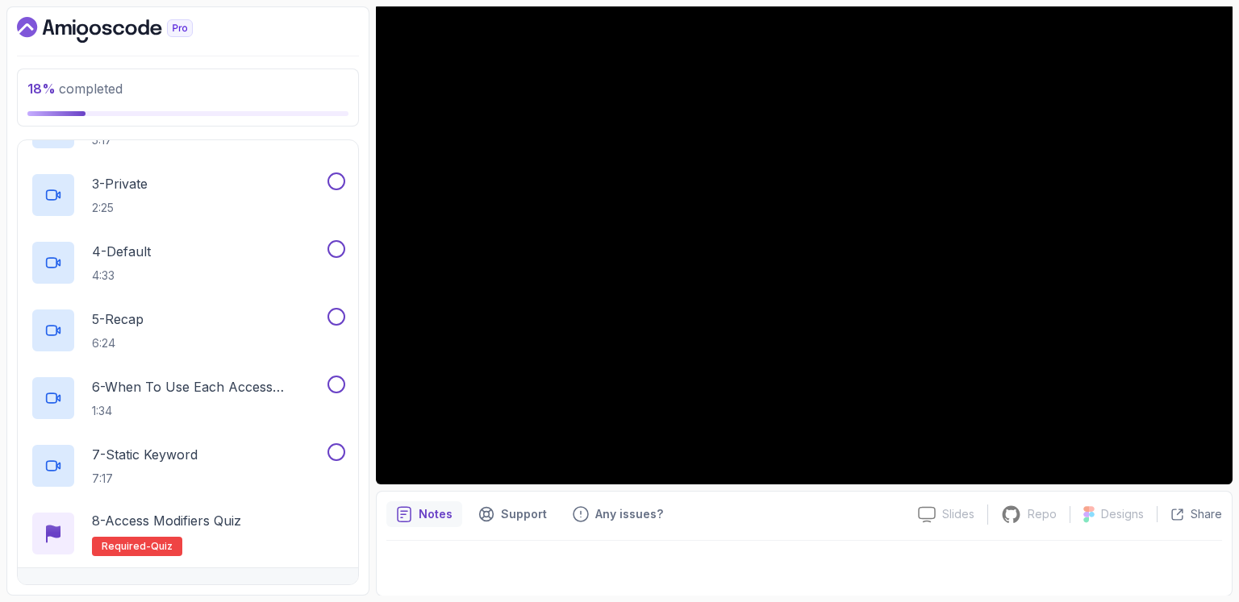
scroll to position [46, 0]
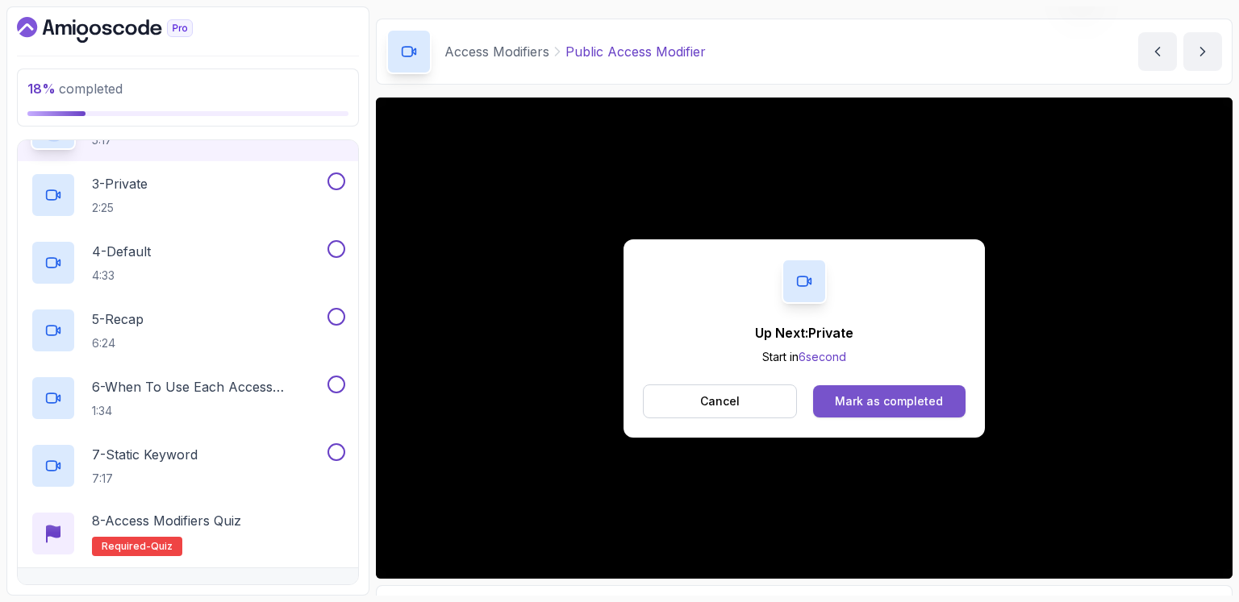
click at [910, 396] on div "Mark as completed" at bounding box center [889, 402] width 108 height 16
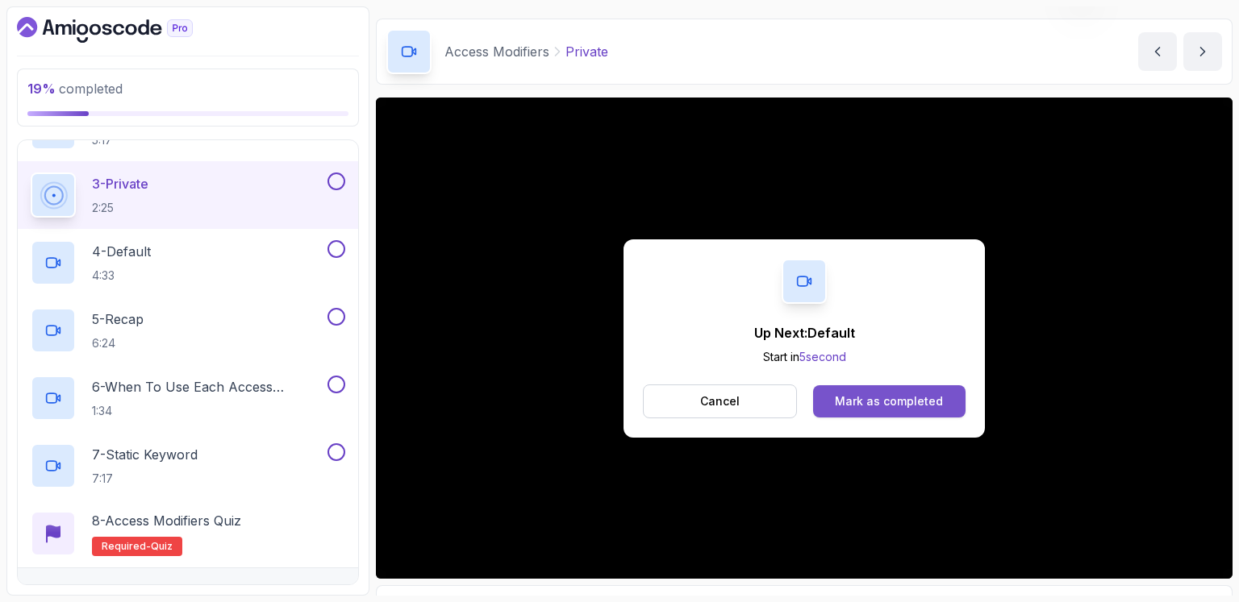
click at [925, 399] on div "Mark as completed" at bounding box center [889, 402] width 108 height 16
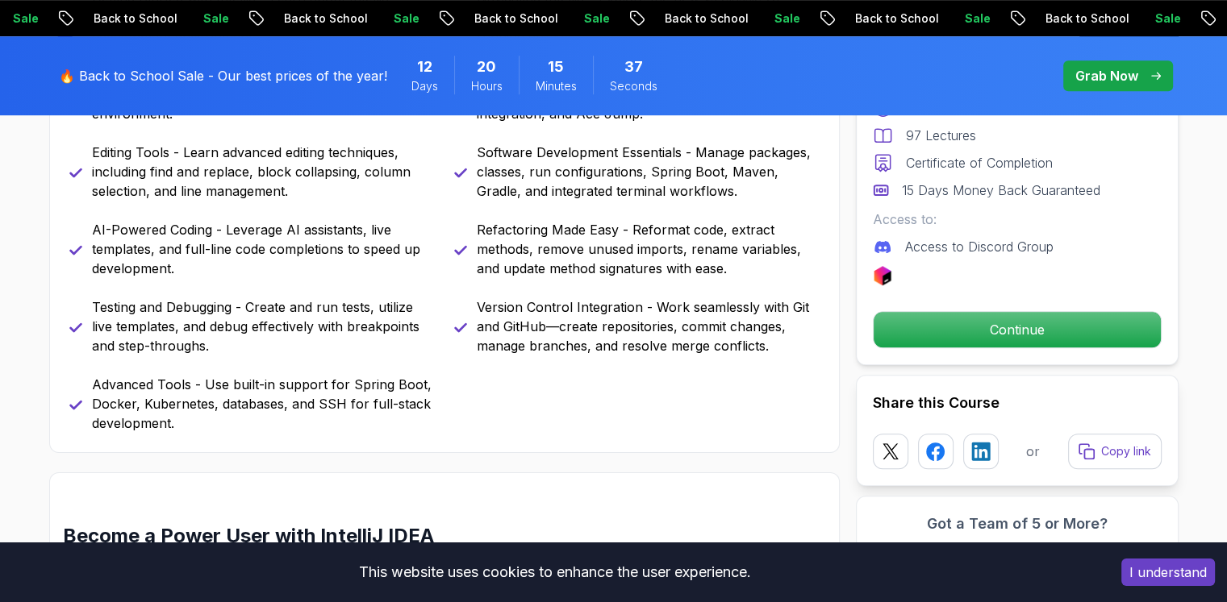
scroll to position [1129, 0]
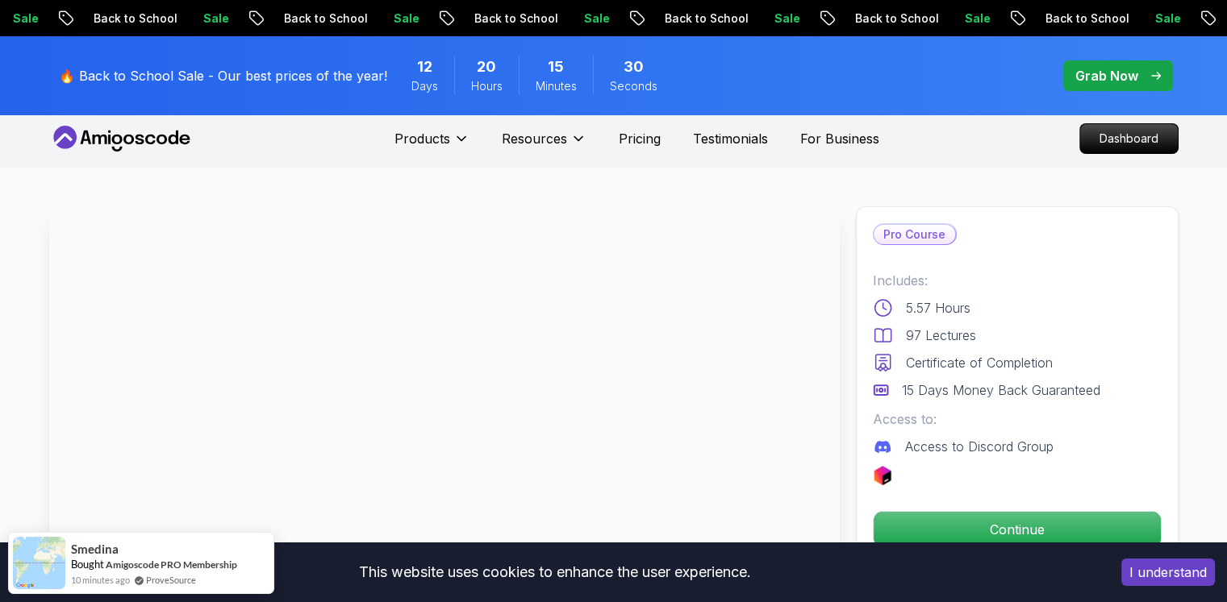
scroll to position [0, 0]
